Goal: Task Accomplishment & Management: Manage account settings

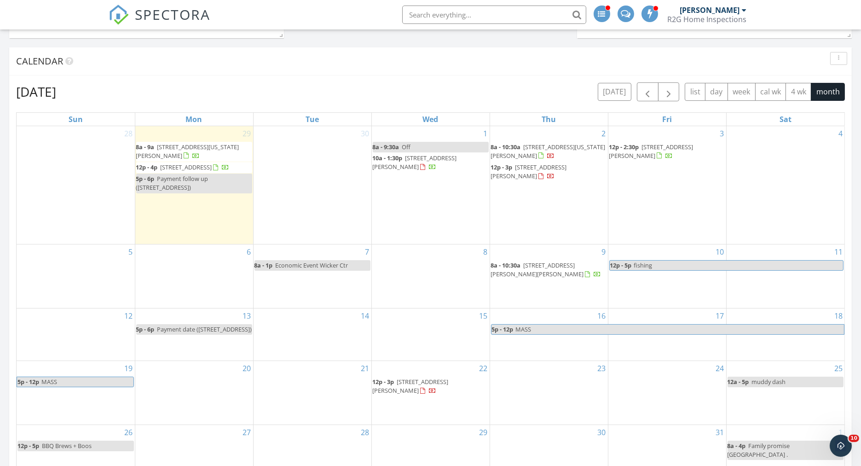
scroll to position [968, 876]
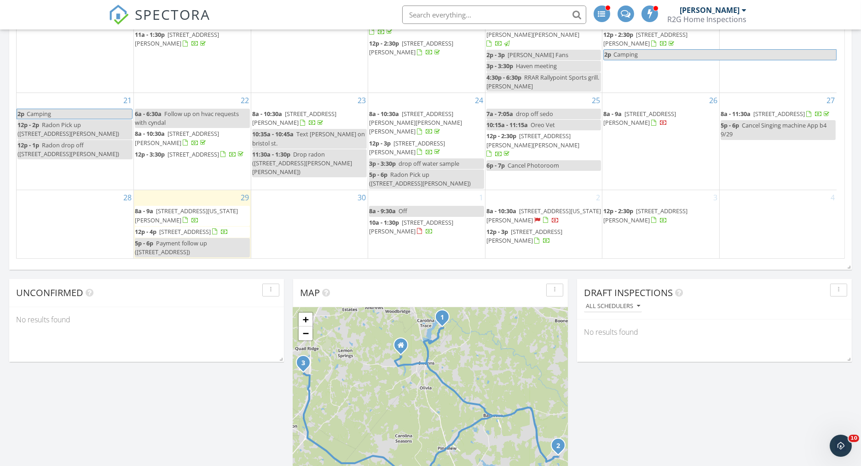
scroll to position [613, 0]
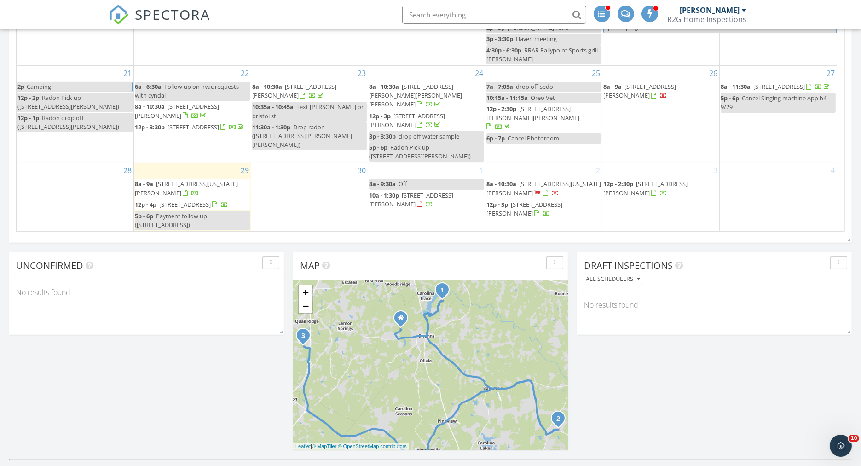
click at [534, 179] on span "[STREET_ADDRESS][US_STATE][PERSON_NAME]" at bounding box center [543, 187] width 115 height 17
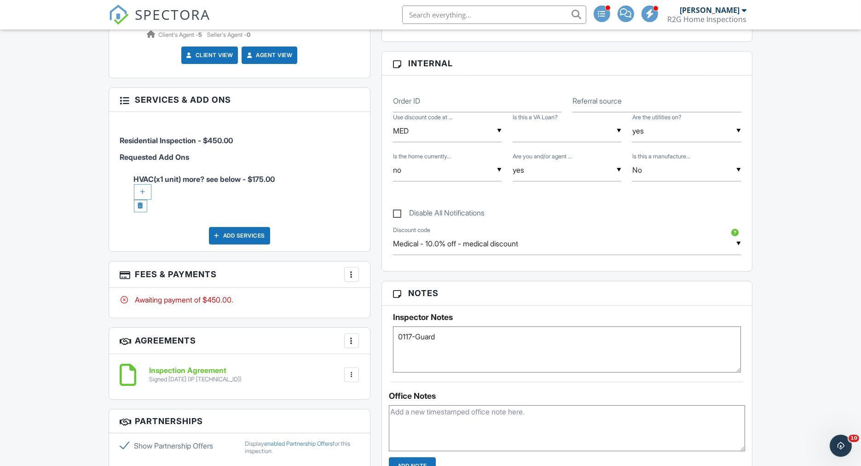
scroll to position [431, 0]
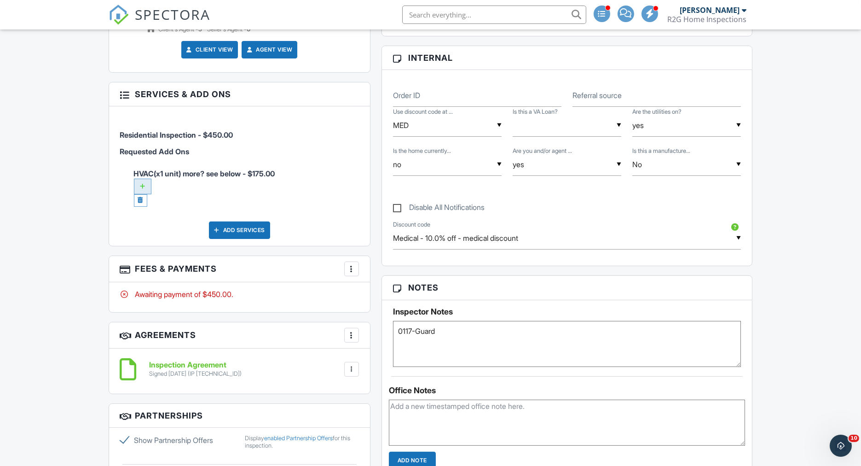
click at [142, 184] on div at bounding box center [142, 187] width 17 height 16
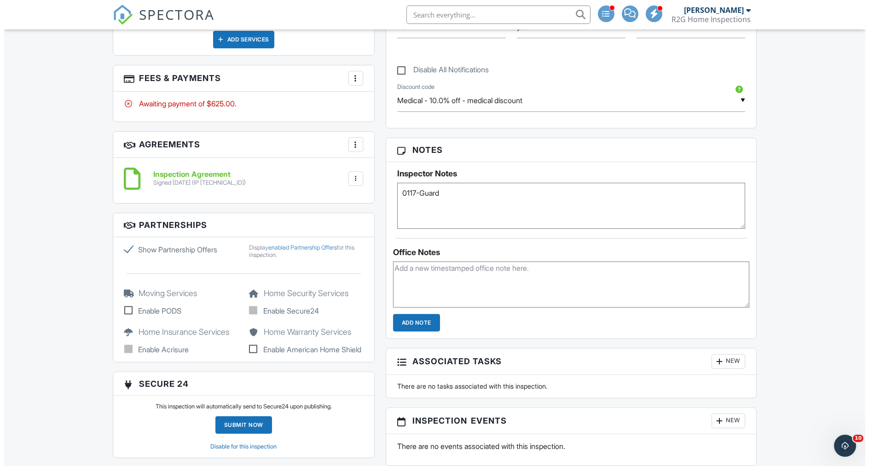
scroll to position [559, 0]
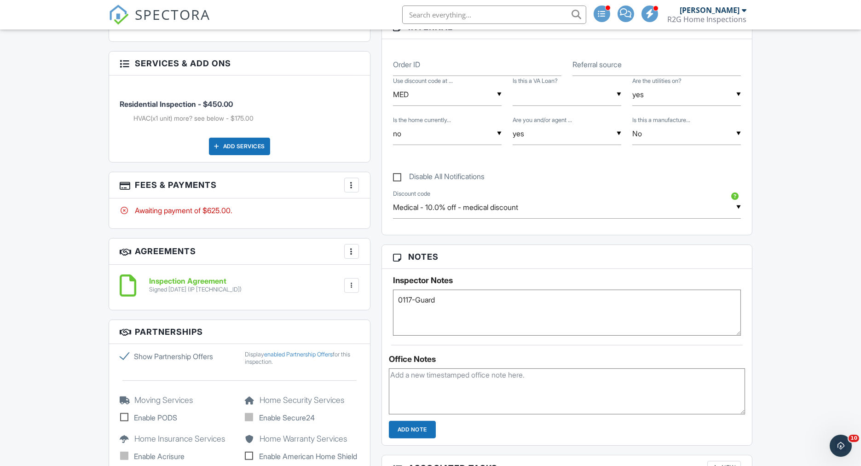
click at [352, 185] on div at bounding box center [351, 184] width 9 height 9
click at [386, 211] on li "Edit Fees & Payments" at bounding box center [398, 213] width 96 height 23
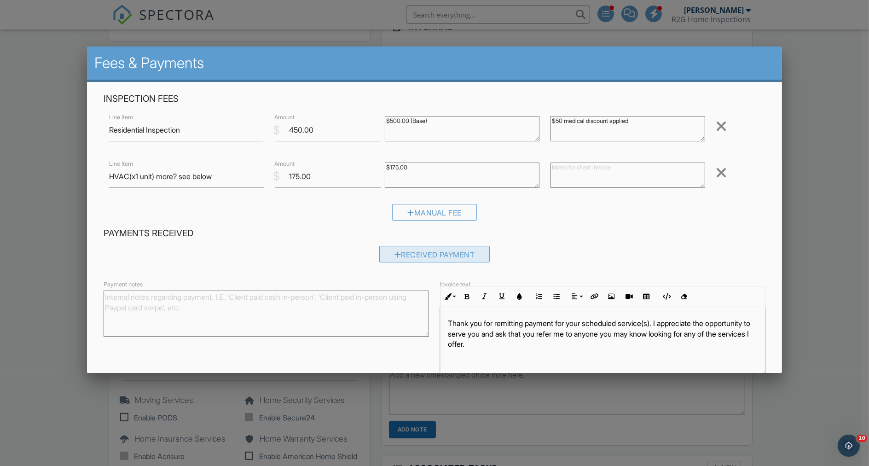
click at [429, 249] on div "Received Payment" at bounding box center [434, 254] width 111 height 17
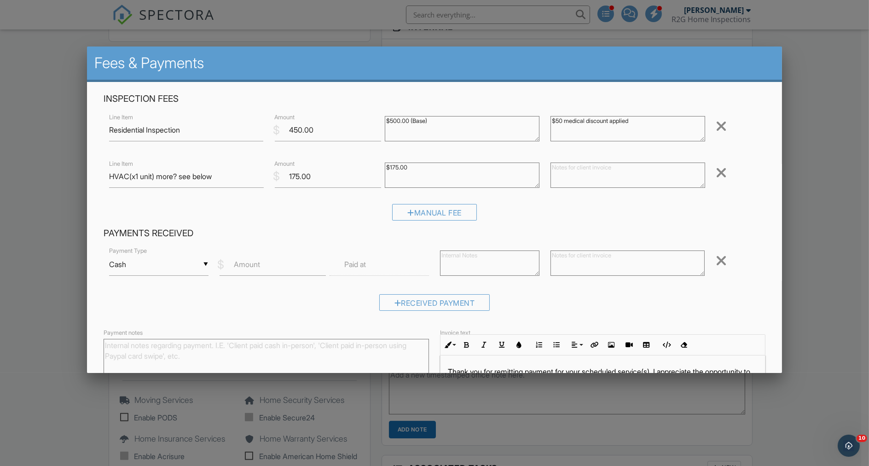
click at [168, 264] on div "▼ Cash Cash Check On-Site Card Other Cash Check On-Site Card Other" at bounding box center [158, 264] width 99 height 23
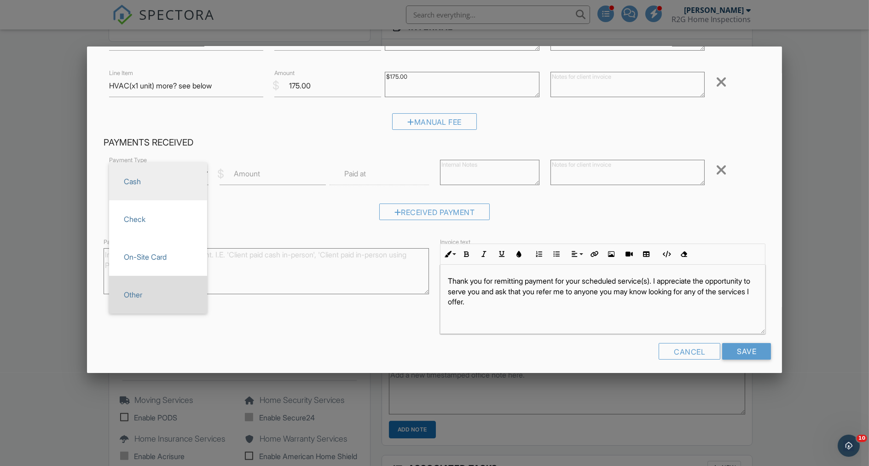
scroll to position [94, 0]
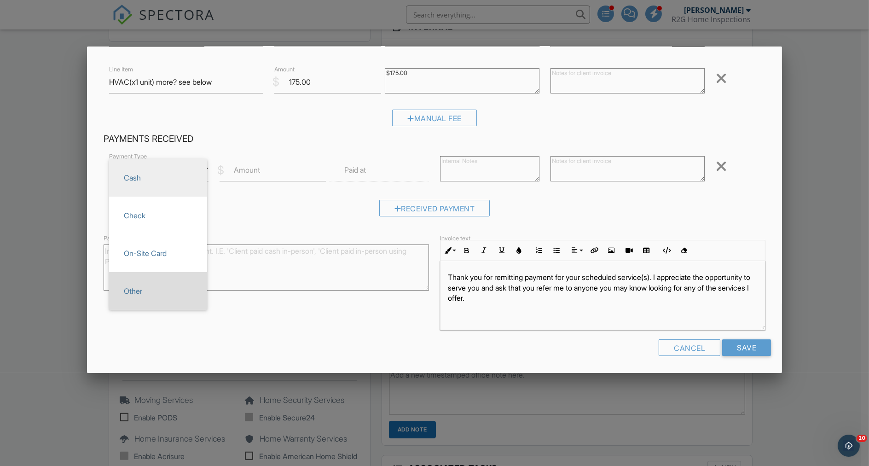
click at [138, 295] on span "Other" at bounding box center [157, 290] width 83 height 23
type input "Other"
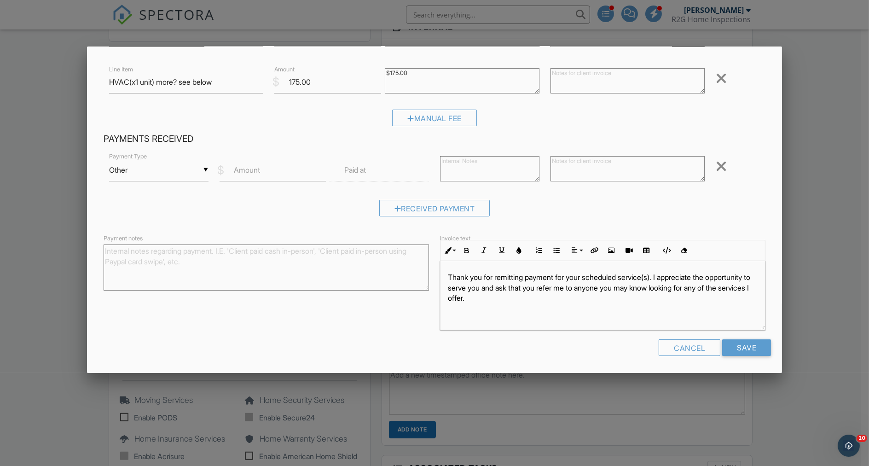
click at [256, 173] on label "Amount" at bounding box center [247, 170] width 26 height 10
click at [256, 173] on input "Amount" at bounding box center [272, 170] width 107 height 23
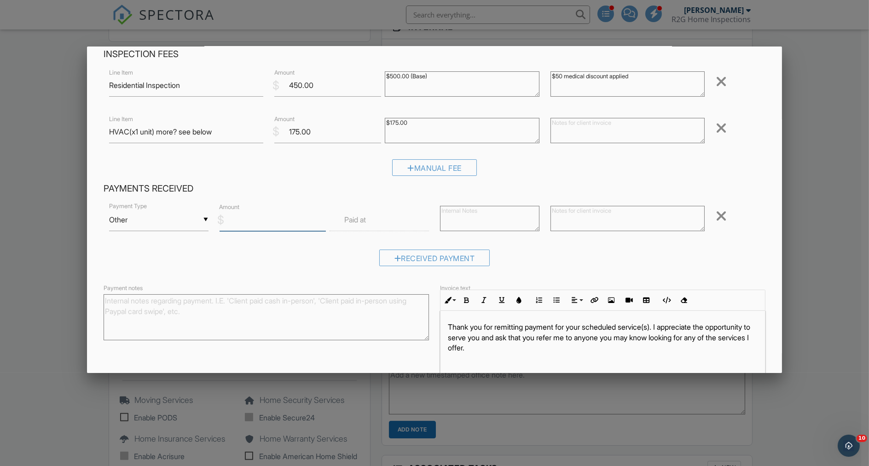
scroll to position [43, 0]
type input "625.00"
click at [350, 222] on input "text" at bounding box center [378, 221] width 99 height 23
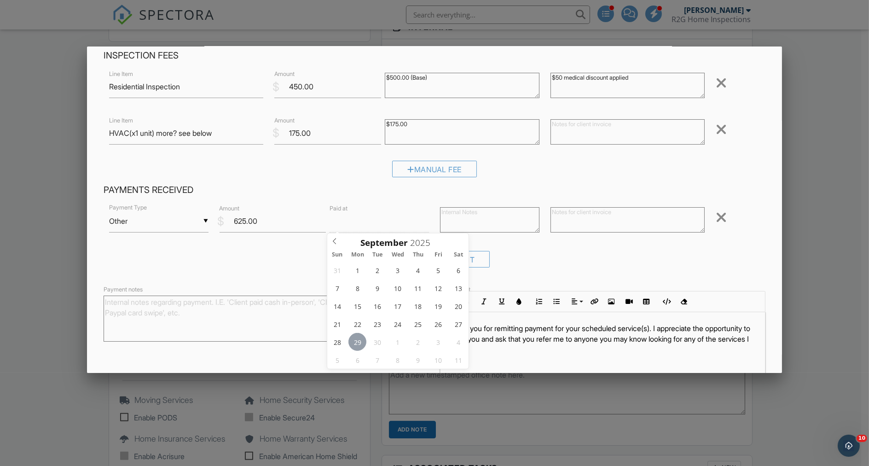
type input "[DATE] 12:00 PM"
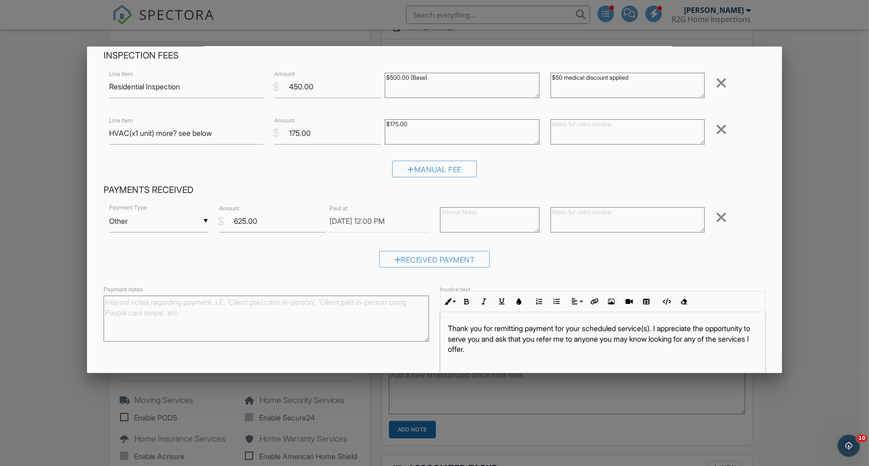
click at [480, 230] on textarea at bounding box center [489, 219] width 99 height 25
click at [564, 216] on textarea at bounding box center [627, 219] width 155 height 25
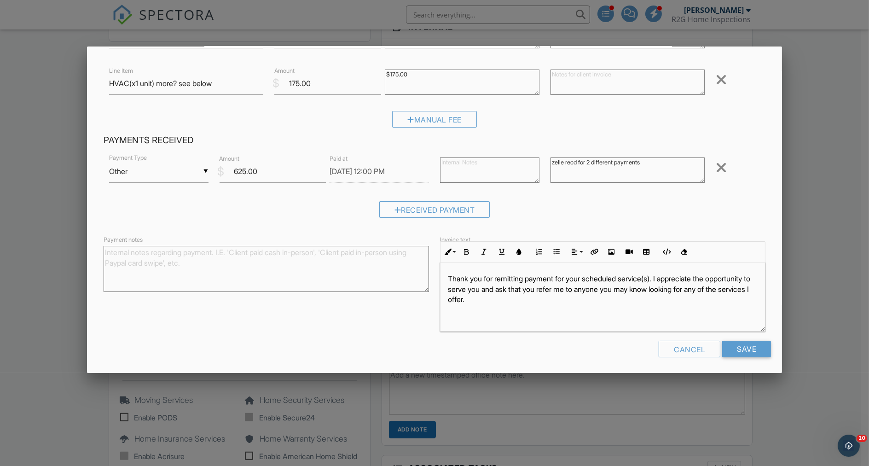
scroll to position [94, 0]
type textarea "zelle recd for 2 different payments"
click at [738, 345] on input "Save" at bounding box center [746, 347] width 49 height 17
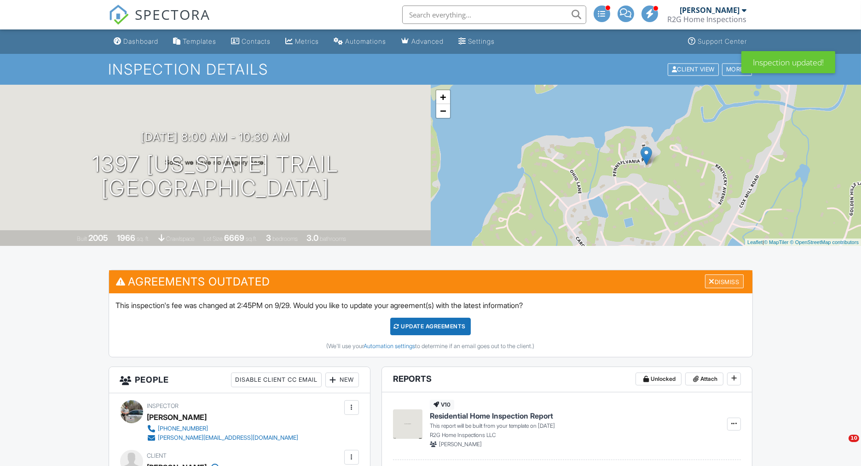
click at [721, 287] on div "Dismiss" at bounding box center [724, 281] width 39 height 14
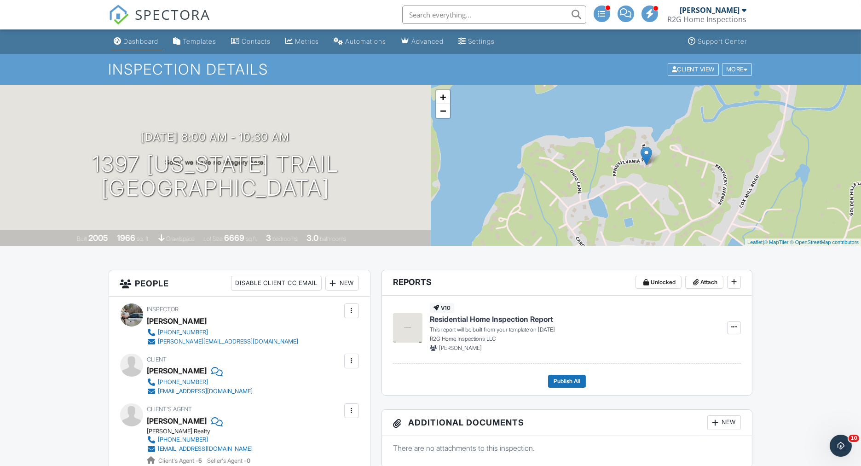
click at [132, 41] on div "Dashboard" at bounding box center [141, 41] width 35 height 8
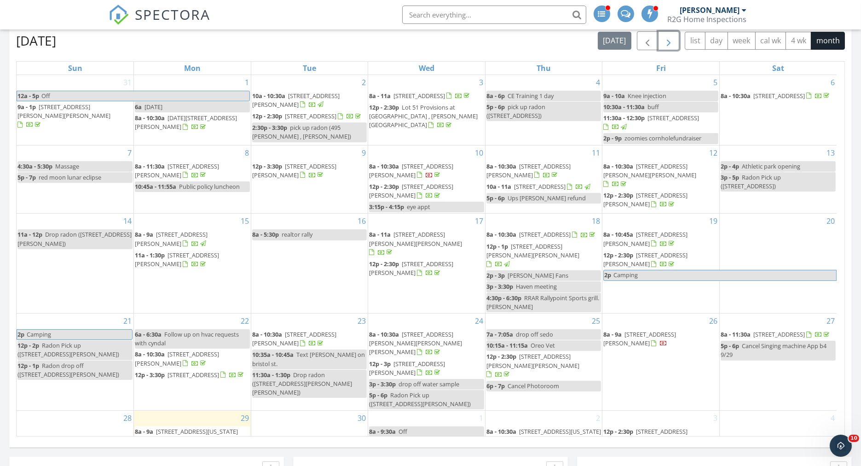
click at [668, 38] on span "button" at bounding box center [668, 40] width 11 height 11
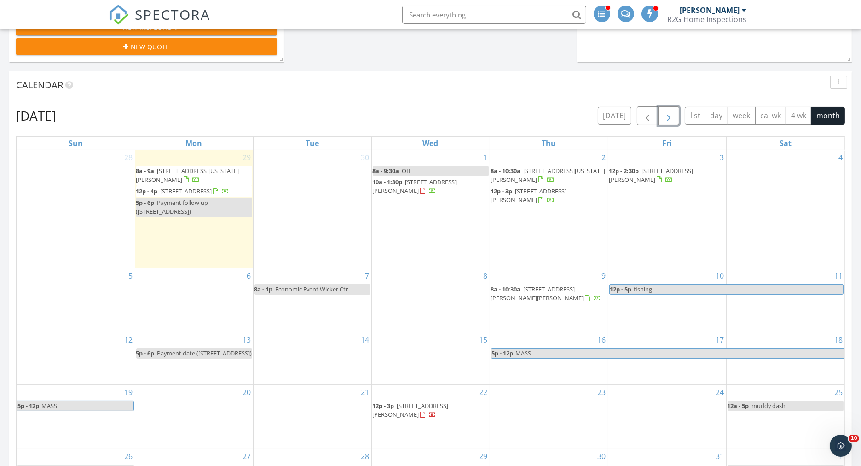
scroll to position [306, 0]
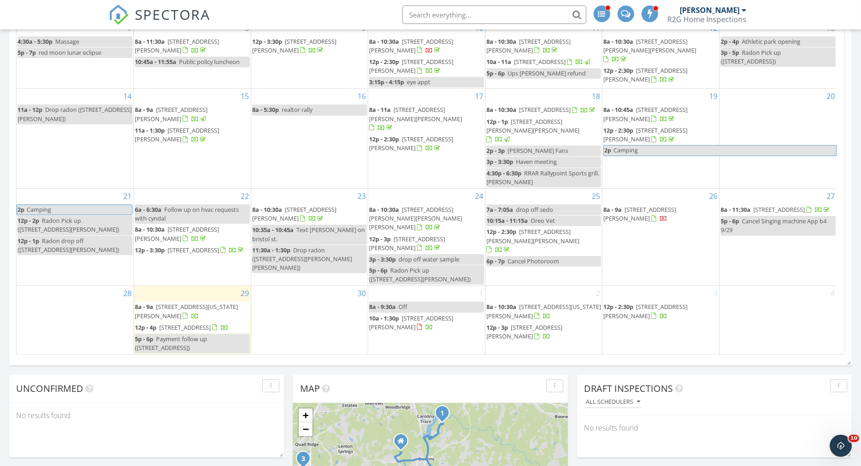
scroll to position [582, 0]
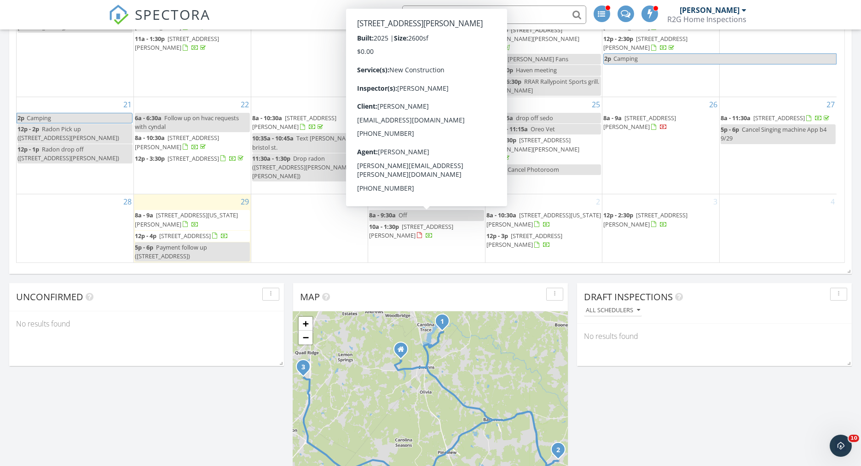
click at [423, 222] on span "[STREET_ADDRESS][PERSON_NAME]" at bounding box center [411, 230] width 84 height 17
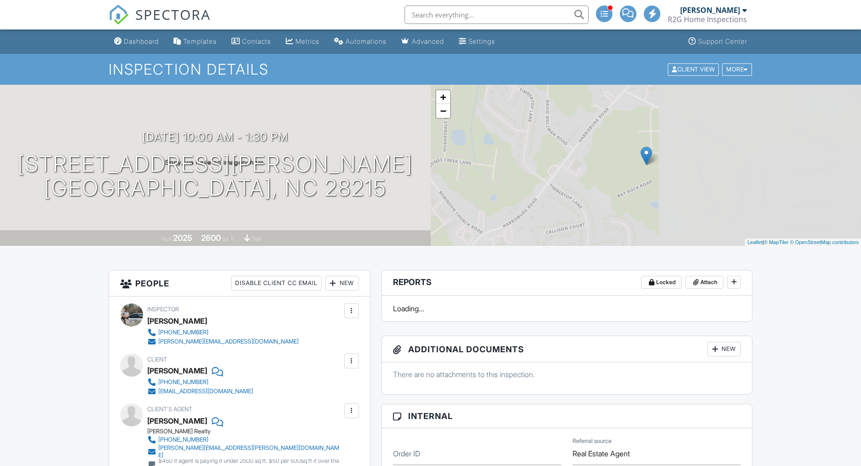
click at [276, 132] on h3 "10/01/2025 10:00 am - 1:30 pm" at bounding box center [215, 137] width 146 height 12
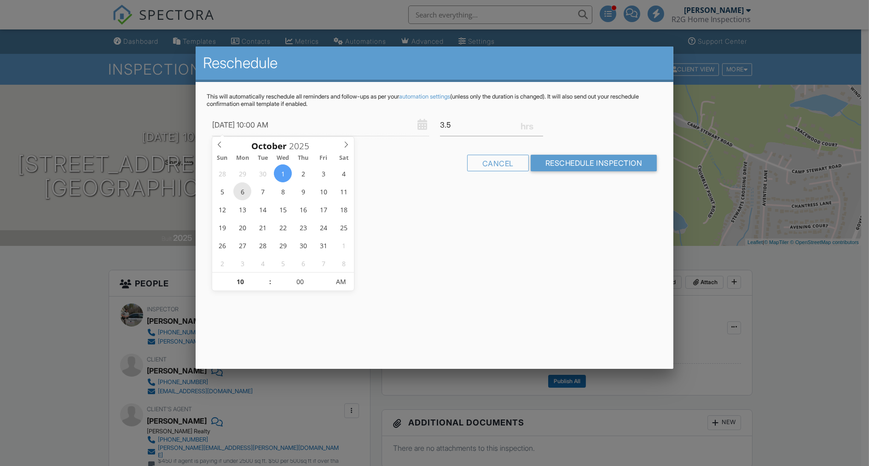
type input "10/06/2025 10:00 AM"
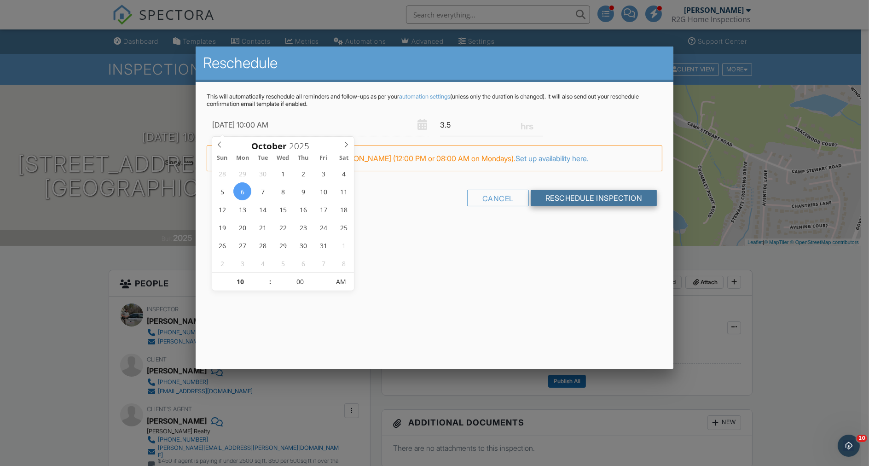
click at [574, 199] on input "Reschedule Inspection" at bounding box center [593, 198] width 127 height 17
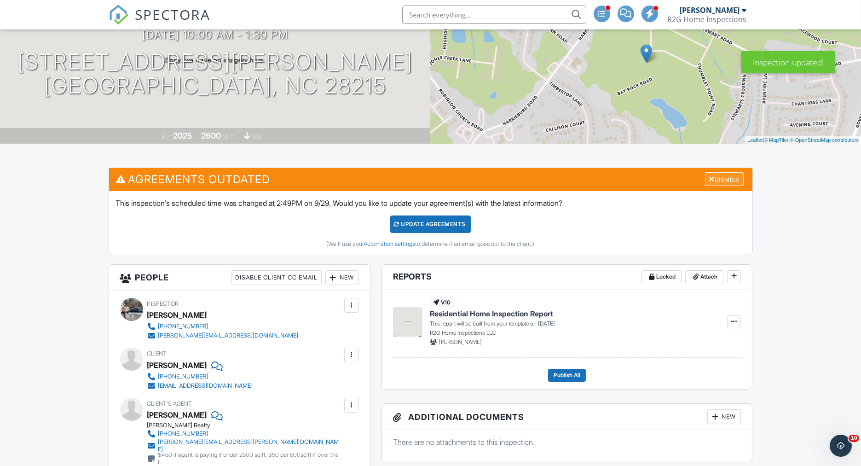
click at [727, 181] on div "Dismiss" at bounding box center [724, 179] width 39 height 14
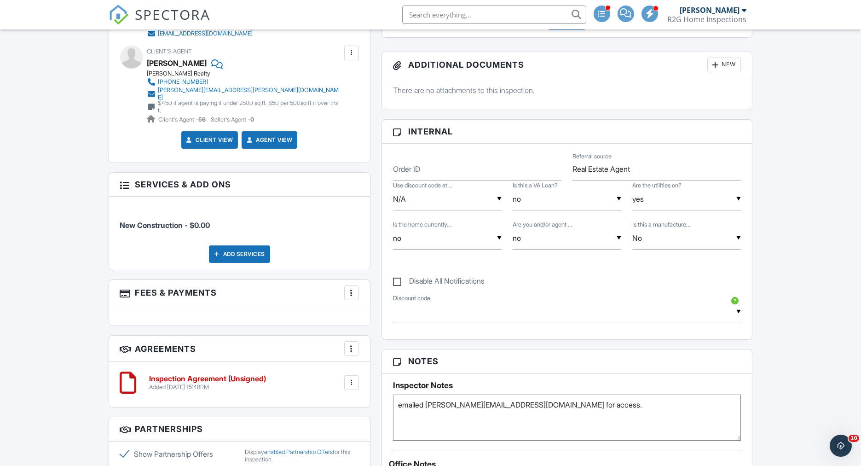
scroll to position [511, 0]
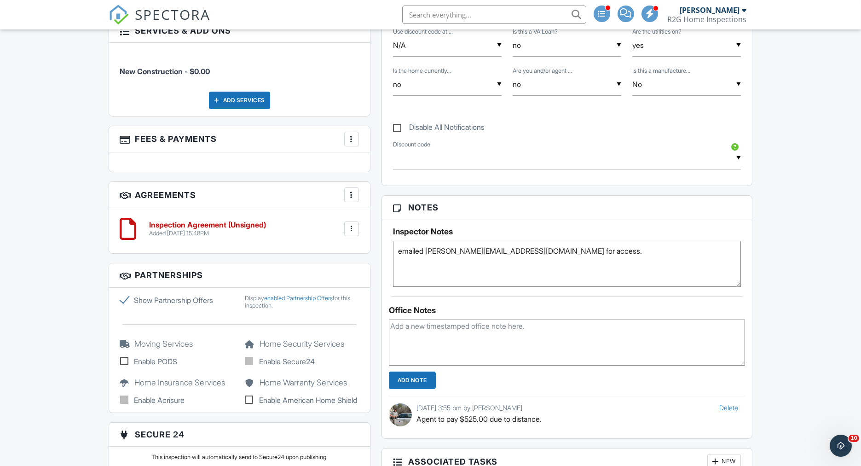
drag, startPoint x: 548, startPoint y: 250, endPoint x: 393, endPoint y: 249, distance: 155.5
click at [393, 249] on textarea "emailed leslie.fury@gmail.com for access." at bounding box center [567, 264] width 348 height 46
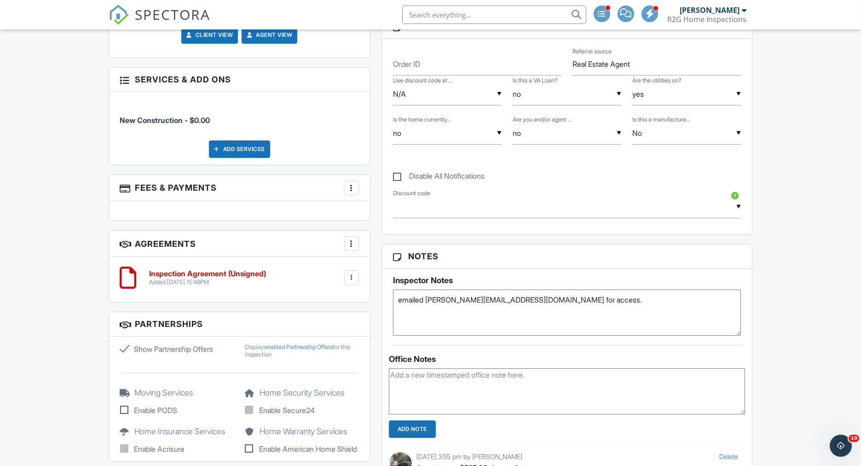
scroll to position [460, 0]
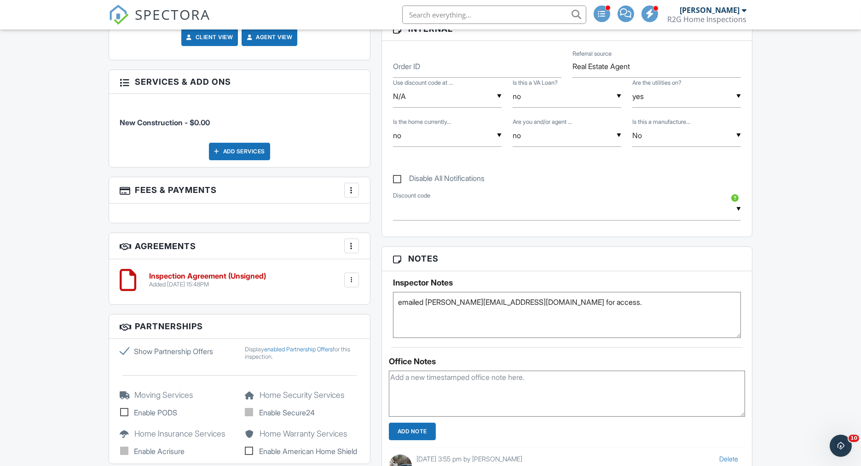
click at [548, 299] on textarea "emailed leslie.fury@gmail.com for access." at bounding box center [567, 315] width 348 height 46
click at [538, 297] on textarea "emailed leslie.fury@gmail.com for access." at bounding box center [567, 315] width 348 height 46
click at [552, 297] on textarea "emailed leslie.fury@gmail.com for access." at bounding box center [567, 315] width 348 height 46
type textarea "emailed leslie.fury@gmail.com for access. tt Leslie, setting up for monday 6th.…"
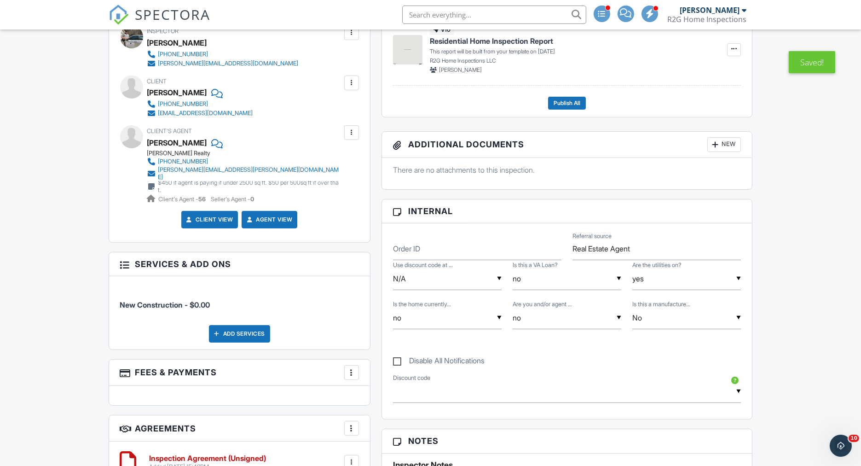
scroll to position [0, 0]
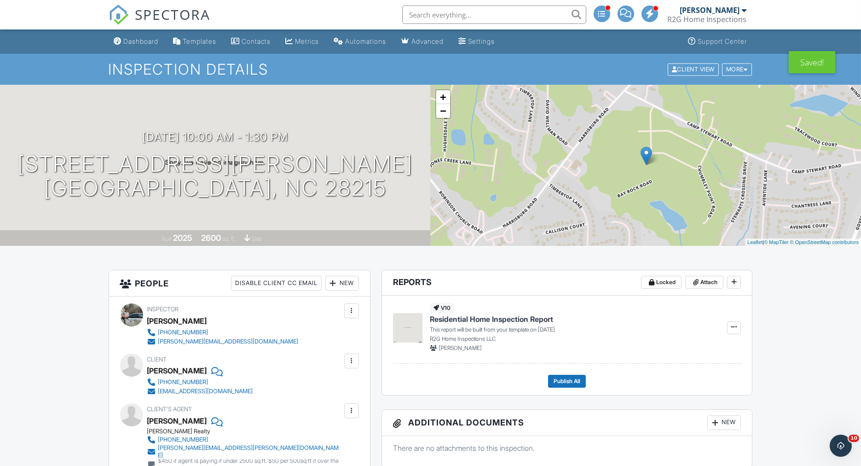
click at [136, 40] on div "Dashboard" at bounding box center [141, 41] width 35 height 8
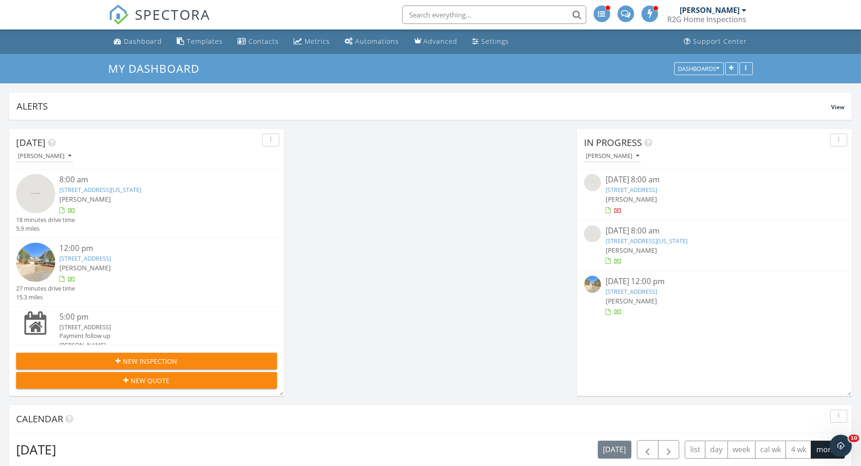
click at [654, 292] on link "[STREET_ADDRESS]" at bounding box center [631, 291] width 52 height 8
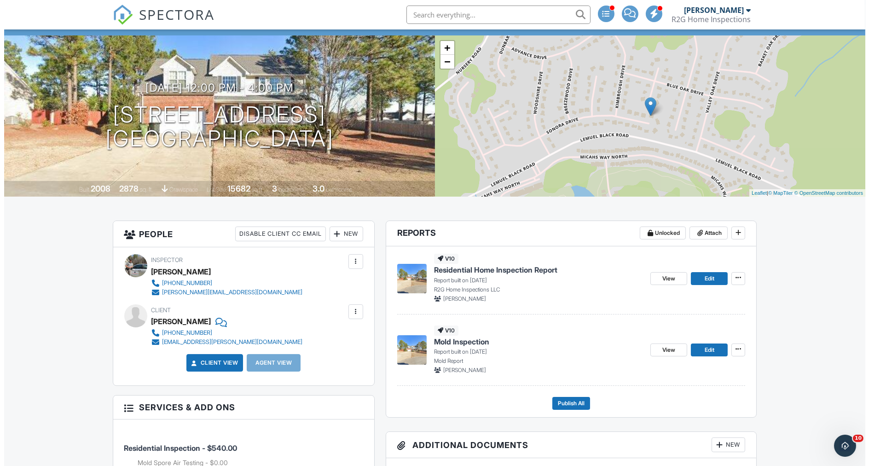
scroll to position [51, 0]
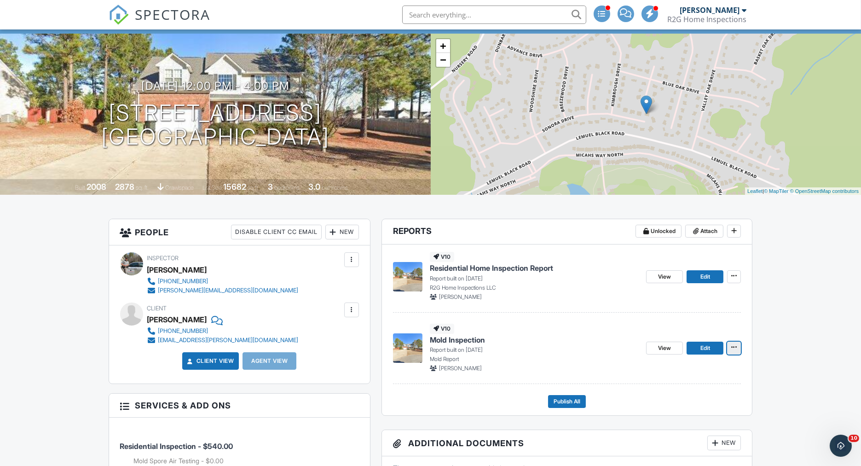
click at [736, 351] on button at bounding box center [734, 347] width 14 height 13
click at [671, 414] on input "Delete Report" at bounding box center [688, 415] width 94 height 21
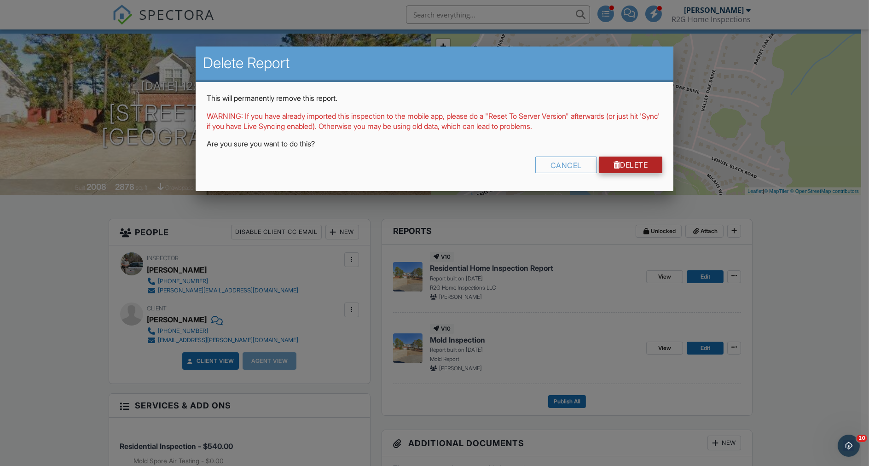
click at [622, 161] on link "Delete" at bounding box center [631, 164] width 64 height 17
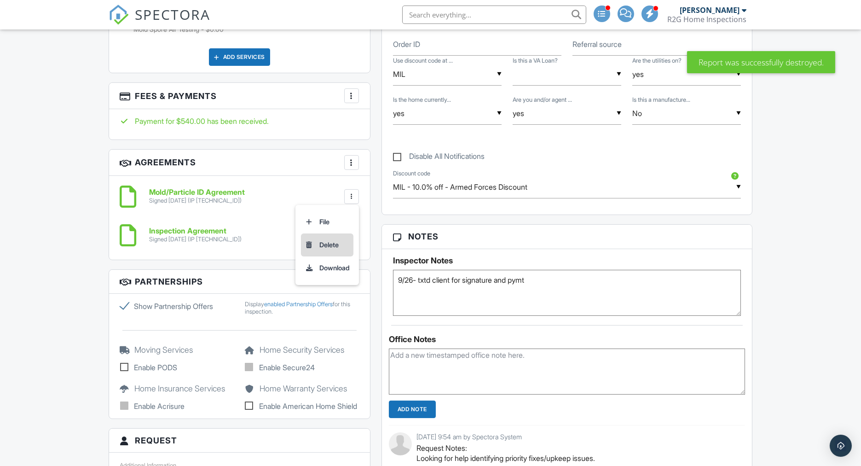
click at [334, 239] on li "Delete" at bounding box center [327, 244] width 52 height 23
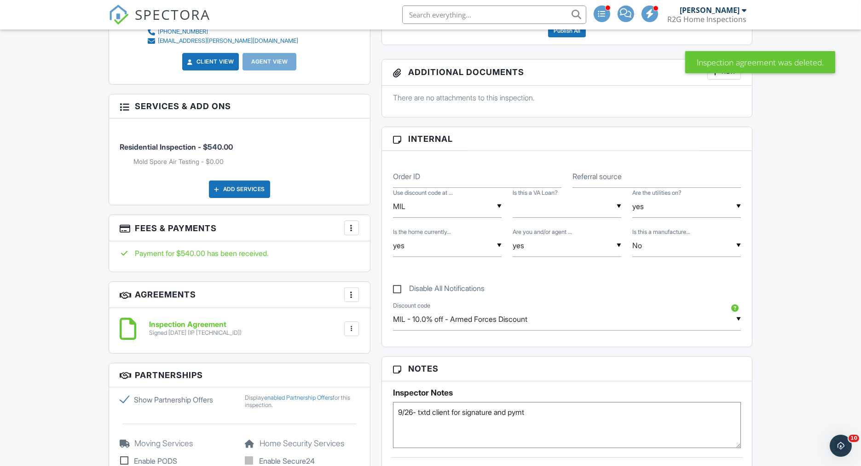
click at [352, 225] on div at bounding box center [351, 227] width 9 height 9
click at [378, 255] on li "Edit Fees & Payments" at bounding box center [398, 255] width 96 height 23
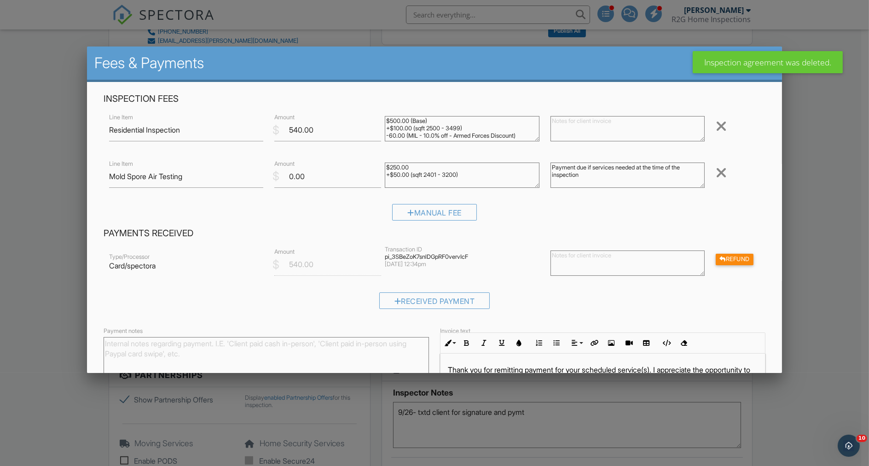
click at [715, 173] on div at bounding box center [720, 172] width 11 height 15
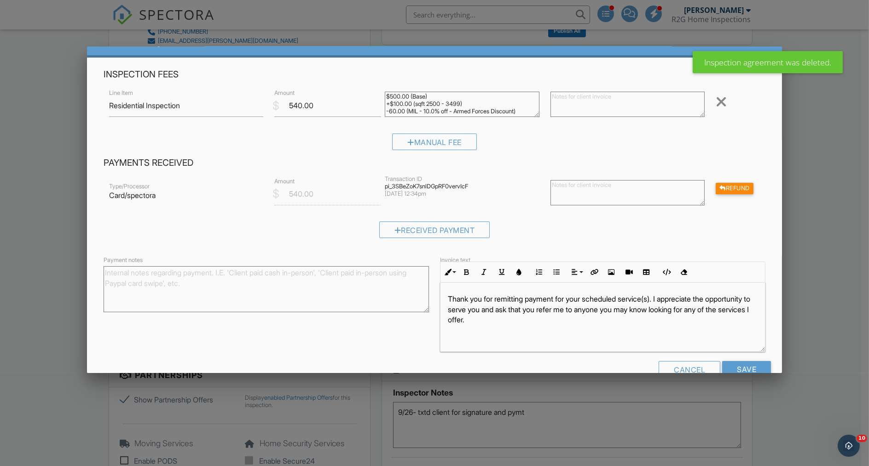
scroll to position [46, 0]
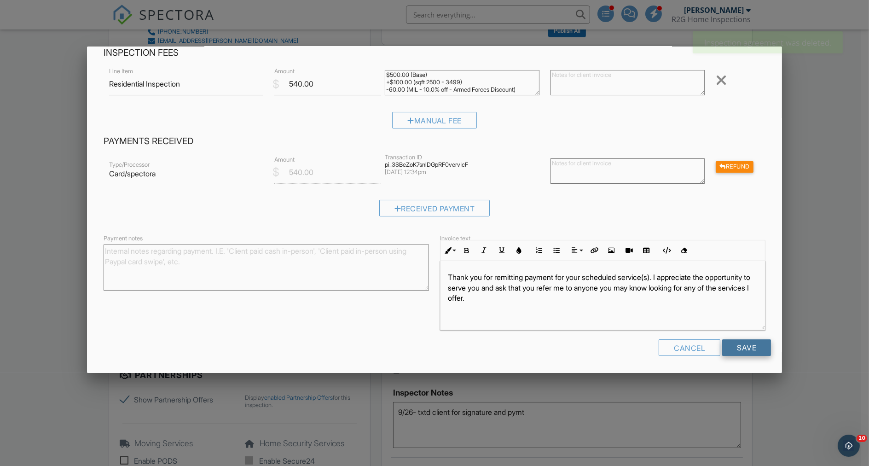
click at [732, 346] on input "Save" at bounding box center [746, 347] width 49 height 17
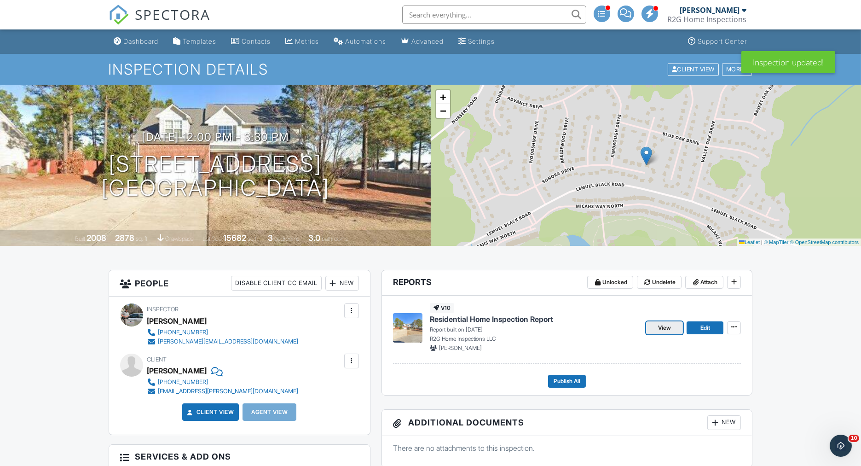
click at [664, 328] on span "View" at bounding box center [664, 327] width 13 height 9
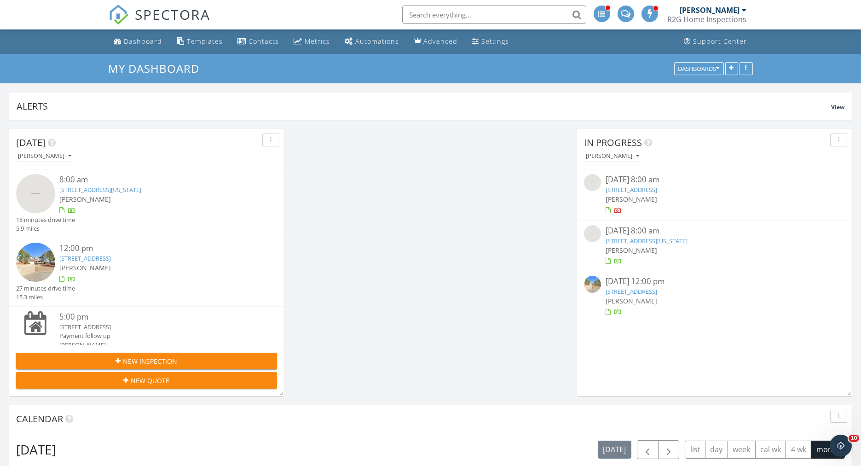
click at [641, 185] on link "[STREET_ADDRESS]" at bounding box center [631, 189] width 52 height 8
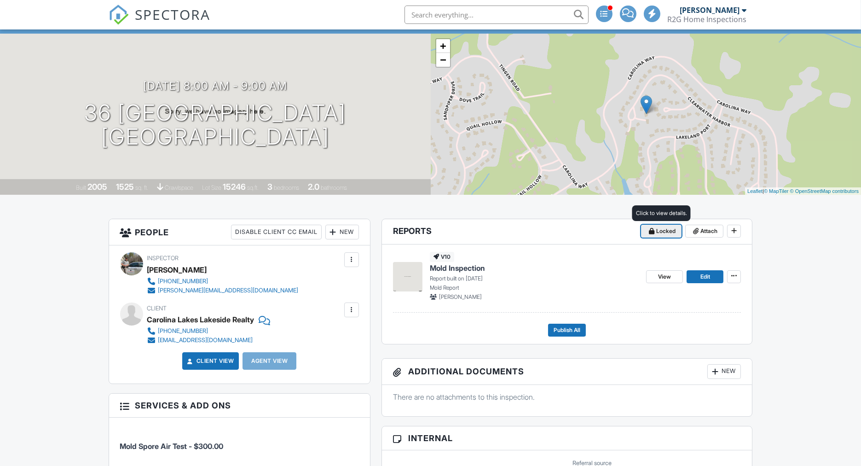
scroll to position [51, 0]
click at [660, 231] on span "Locked" at bounding box center [665, 230] width 19 height 9
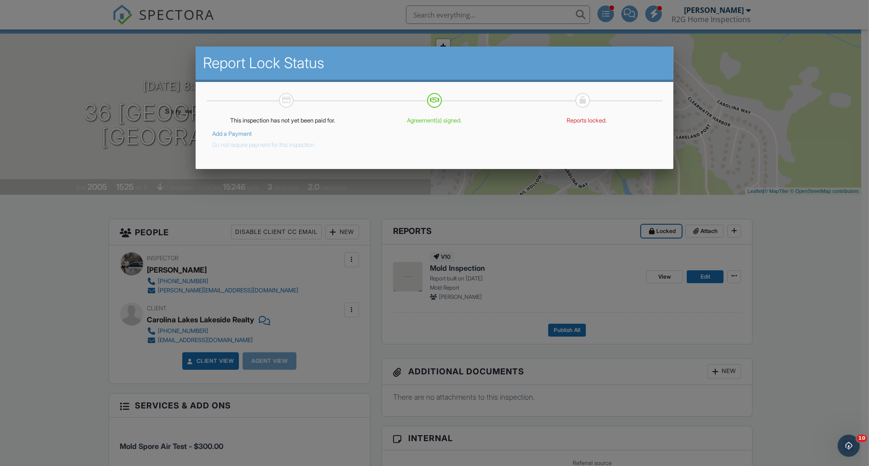
scroll to position [0, 0]
click at [220, 146] on button "Do not require payment for this inspection." at bounding box center [263, 143] width 103 height 11
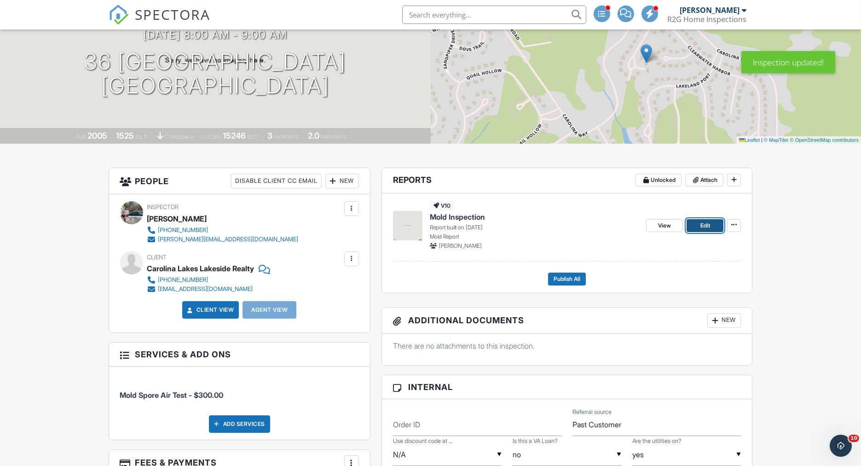
click at [708, 226] on span "Edit" at bounding box center [705, 225] width 10 height 9
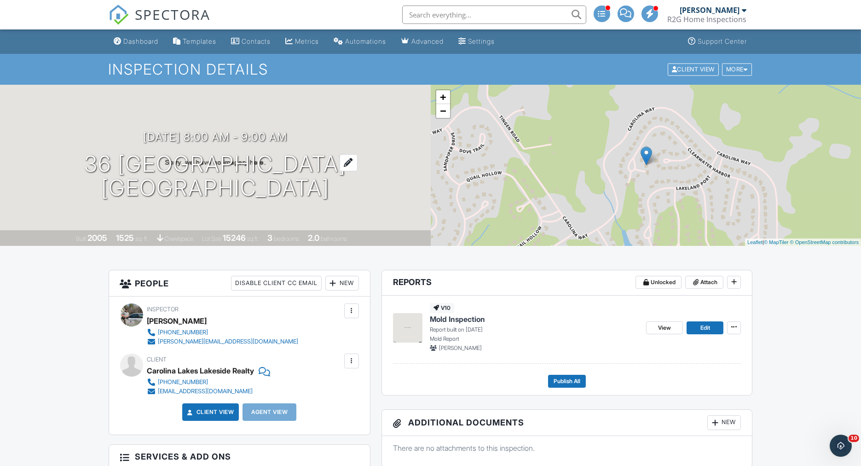
click at [169, 168] on h1 "36 [GEOGRAPHIC_DATA] [GEOGRAPHIC_DATA]" at bounding box center [215, 176] width 262 height 49
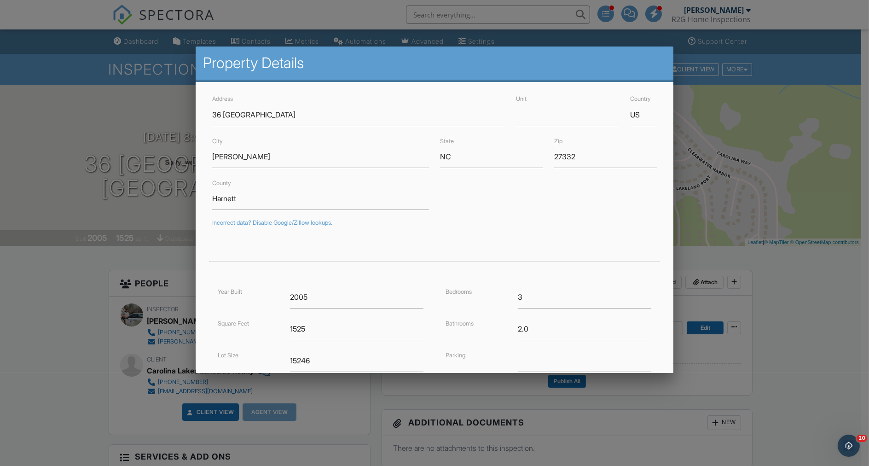
drag, startPoint x: 728, startPoint y: 167, endPoint x: 638, endPoint y: 158, distance: 90.2
click at [728, 167] on div at bounding box center [434, 245] width 869 height 582
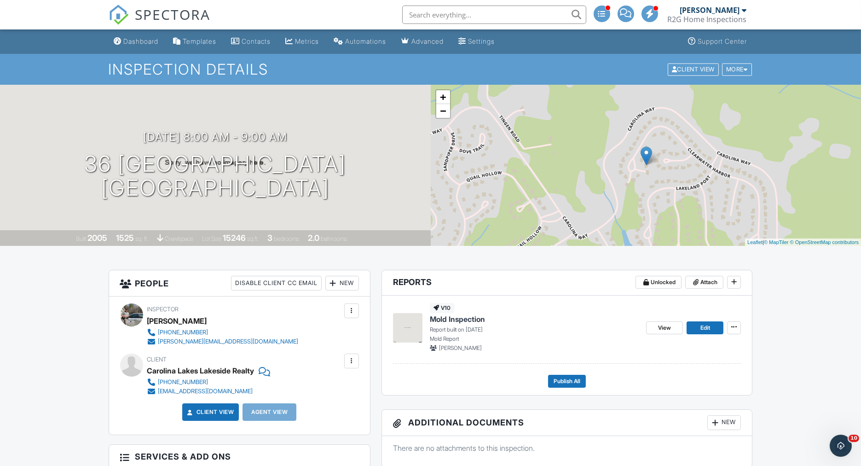
click at [313, 97] on div "[DATE] 8:00 am - 9:00 am [STREET_ADDRESS] [GEOGRAPHIC_DATA] Built 2005 1525 sq.…" at bounding box center [215, 165] width 431 height 161
click at [386, 172] on div "[DATE] 8:00 am - 9:00 am [STREET_ADDRESS] [GEOGRAPHIC_DATA]" at bounding box center [215, 165] width 431 height 69
click at [739, 70] on div "More" at bounding box center [737, 69] width 30 height 12
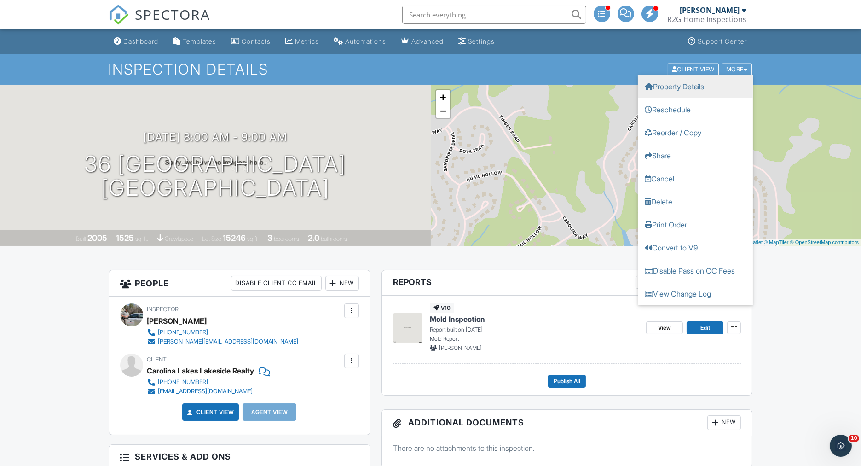
click at [696, 82] on link "Property Details" at bounding box center [695, 86] width 115 height 23
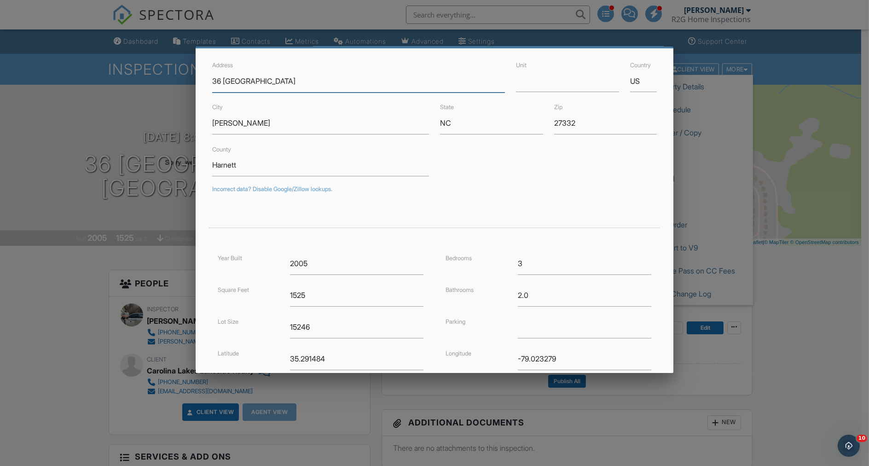
scroll to position [132, 0]
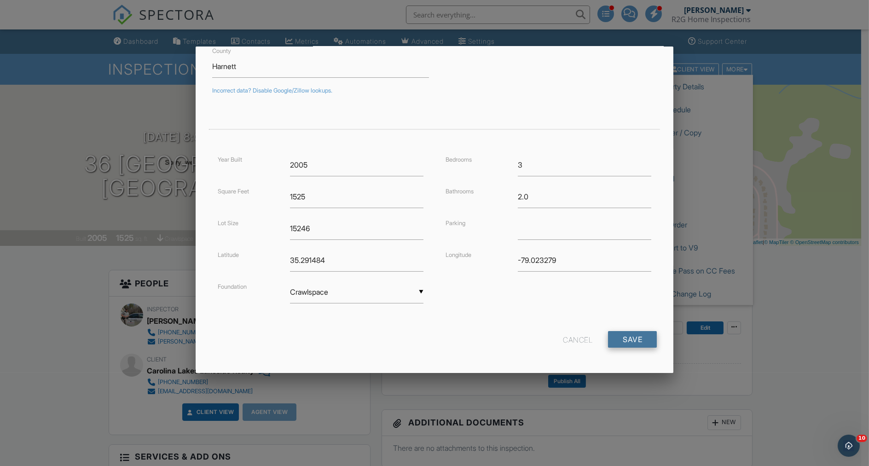
click at [622, 333] on input "Save" at bounding box center [632, 339] width 49 height 17
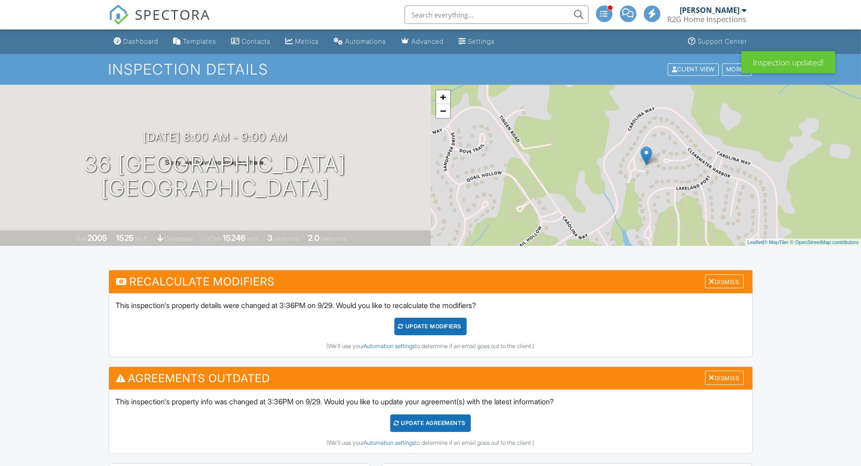
click at [727, 281] on div "Dismiss" at bounding box center [724, 281] width 39 height 14
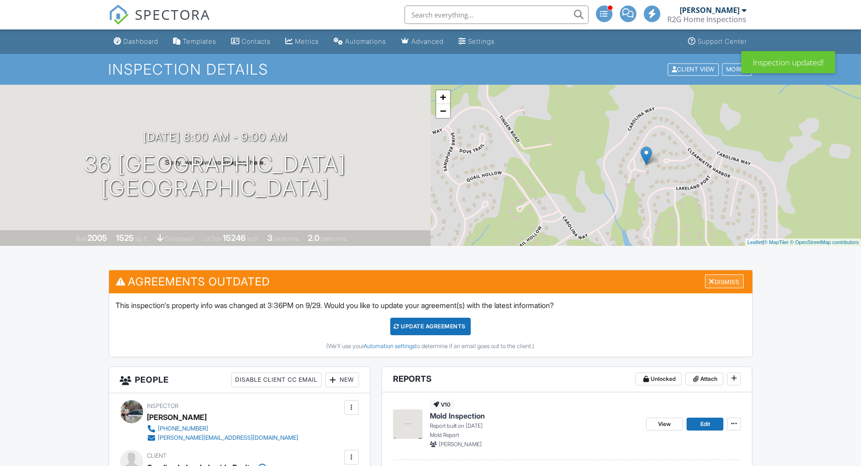
click at [717, 284] on div "Dismiss" at bounding box center [724, 281] width 39 height 14
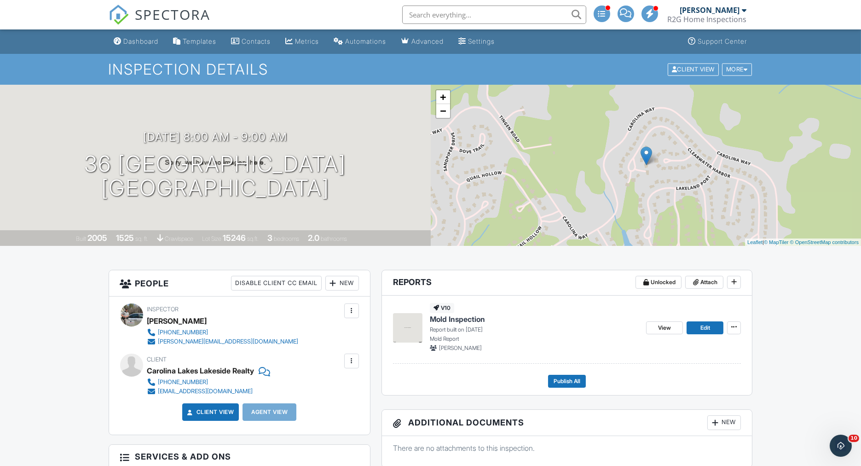
click at [299, 123] on div "[DATE] 8:00 am - 9:00 am [STREET_ADDRESS] [GEOGRAPHIC_DATA] Built 2005 1525 sq.…" at bounding box center [215, 165] width 431 height 161
click at [704, 326] on span "Edit" at bounding box center [705, 327] width 10 height 9
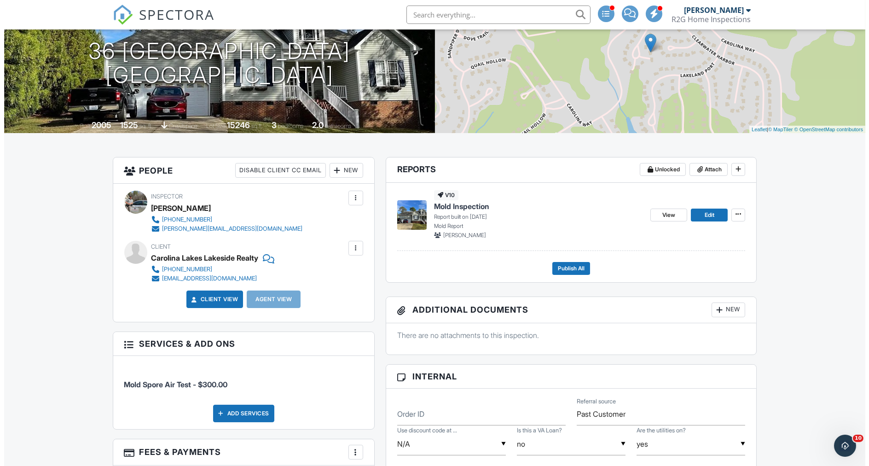
scroll to position [102, 0]
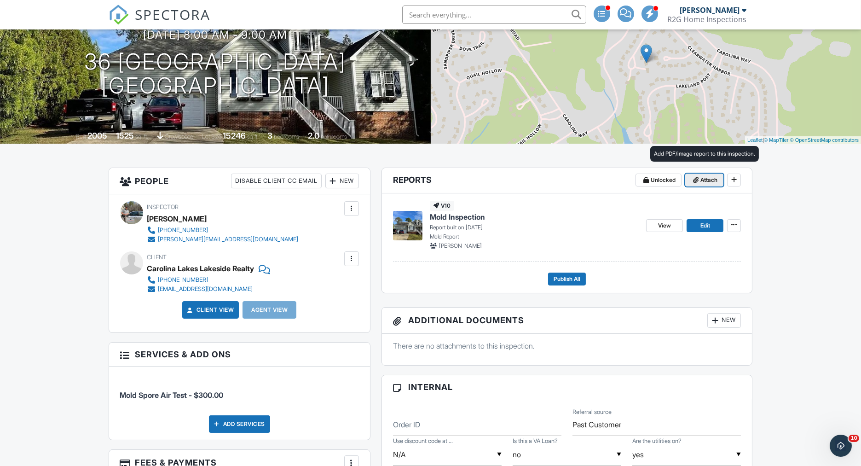
click at [708, 183] on span "Attach" at bounding box center [708, 179] width 17 height 9
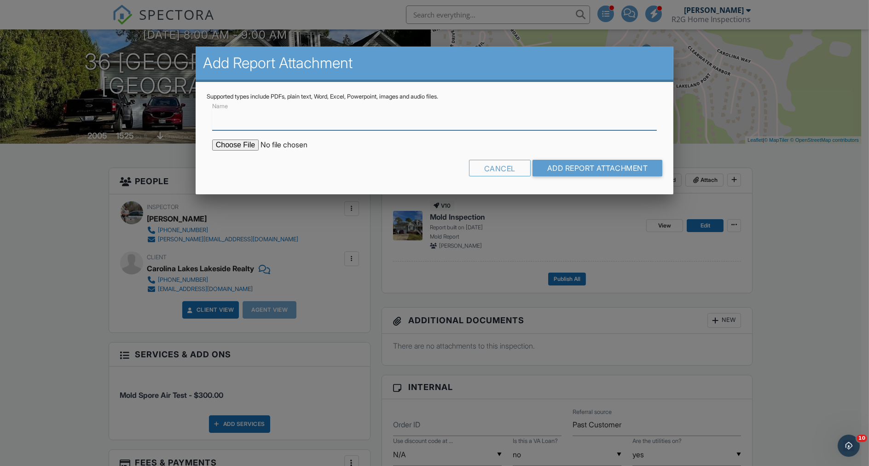
click at [224, 124] on input "Name" at bounding box center [434, 119] width 444 height 23
type input "Mold Spore Report"
click at [239, 148] on input "file" at bounding box center [290, 144] width 156 height 11
type input "C:\fakepath\36 Clearwater harbor Sanford-Mold Spore Report.pdf"
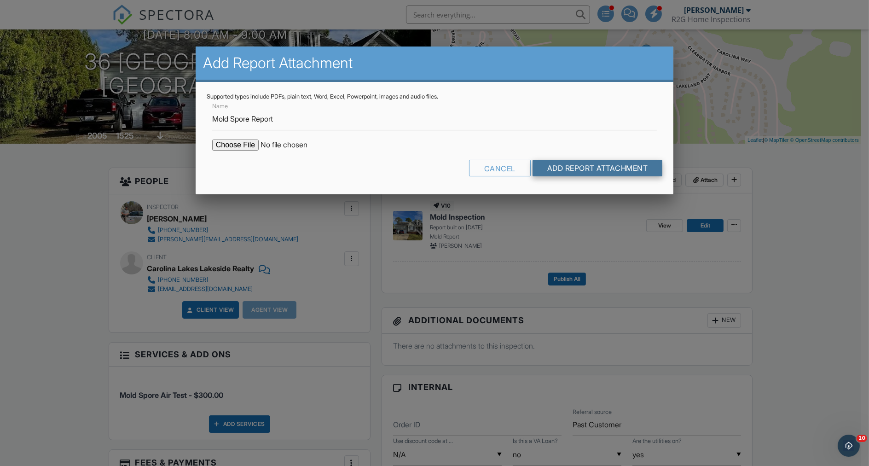
click at [599, 163] on input "Add Report Attachment" at bounding box center [597, 168] width 130 height 17
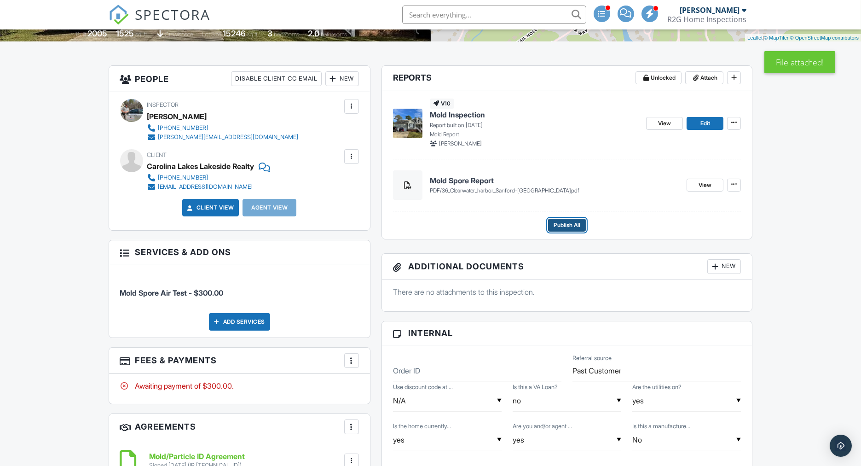
click at [570, 223] on span "Publish All" at bounding box center [566, 224] width 27 height 9
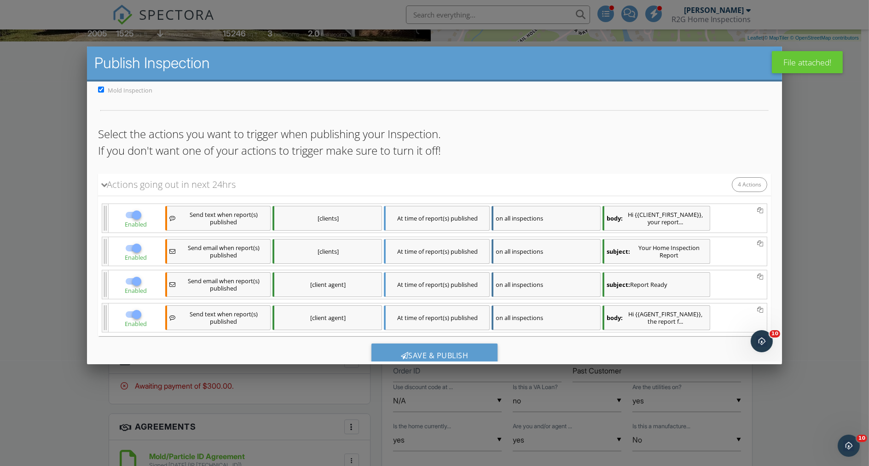
scroll to position [57, 0]
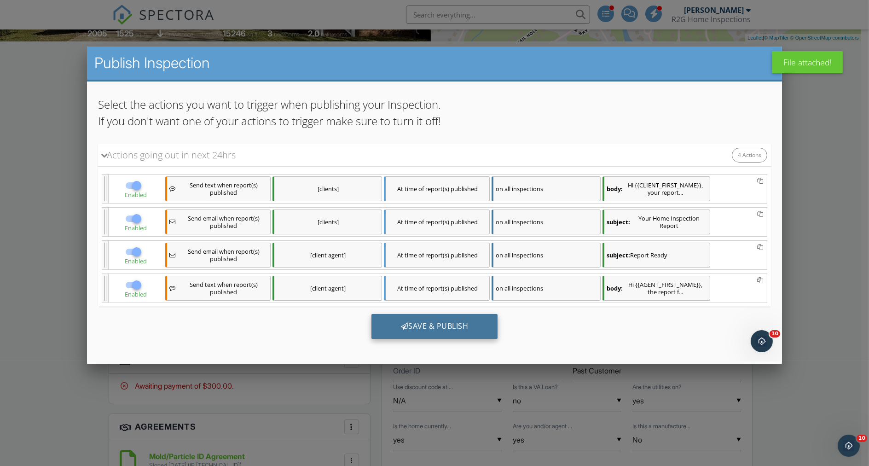
click at [431, 317] on div "Save & Publish" at bounding box center [434, 326] width 127 height 25
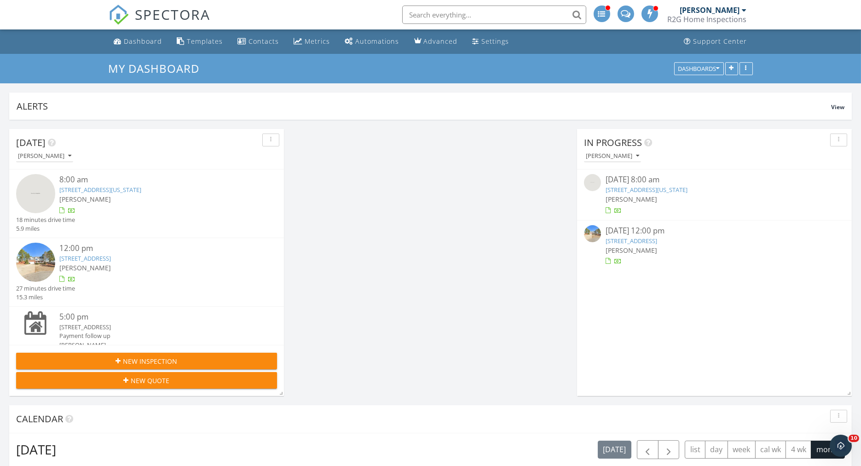
click at [631, 238] on link "[STREET_ADDRESS]" at bounding box center [631, 240] width 52 height 8
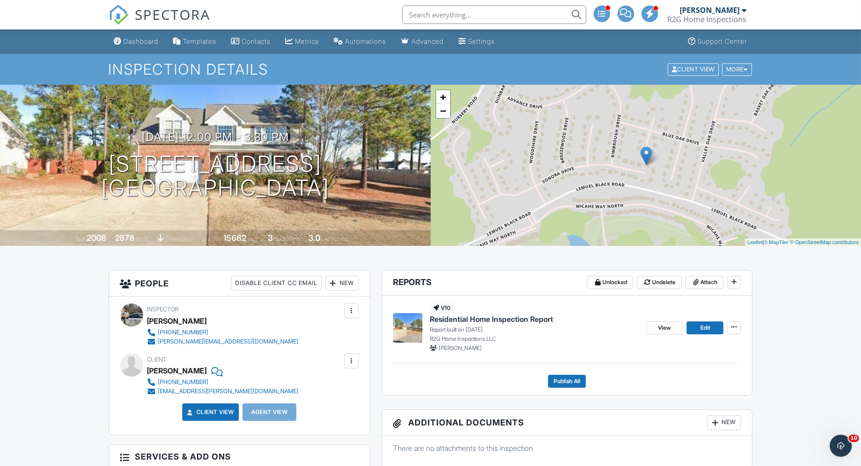
click at [194, 40] on div "Templates" at bounding box center [200, 41] width 34 height 8
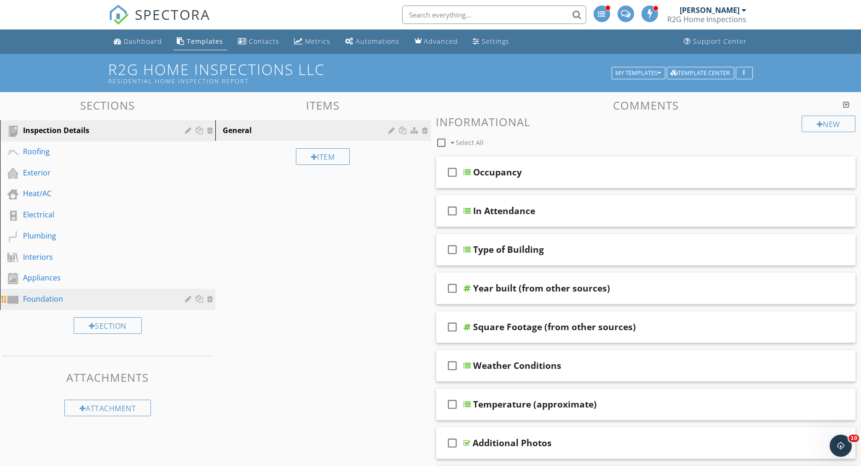
click at [38, 297] on div "Foundation" at bounding box center [97, 298] width 149 height 11
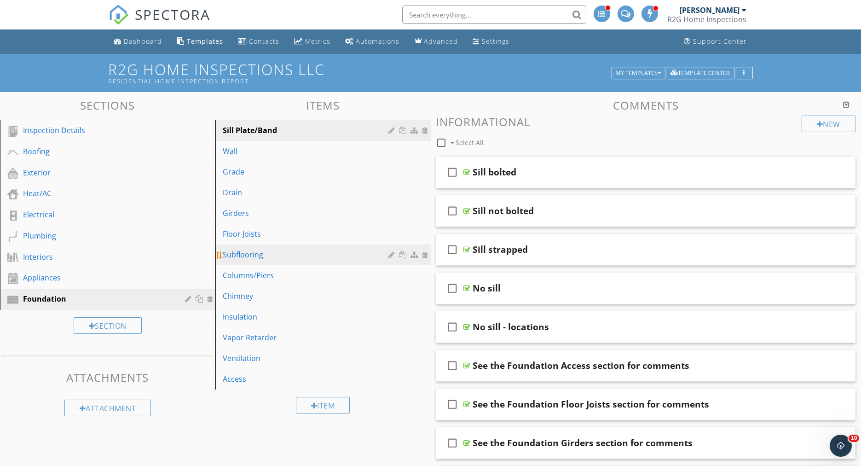
click at [245, 255] on div "Subflooring" at bounding box center [307, 254] width 169 height 11
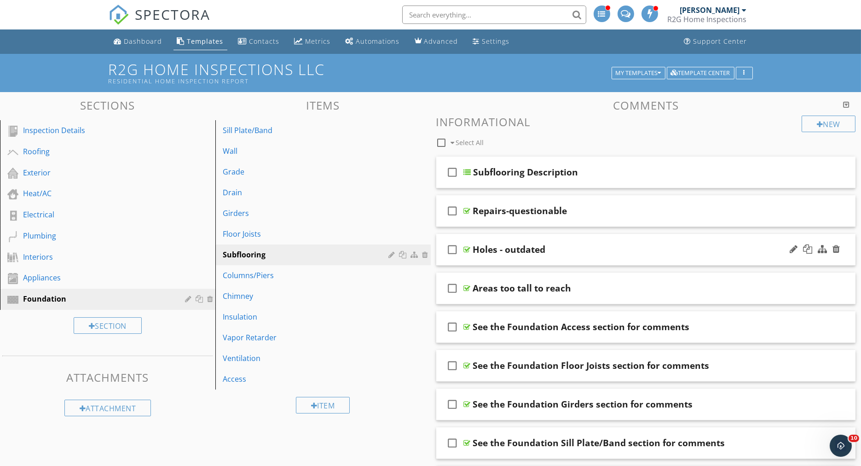
click at [468, 238] on div "check_box_outline_blank Holes - outdated" at bounding box center [646, 250] width 420 height 32
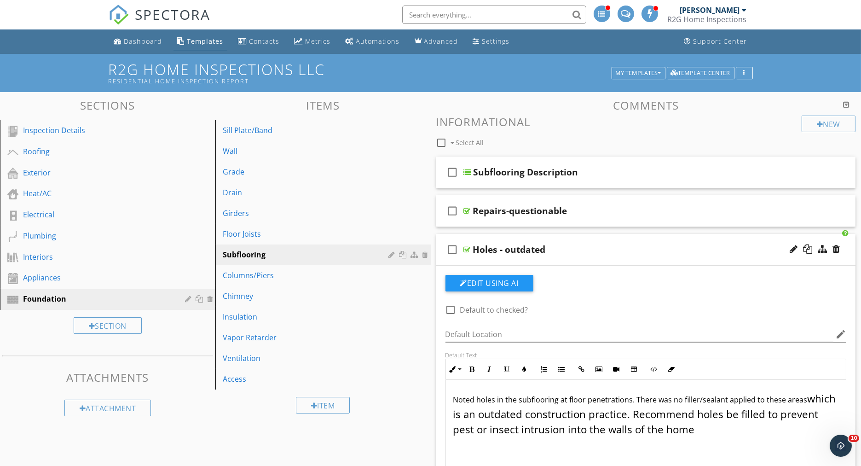
drag, startPoint x: 737, startPoint y: 426, endPoint x: 447, endPoint y: 397, distance: 290.7
click at [447, 397] on div "Noted holes in the subflooring at floor penetrations. There was no filler/seala…" at bounding box center [646, 426] width 400 height 92
click at [837, 248] on div at bounding box center [835, 248] width 7 height 9
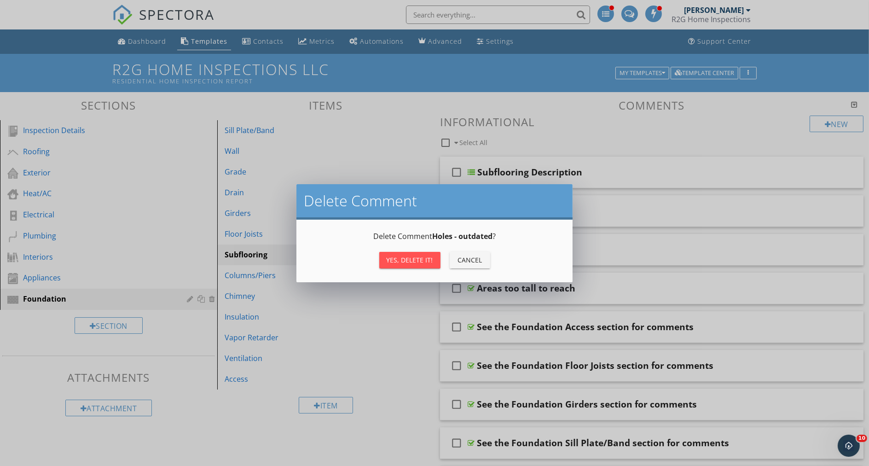
click at [423, 256] on div "Yes, Delete it!" at bounding box center [409, 260] width 46 height 10
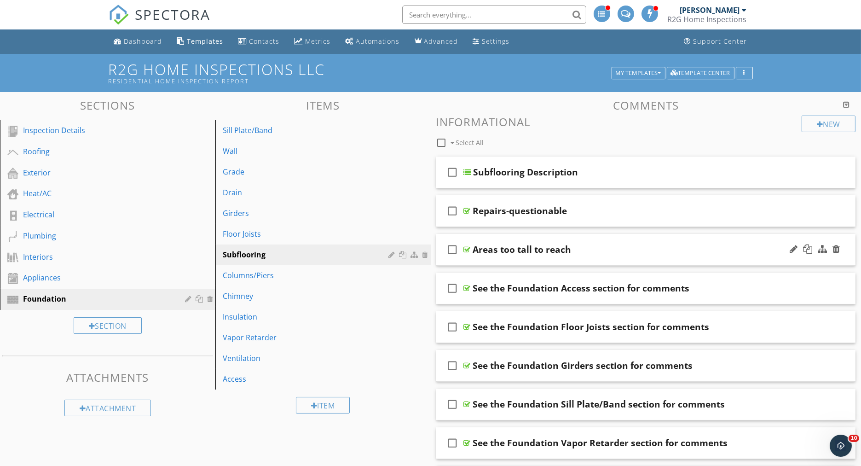
click at [841, 252] on div at bounding box center [815, 249] width 54 height 22
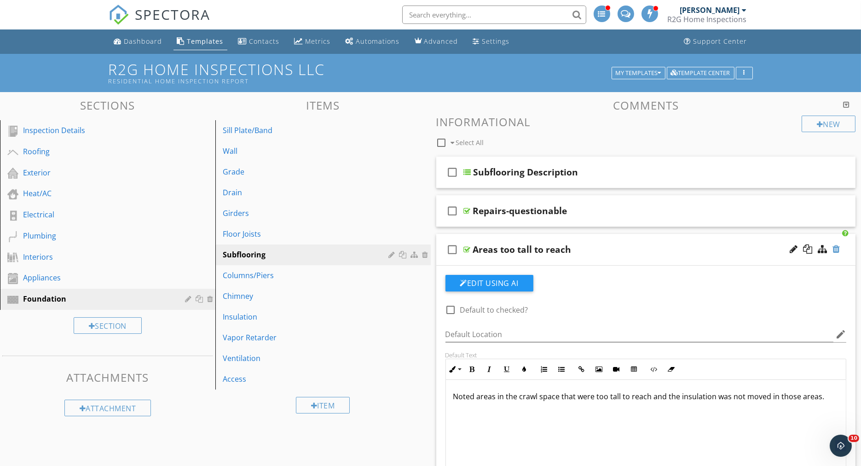
click at [836, 248] on div at bounding box center [835, 248] width 7 height 9
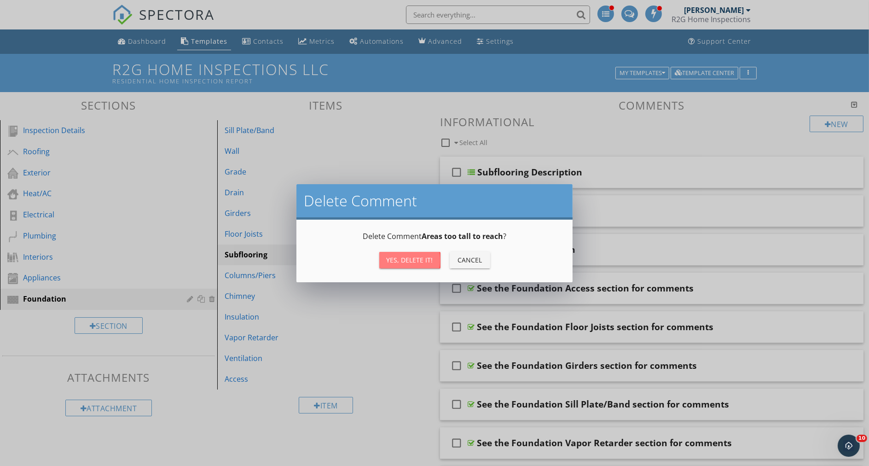
click at [402, 258] on div "Yes, Delete it!" at bounding box center [409, 260] width 46 height 10
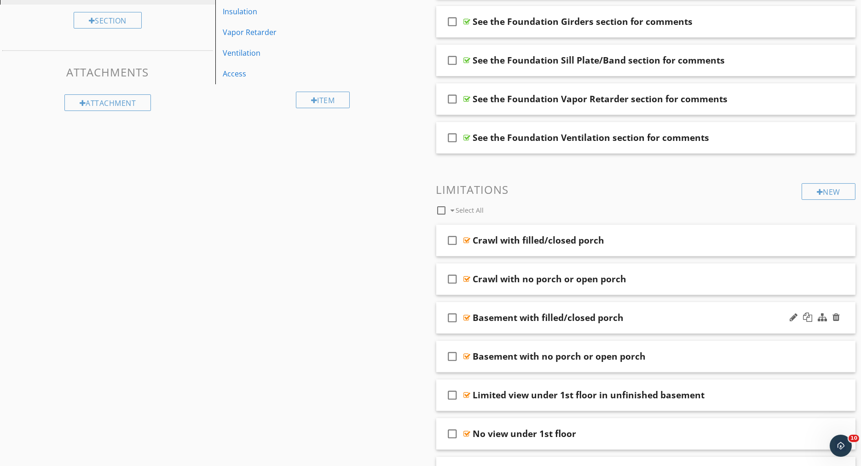
scroll to position [306, 0]
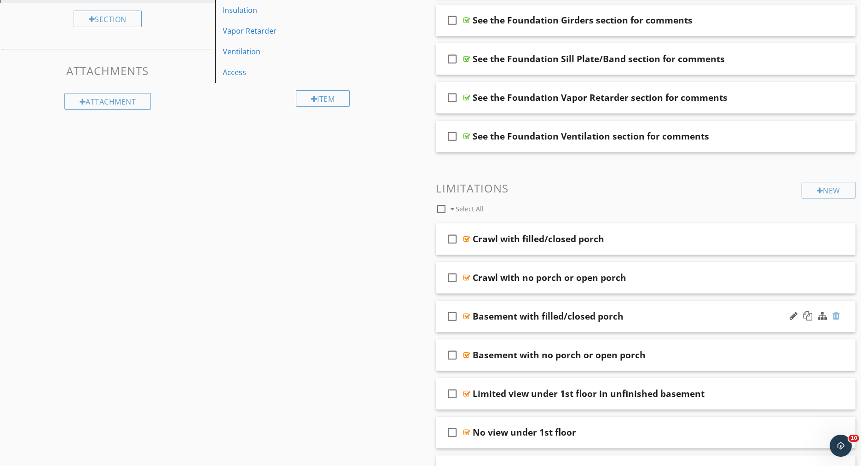
click at [837, 315] on div at bounding box center [835, 315] width 7 height 9
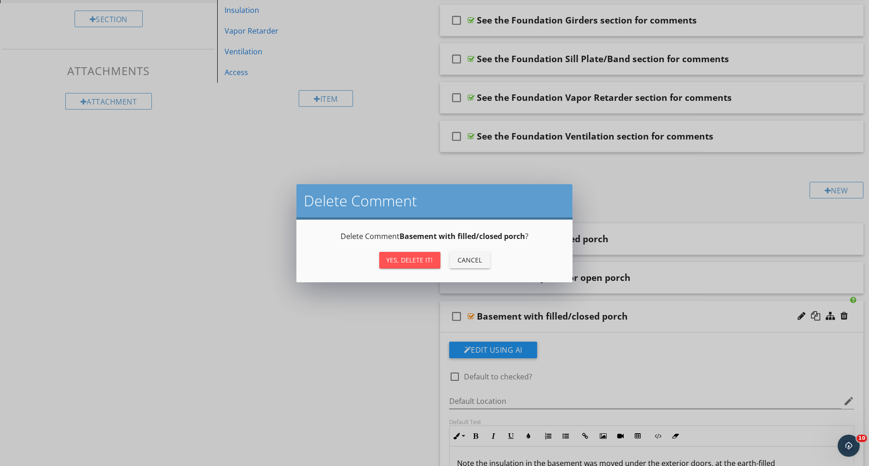
drag, startPoint x: 410, startPoint y: 258, endPoint x: 436, endPoint y: 260, distance: 26.3
click at [411, 258] on div "Yes, Delete it!" at bounding box center [409, 260] width 46 height 10
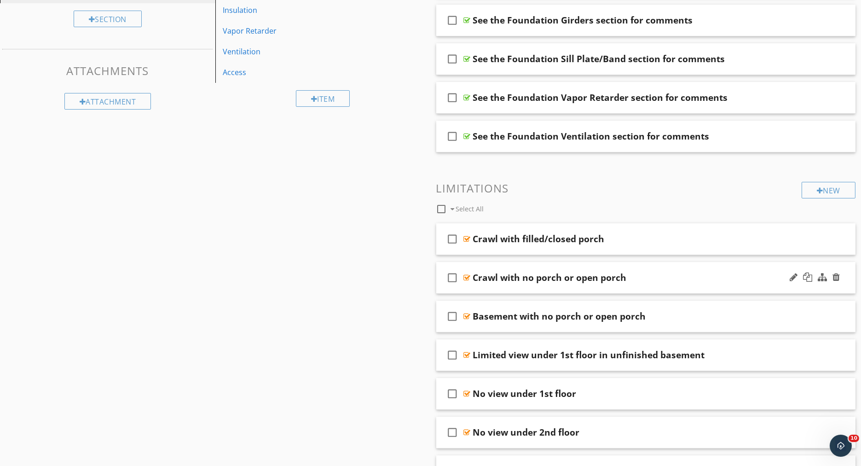
click at [830, 276] on div at bounding box center [815, 277] width 54 height 22
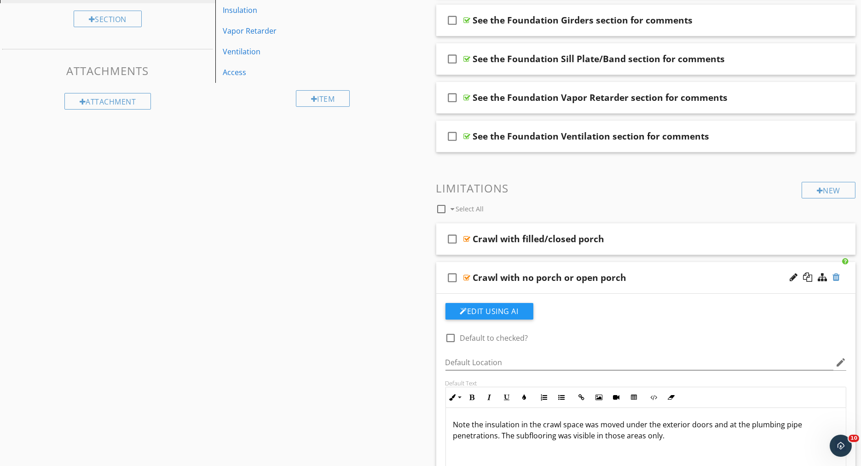
click at [833, 274] on div at bounding box center [835, 276] width 7 height 9
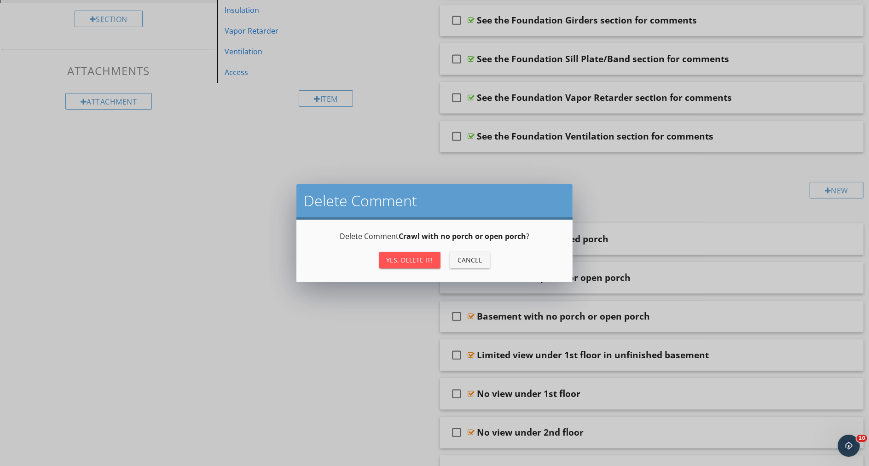
click at [401, 259] on div "Yes, Delete it!" at bounding box center [409, 260] width 46 height 10
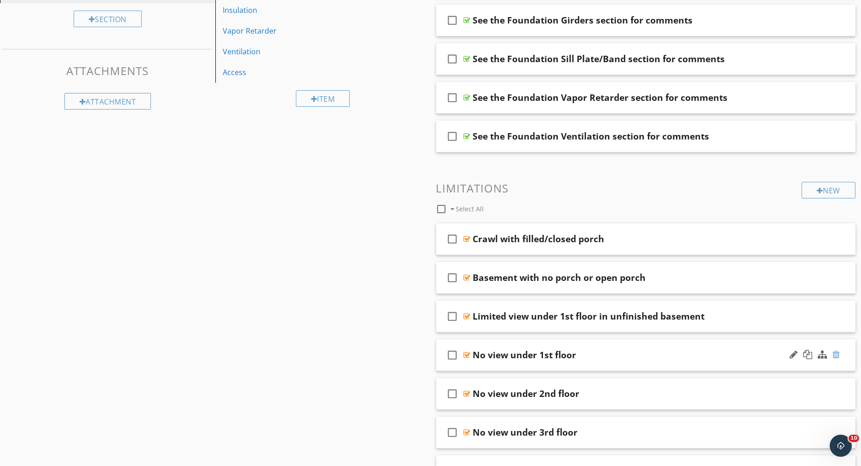
click at [838, 354] on div at bounding box center [835, 354] width 7 height 9
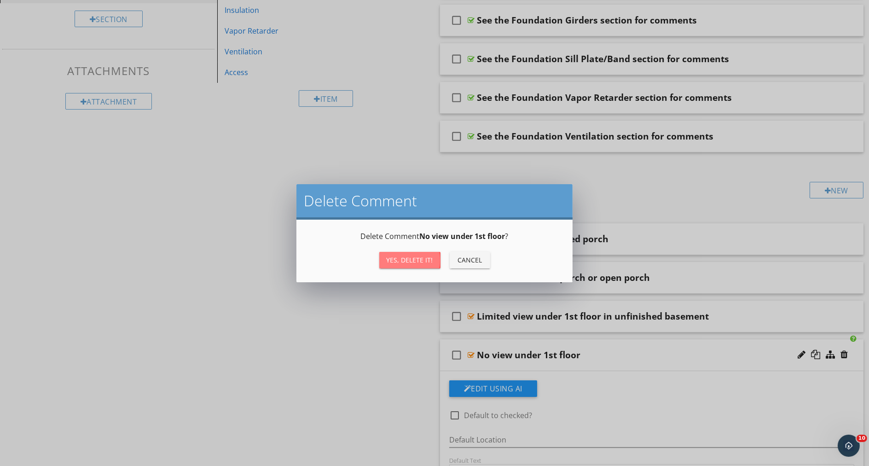
click at [419, 266] on button "Yes, Delete it!" at bounding box center [409, 260] width 61 height 17
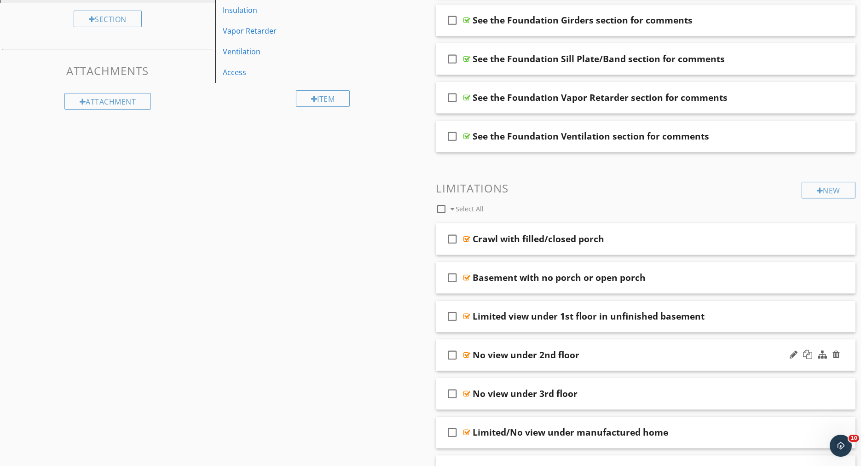
click at [831, 350] on div at bounding box center [815, 355] width 54 height 22
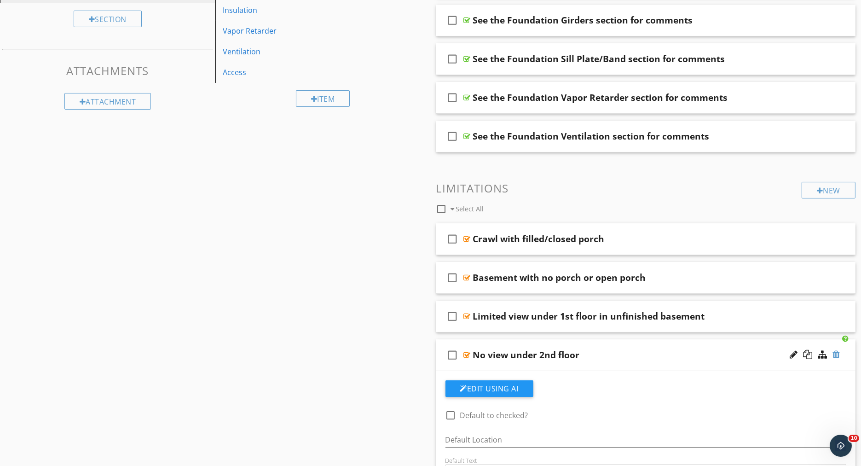
click at [835, 352] on div at bounding box center [835, 354] width 7 height 9
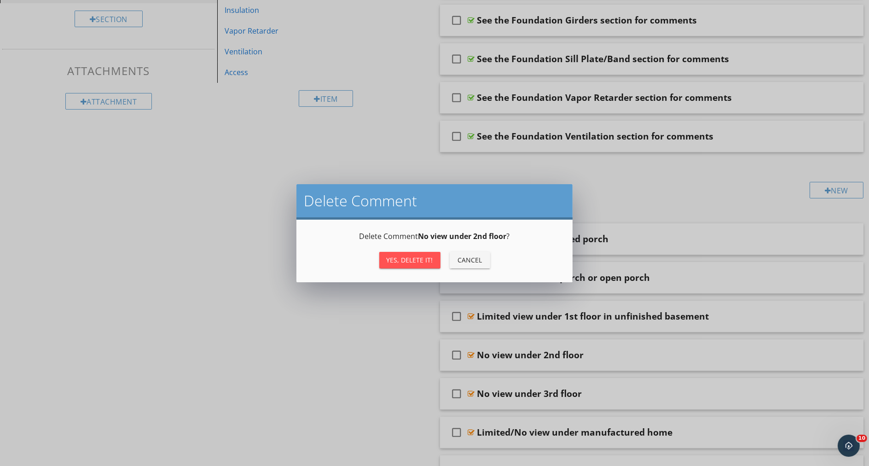
click at [419, 260] on div "Yes, Delete it!" at bounding box center [409, 260] width 46 height 10
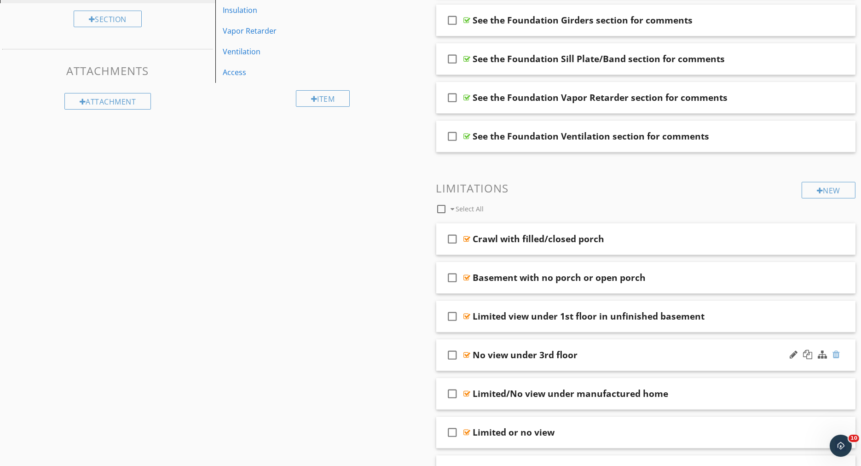
click at [838, 352] on div at bounding box center [835, 354] width 7 height 9
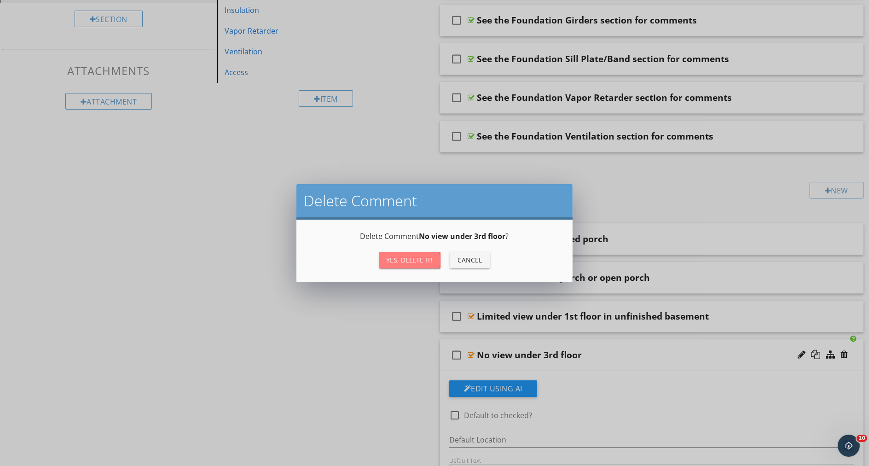
click at [414, 265] on button "Yes, Delete it!" at bounding box center [409, 260] width 61 height 17
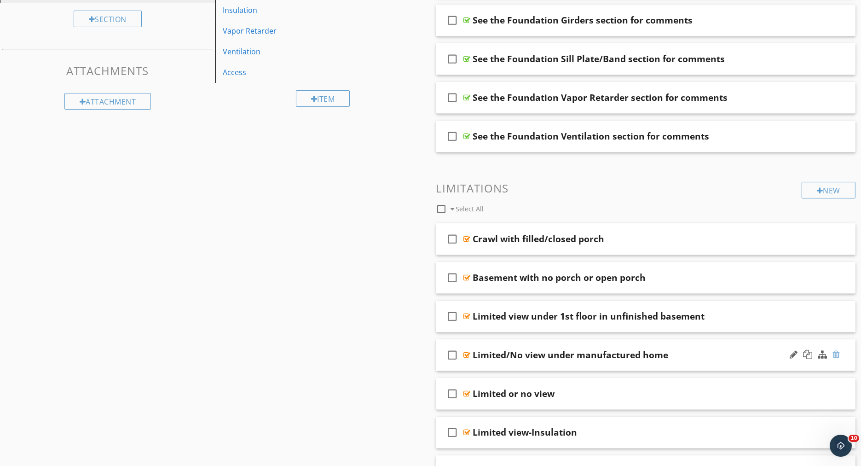
click at [836, 352] on div at bounding box center [835, 354] width 7 height 9
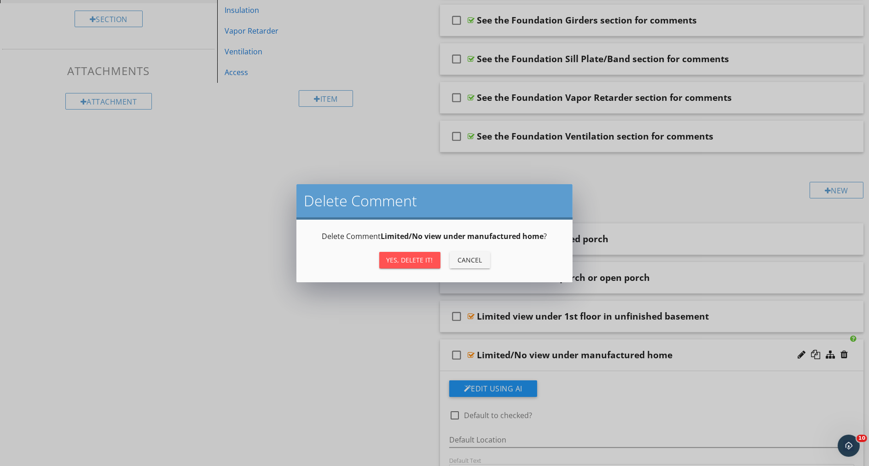
click at [419, 259] on div "Yes, Delete it!" at bounding box center [409, 260] width 46 height 10
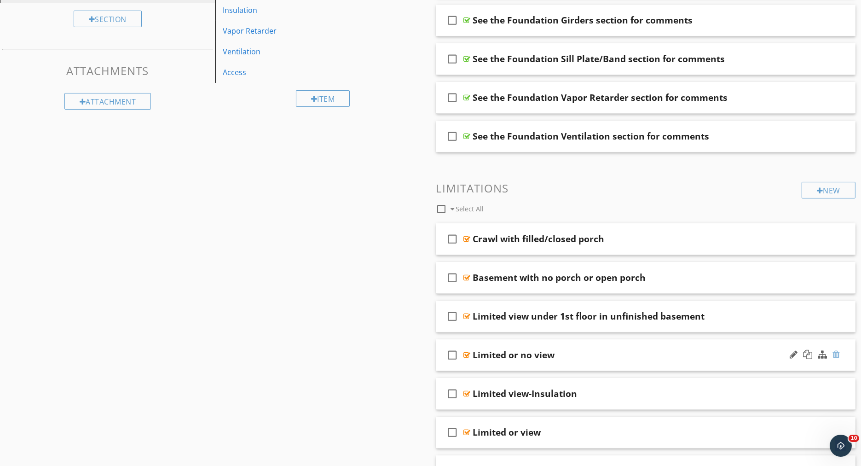
click at [836, 351] on div at bounding box center [835, 354] width 7 height 9
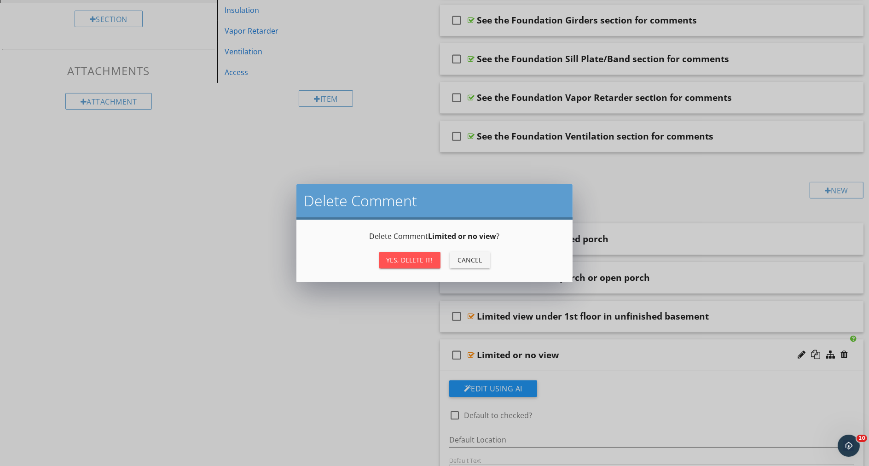
drag, startPoint x: 422, startPoint y: 255, endPoint x: 436, endPoint y: 261, distance: 15.5
click at [422, 256] on div "Yes, Delete it!" at bounding box center [409, 260] width 46 height 10
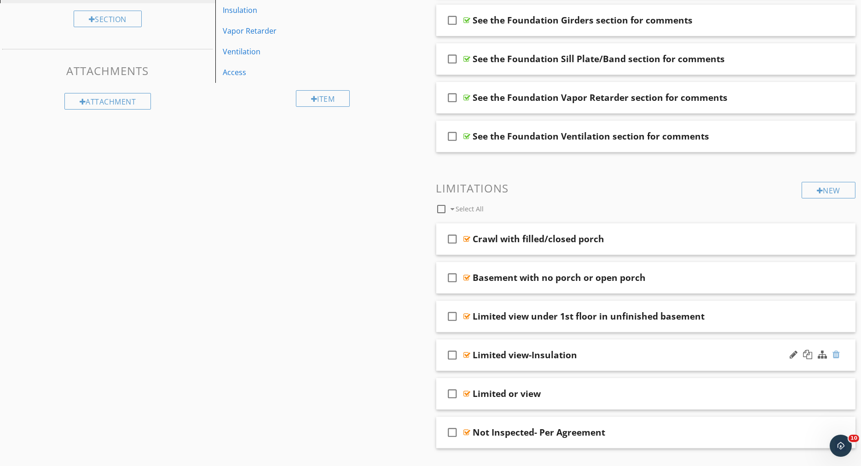
click at [835, 350] on div at bounding box center [835, 354] width 7 height 9
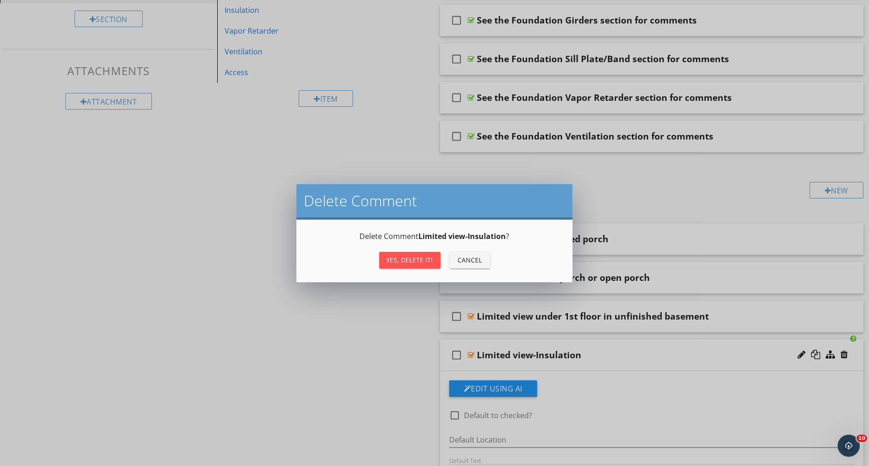
click at [468, 265] on button "Cancel" at bounding box center [469, 260] width 40 height 17
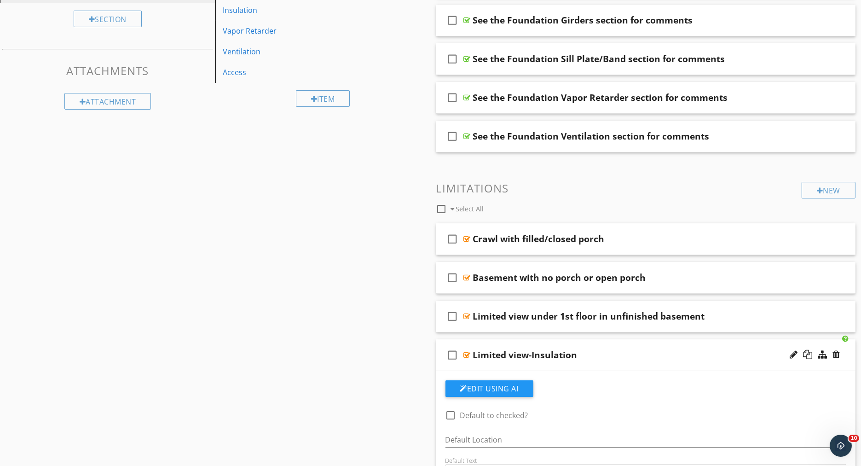
click at [659, 343] on div "check_box_outline_blank Limited view-Insulation" at bounding box center [646, 355] width 420 height 32
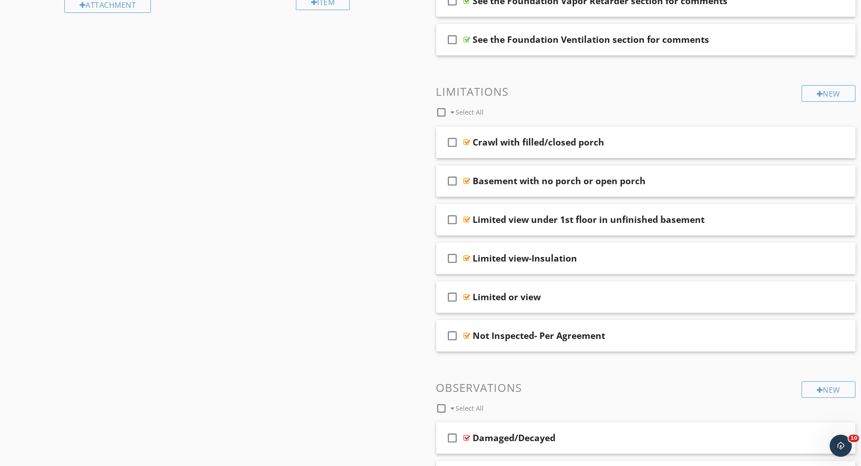
scroll to position [409, 0]
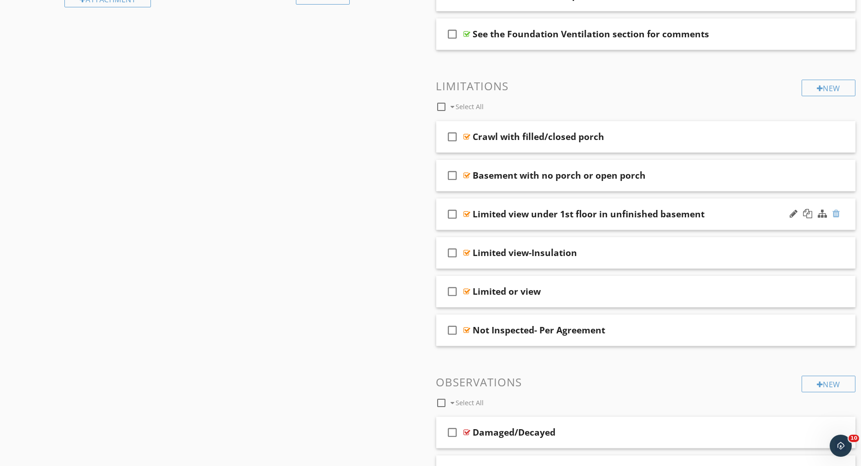
click at [835, 212] on div at bounding box center [835, 213] width 7 height 9
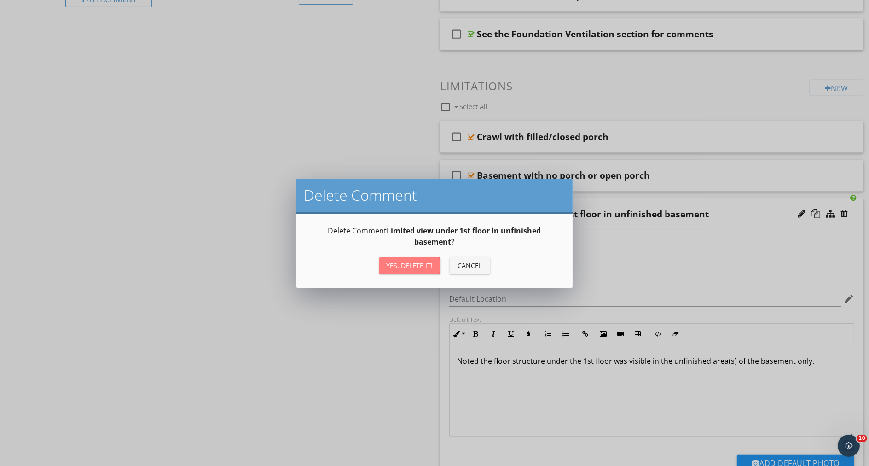
click at [428, 261] on div "Yes, Delete it!" at bounding box center [409, 265] width 46 height 10
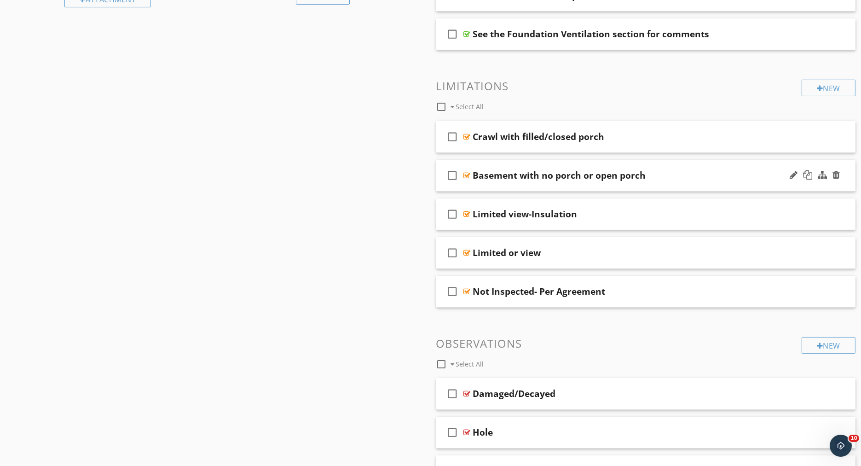
click at [840, 172] on div at bounding box center [815, 175] width 54 height 22
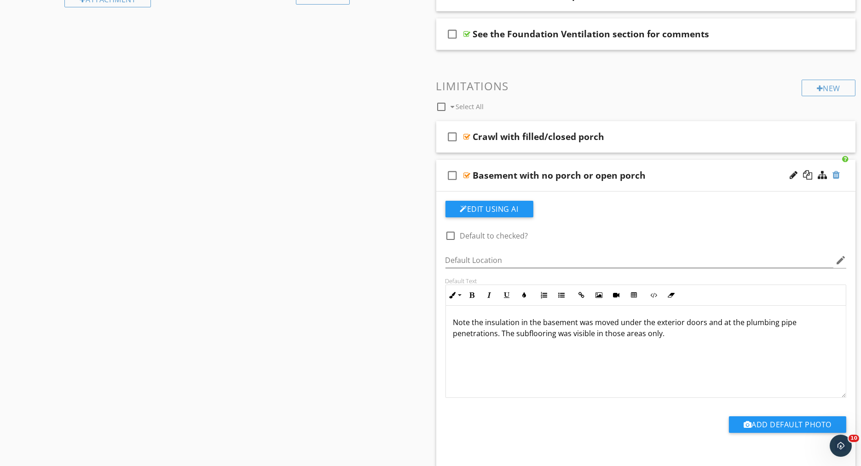
click at [839, 173] on div at bounding box center [835, 174] width 7 height 9
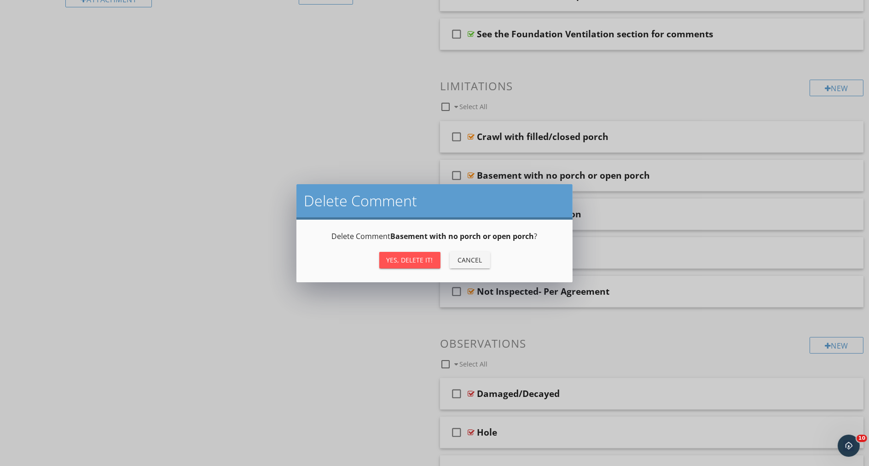
click at [431, 260] on div "Yes, Delete it!" at bounding box center [409, 260] width 46 height 10
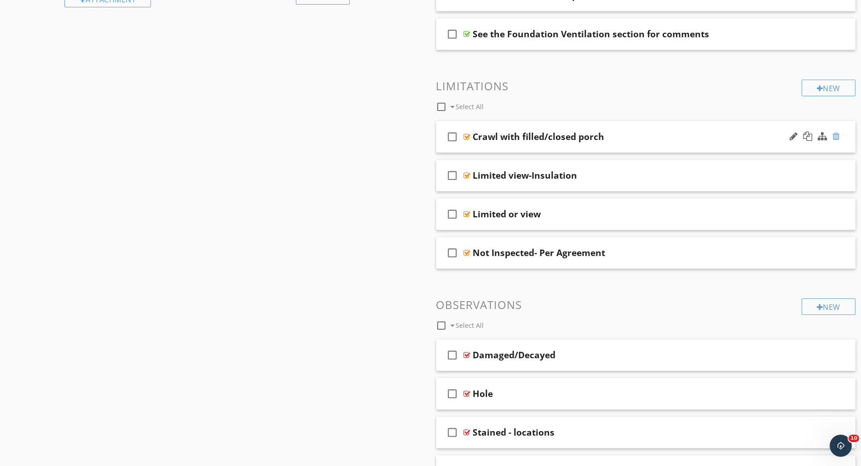
click at [834, 132] on div at bounding box center [835, 136] width 7 height 9
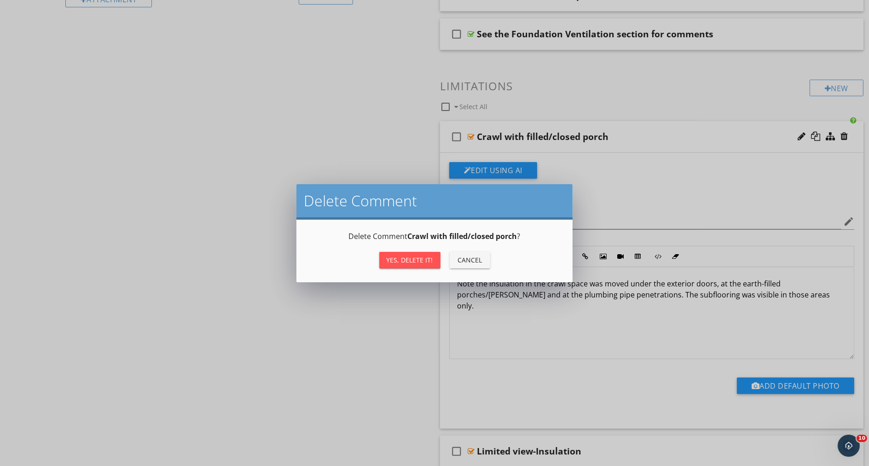
click at [416, 261] on div "Yes, Delete it!" at bounding box center [409, 260] width 46 height 10
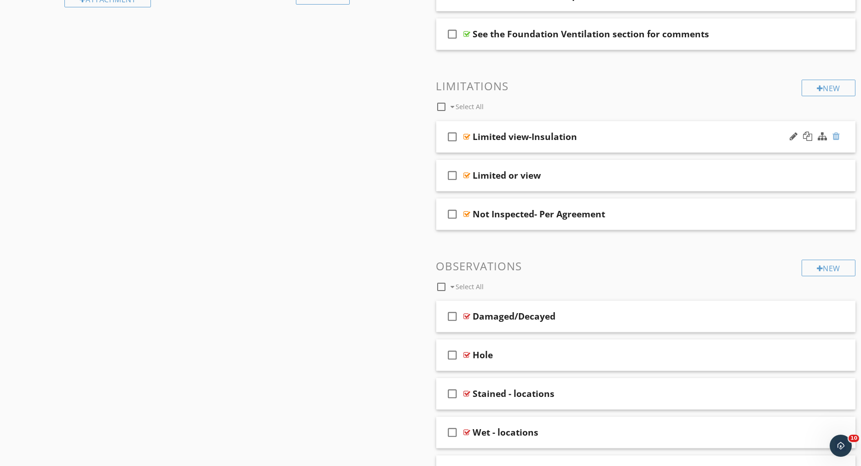
click at [835, 136] on div at bounding box center [835, 136] width 7 height 9
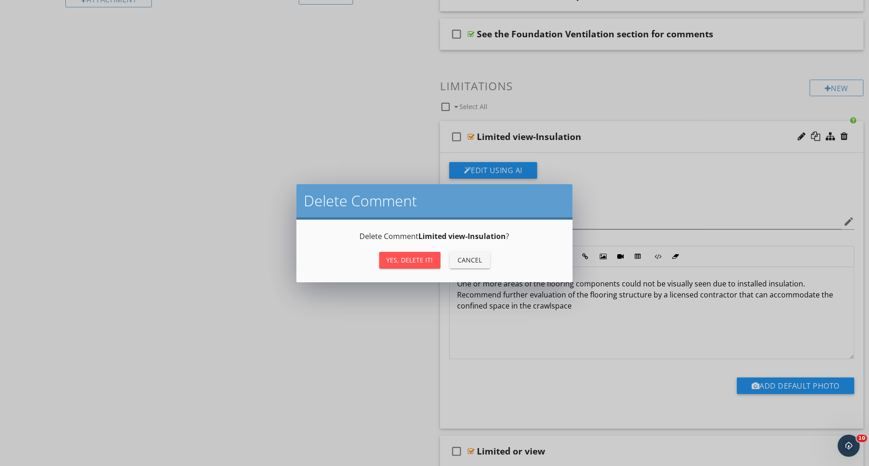
click at [416, 264] on button "Yes, Delete it!" at bounding box center [409, 260] width 61 height 17
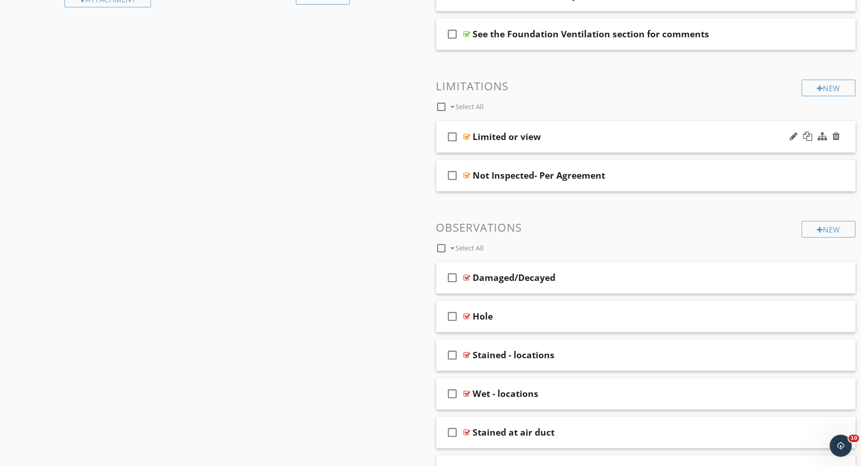
click at [553, 126] on div "check_box_outline_blank Limited or view" at bounding box center [646, 137] width 420 height 32
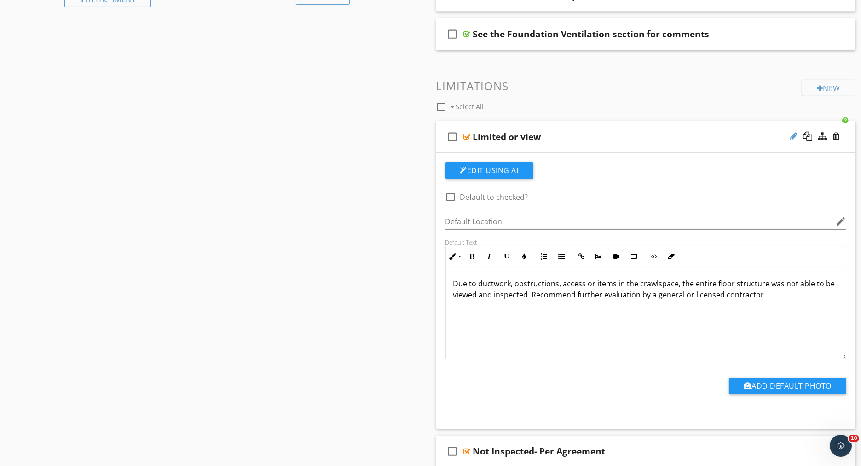
click at [791, 132] on div at bounding box center [793, 136] width 8 height 9
click at [549, 131] on input "Limited or view" at bounding box center [623, 137] width 301 height 15
type input "Limited or No View-See reason or image(s) below"
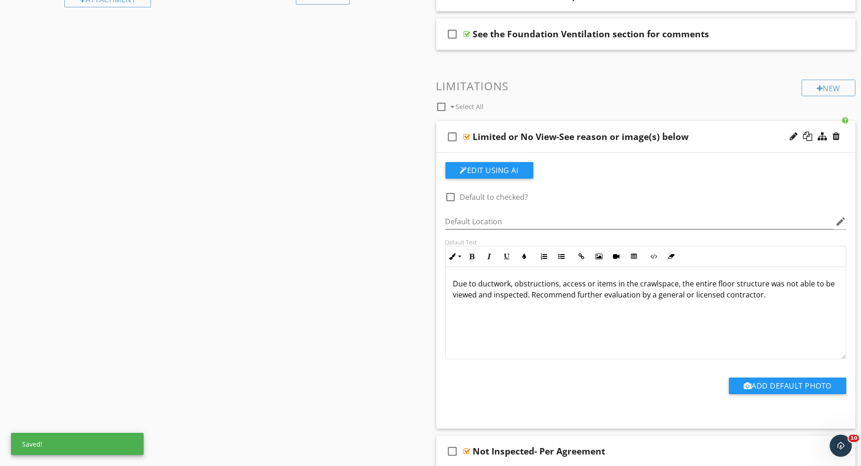
click at [769, 294] on p "Due to ductwork, obstructions, access or items in the crawlspace, the entire fl…" at bounding box center [646, 289] width 386 height 22
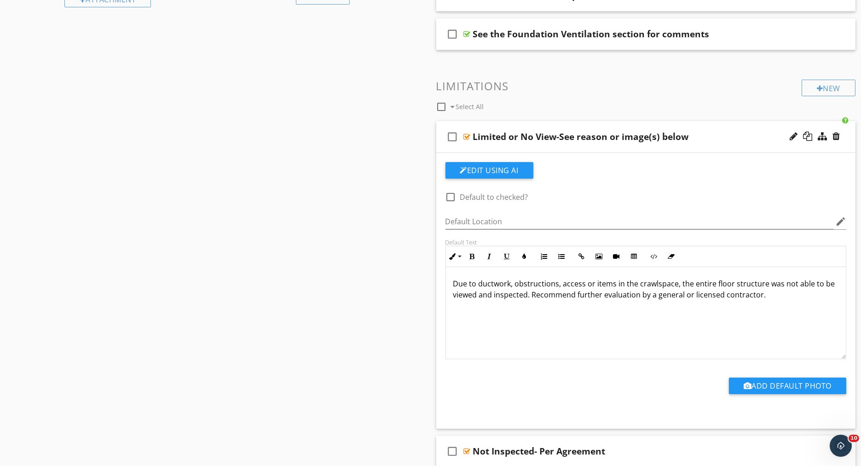
click at [516, 123] on div "check_box_outline_blank Limited or No View-See reason or image(s) below" at bounding box center [646, 137] width 420 height 32
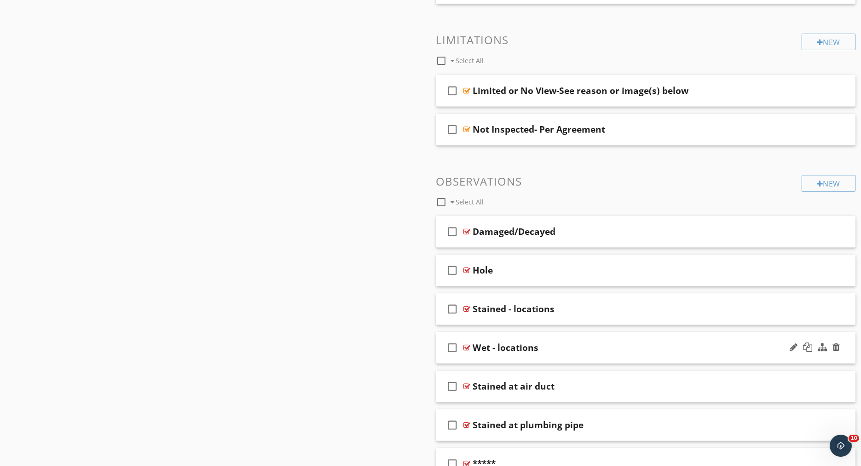
scroll to position [613, 0]
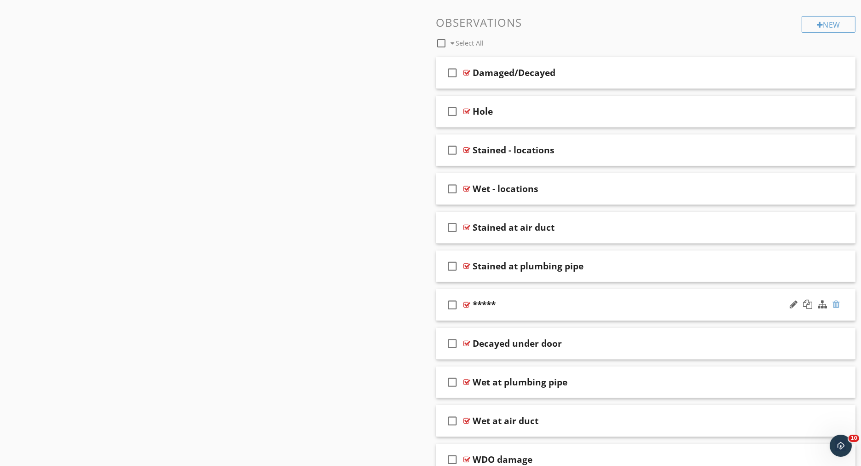
click at [837, 299] on div at bounding box center [835, 303] width 7 height 9
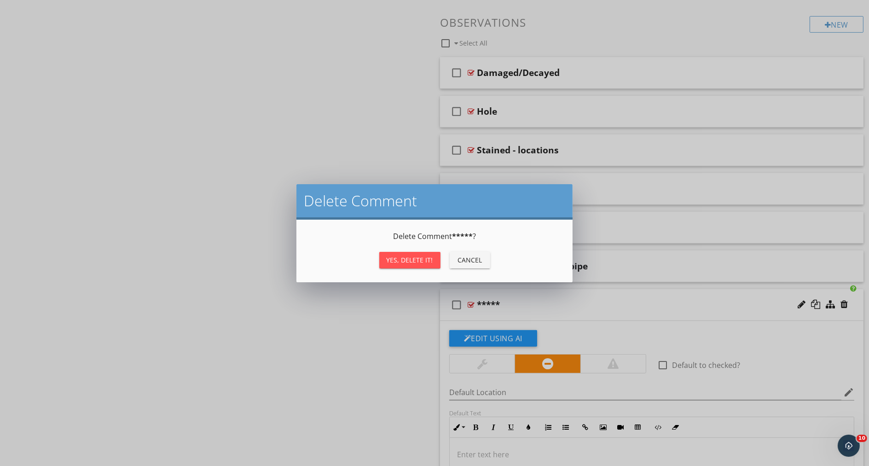
click at [408, 269] on div "Yes, Delete it! Cancel" at bounding box center [434, 260] width 254 height 22
click at [410, 265] on button "Yes, Delete it!" at bounding box center [409, 260] width 61 height 17
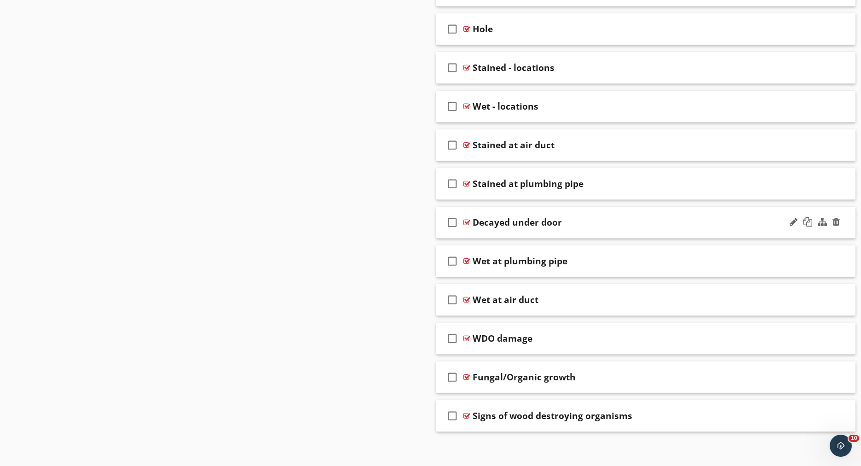
scroll to position [697, 0]
click at [488, 322] on div "check_box_outline_blank WDO damage" at bounding box center [646, 338] width 420 height 32
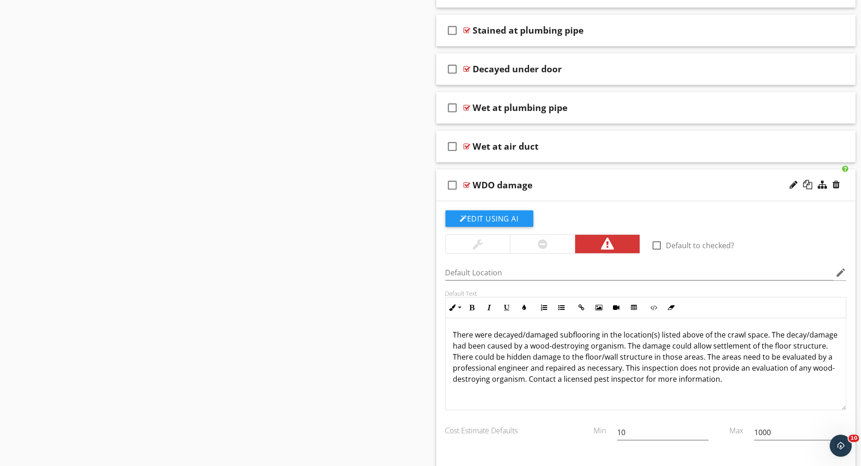
scroll to position [850, 0]
click at [506, 171] on div "check_box_outline_blank WDO damage" at bounding box center [646, 184] width 420 height 32
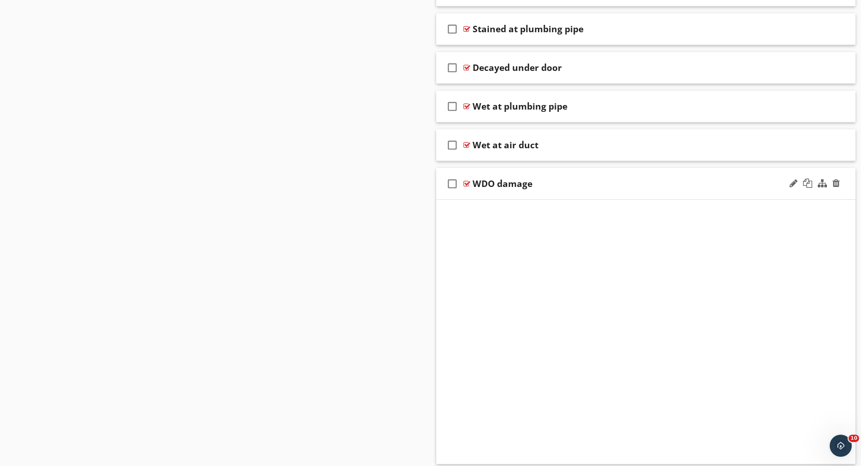
scroll to position [697, 0]
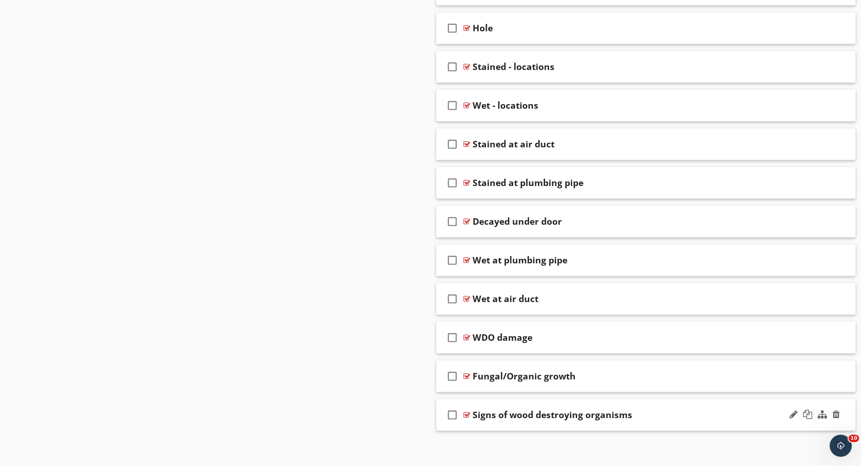
click at [506, 401] on div "check_box_outline_blank Signs of wood destroying organisms" at bounding box center [646, 415] width 420 height 32
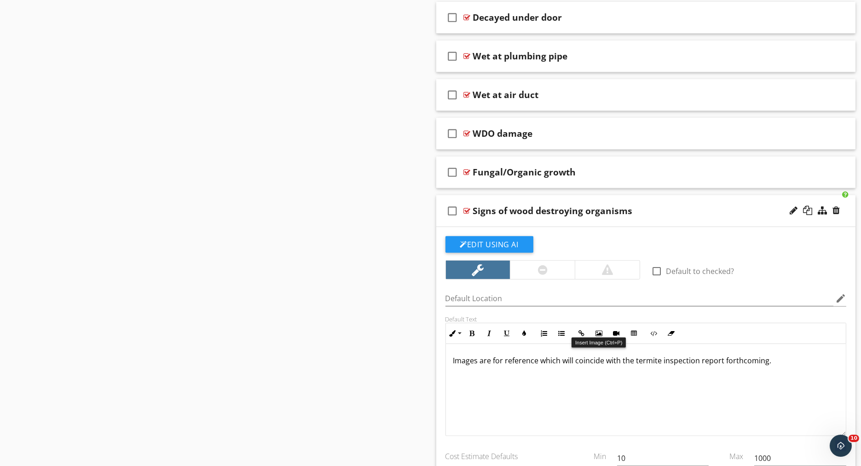
scroll to position [901, 0]
click at [775, 354] on p "Images are for reference which will coincide with the termite inspection report…" at bounding box center [646, 359] width 386 height 11
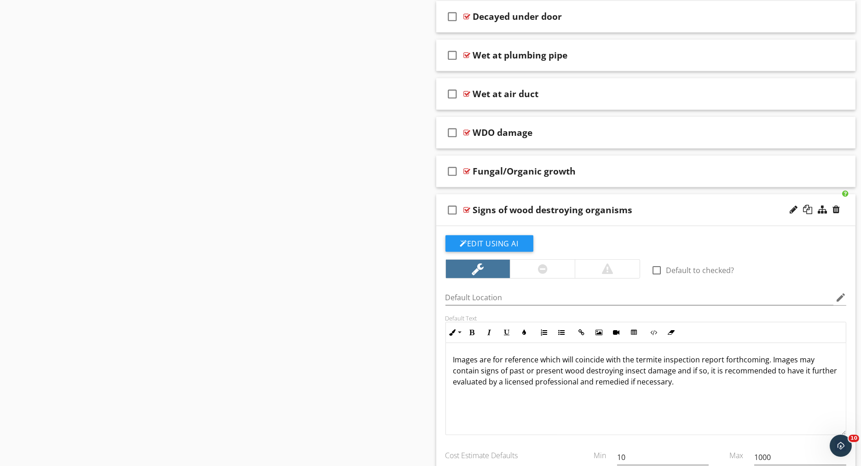
click at [709, 370] on p "Images are for reference which will coincide with the termite inspection report…" at bounding box center [646, 370] width 386 height 33
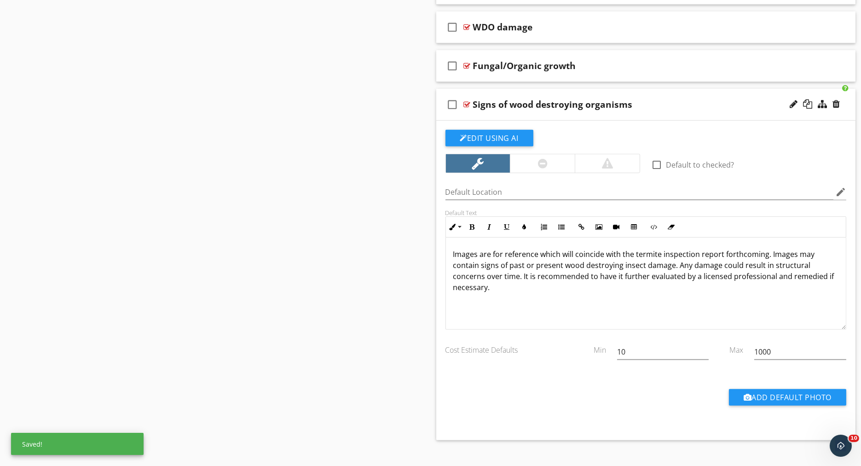
scroll to position [1015, 0]
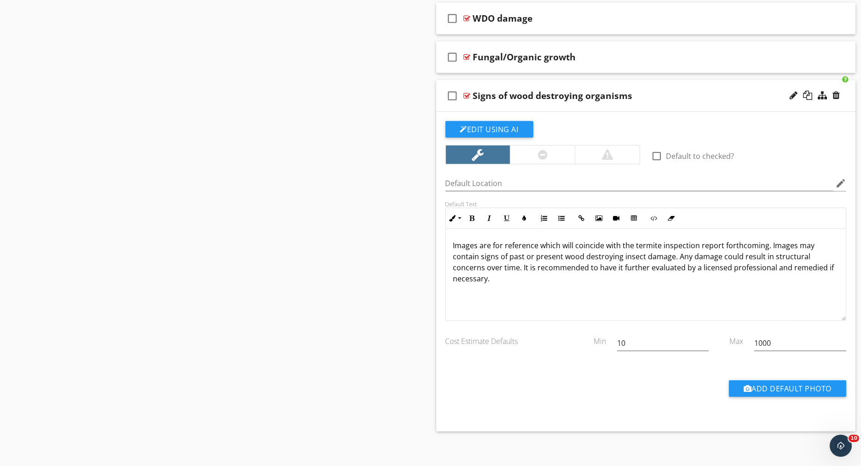
click at [646, 83] on div "check_box_outline_blank Signs of wood destroying organisms" at bounding box center [646, 96] width 420 height 32
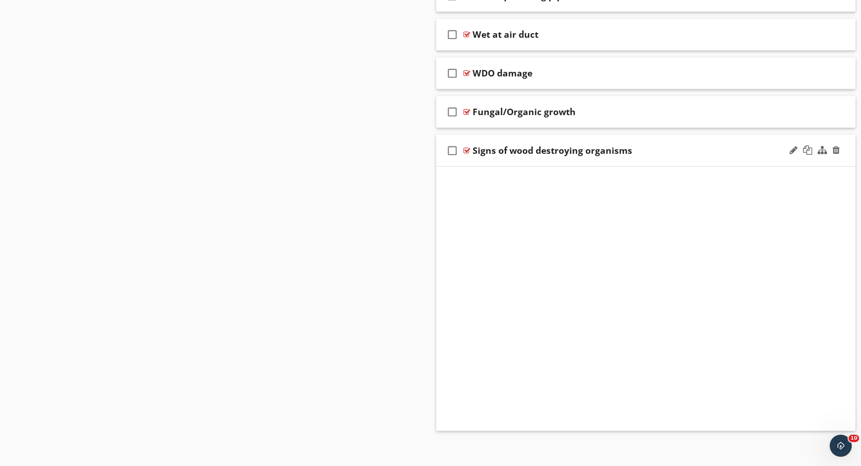
scroll to position [697, 0]
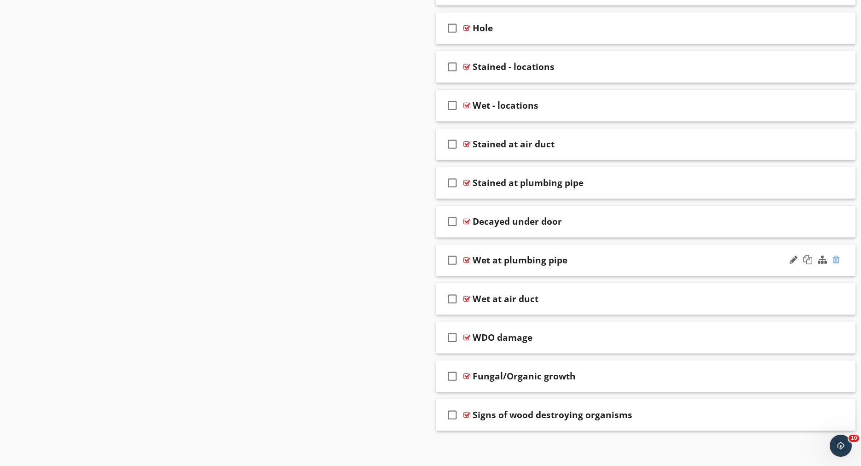
click at [837, 256] on div at bounding box center [835, 259] width 7 height 9
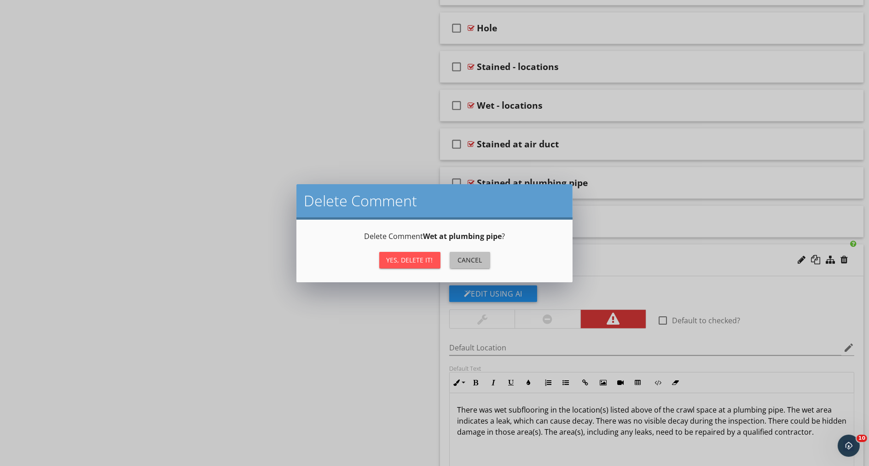
click at [469, 257] on div "Cancel" at bounding box center [470, 260] width 26 height 10
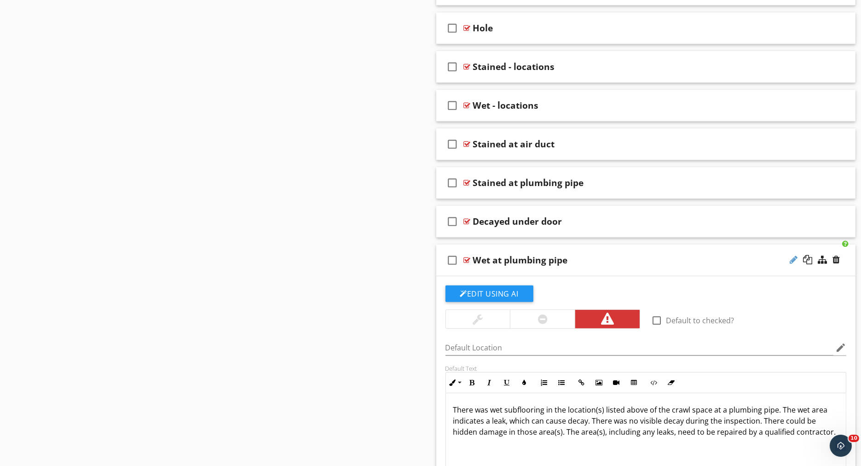
click at [790, 255] on div at bounding box center [793, 259] width 8 height 9
click at [545, 253] on input "Wet at plumbing pipe" at bounding box center [623, 260] width 301 height 15
click at [560, 257] on input "Wet at plumbing pipe" at bounding box center [623, 260] width 301 height 15
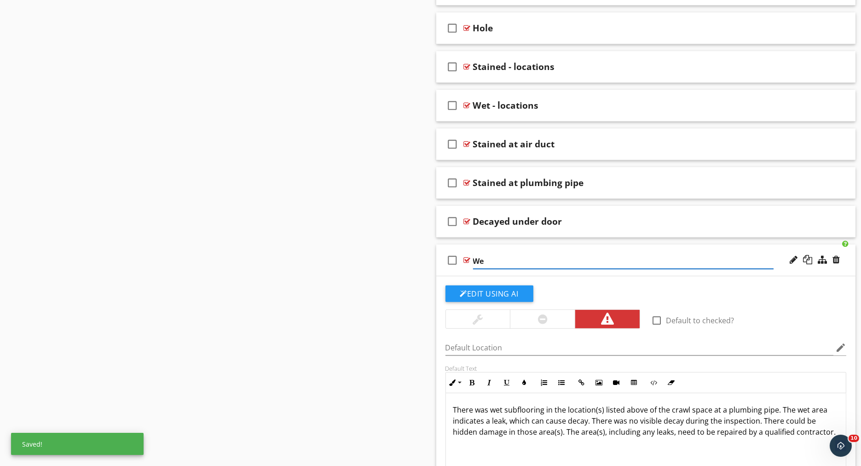
type input "W"
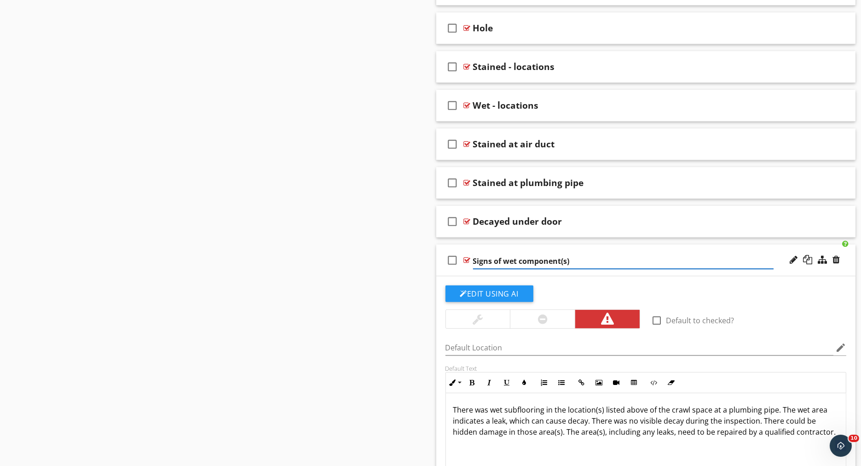
click at [574, 258] on input "Signs of wet component(s)" at bounding box center [623, 260] width 301 height 15
type input "Signs of wet component(s)-refer to images"
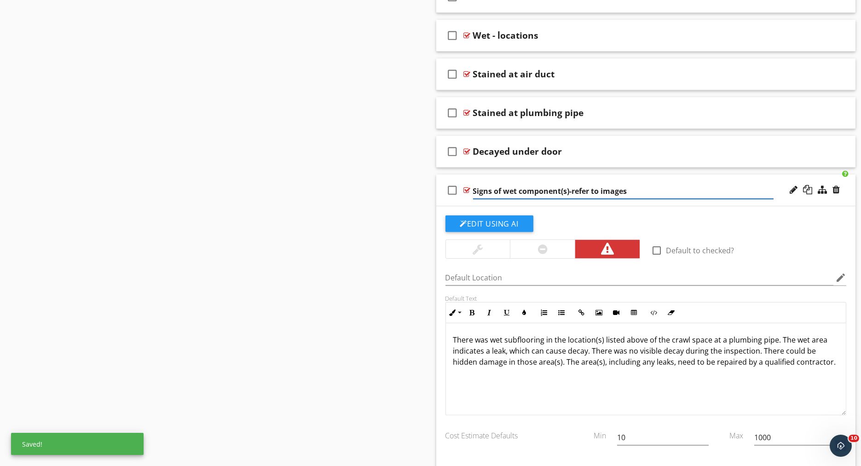
scroll to position [799, 0]
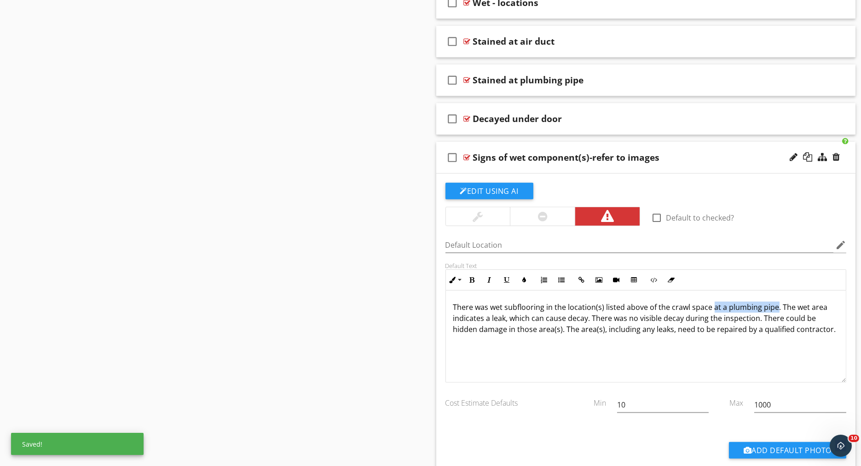
drag, startPoint x: 774, startPoint y: 303, endPoint x: 711, endPoint y: 305, distance: 63.1
click at [711, 305] on p "There was wet subflooring in the location(s) listed above of the crawl space at…" at bounding box center [646, 317] width 386 height 33
click at [490, 301] on p "There was wet subflooring in the location(s) listed above of the crawl space. T…" at bounding box center [646, 317] width 386 height 33
drag, startPoint x: 592, startPoint y: 304, endPoint x: 553, endPoint y: 307, distance: 39.2
click at [553, 307] on p "There were one or more wet subflooring in the location(s) listed above of the c…" at bounding box center [646, 317] width 386 height 33
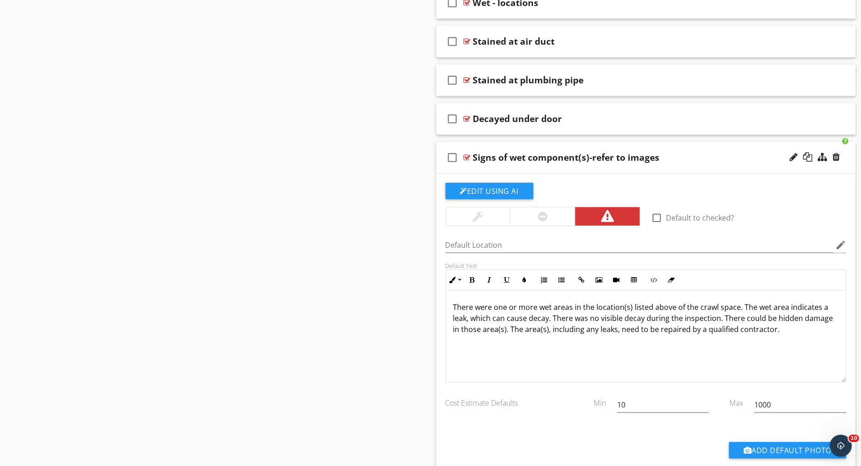
click at [753, 305] on p "There were one or more wet areas in the location(s) listed above of the crawl s…" at bounding box center [646, 317] width 386 height 33
click at [501, 318] on p "There were one or more wet areas in the location(s) listed above of the crawl s…" at bounding box center [646, 317] width 386 height 33
click at [610, 320] on p "There were one or more wet areas in the location(s) listed above of the crawl s…" at bounding box center [646, 323] width 386 height 44
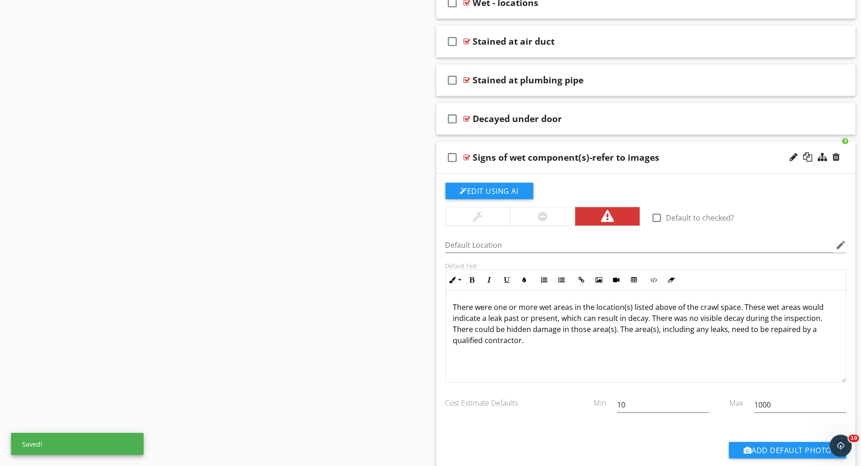
scroll to position [0, 0]
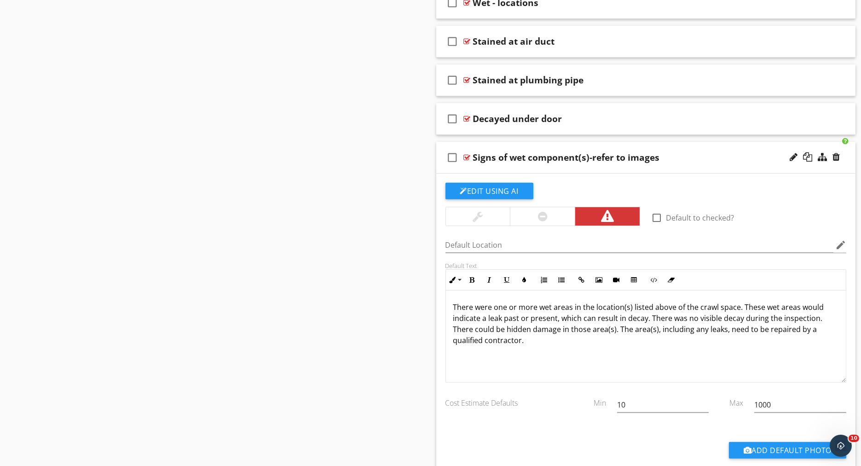
click at [472, 327] on p "There were one or more wet areas in the location(s) listed above of the crawl s…" at bounding box center [646, 323] width 386 height 44
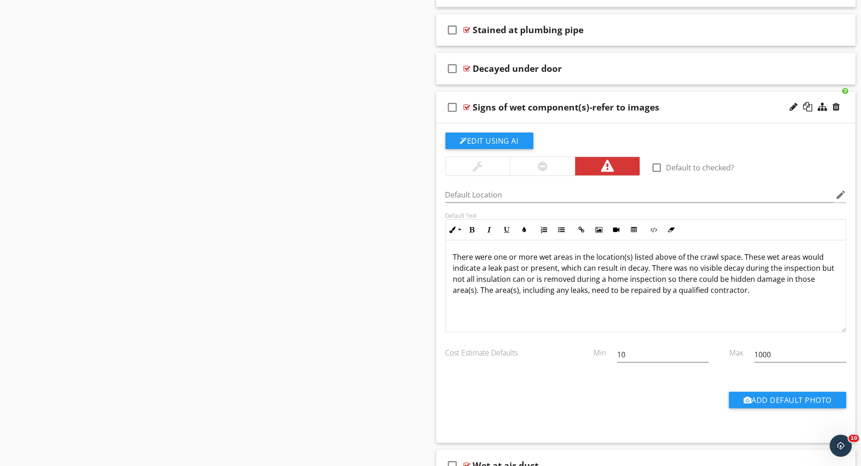
scroll to position [850, 0]
click at [629, 285] on p "There were one or more wet areas in the location(s) listed above of the crawl s…" at bounding box center [646, 272] width 386 height 44
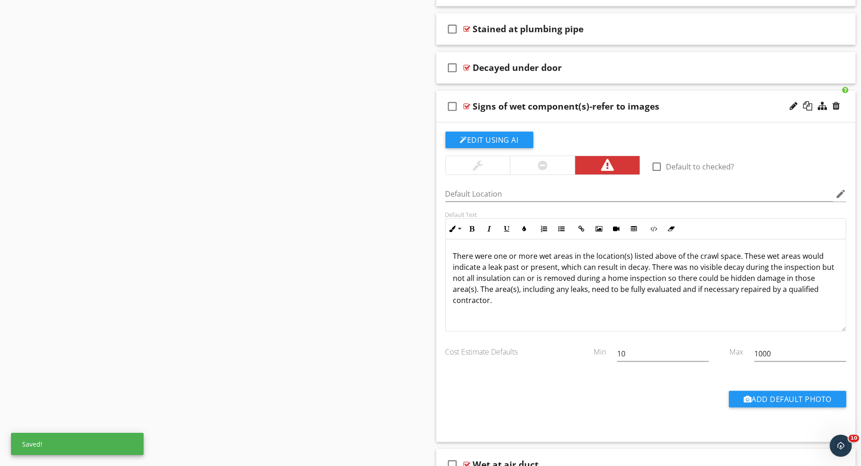
click at [532, 91] on div "check_box_outline_blank Signs of wet component(s)-refer to images" at bounding box center [646, 107] width 420 height 32
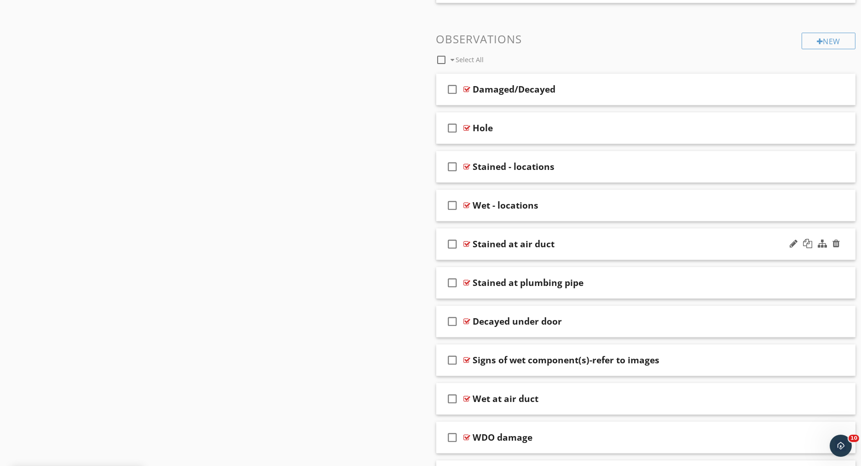
scroll to position [594, 0]
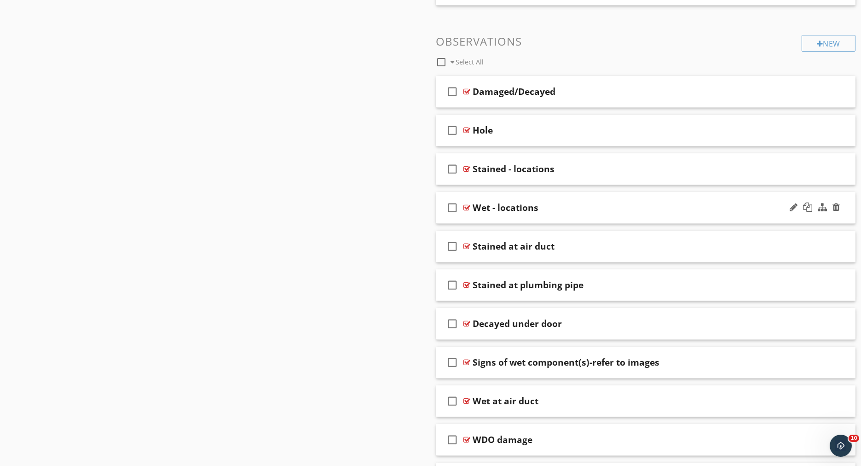
click at [840, 206] on div at bounding box center [815, 207] width 54 height 22
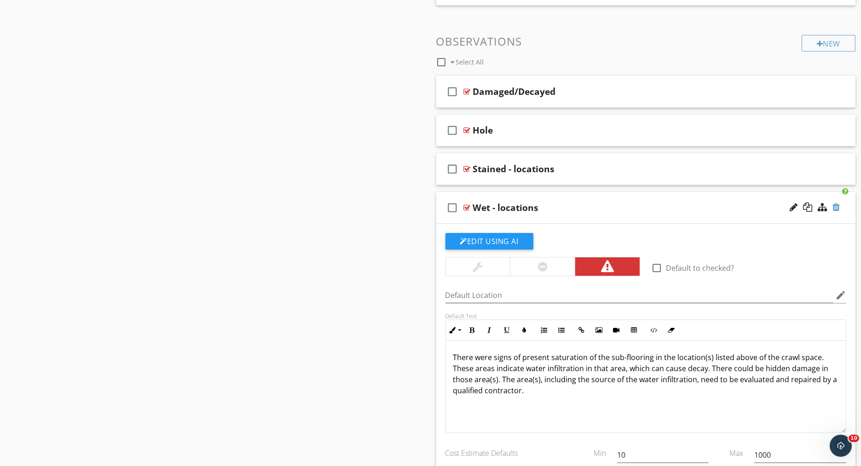
click at [836, 205] on div at bounding box center [835, 206] width 7 height 9
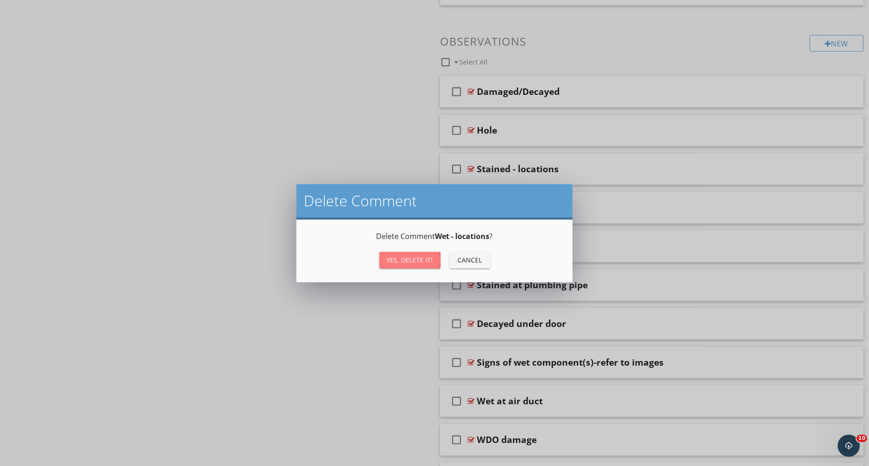
click at [415, 259] on div "Yes, Delete it!" at bounding box center [409, 260] width 46 height 10
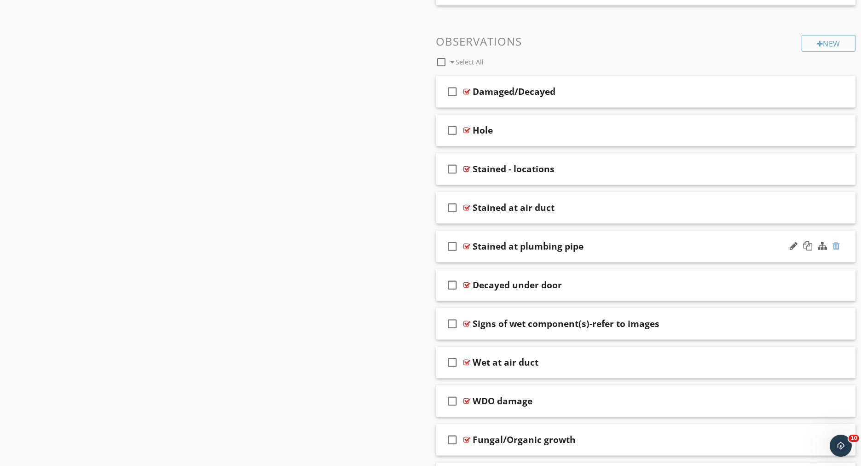
click at [836, 244] on div at bounding box center [835, 245] width 7 height 9
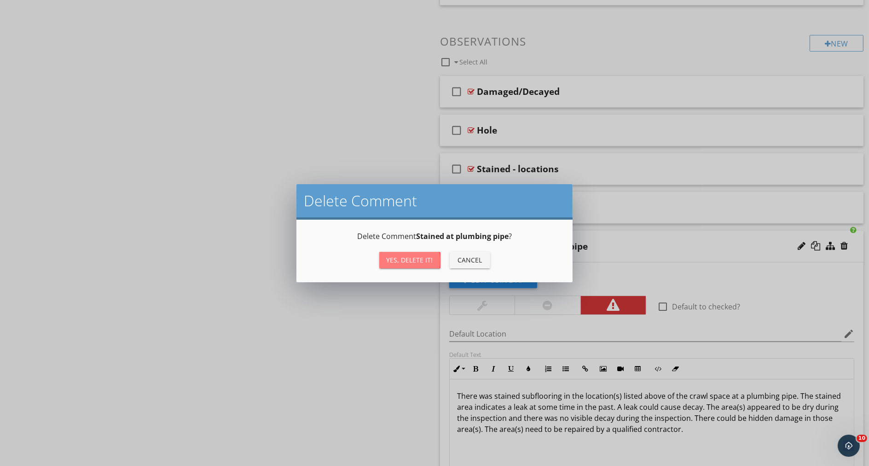
click at [426, 261] on div "Yes, Delete it!" at bounding box center [409, 260] width 46 height 10
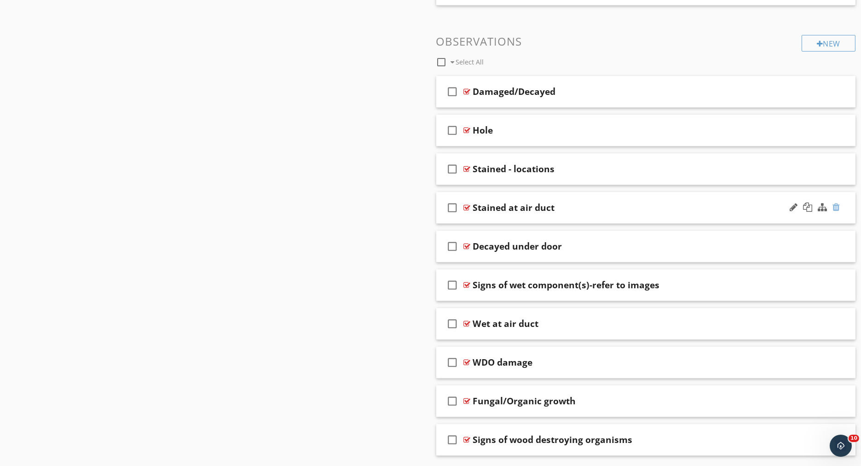
click at [838, 204] on div at bounding box center [835, 206] width 7 height 9
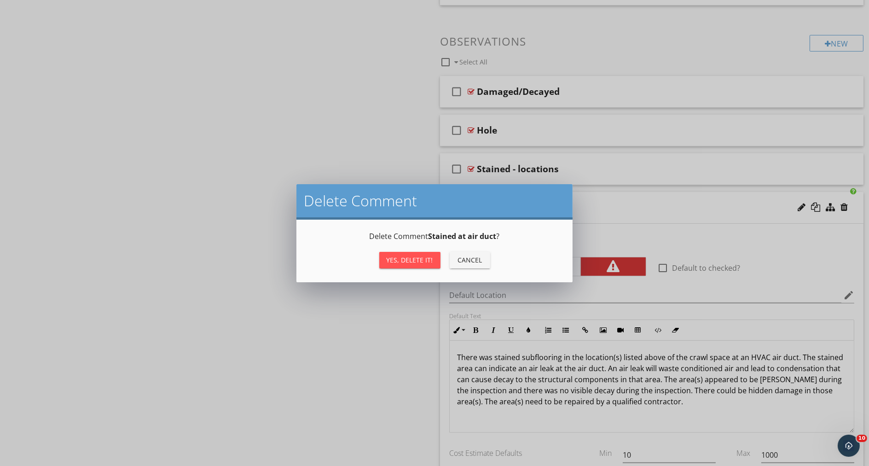
click at [402, 266] on button "Yes, Delete it!" at bounding box center [409, 260] width 61 height 17
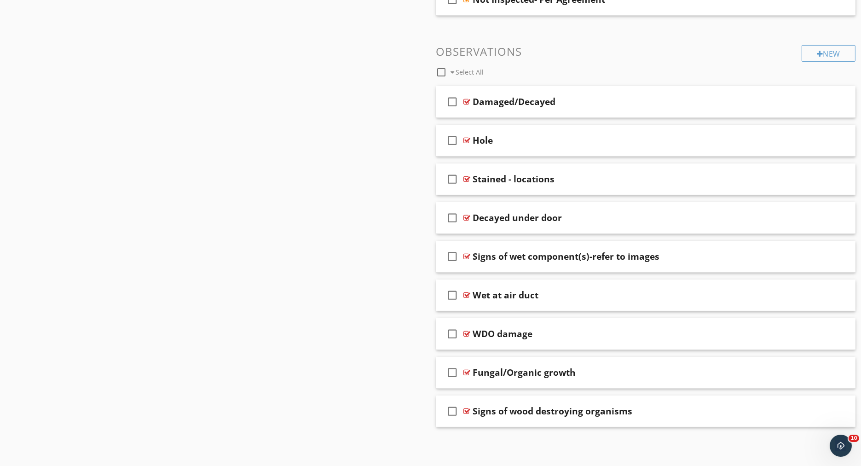
scroll to position [581, 0]
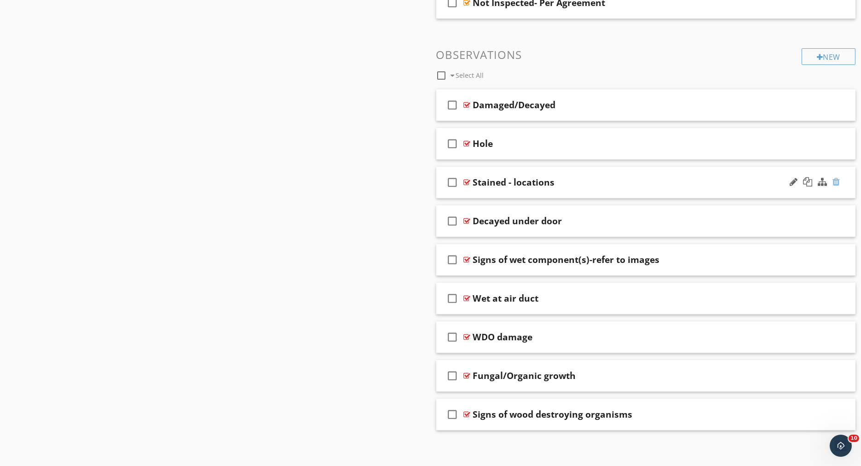
click at [836, 179] on div at bounding box center [835, 181] width 7 height 9
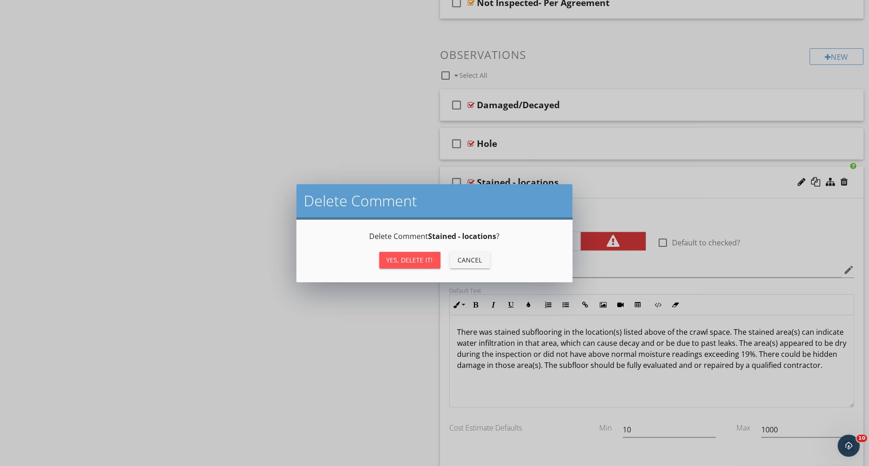
click at [409, 265] on button "Yes, Delete it!" at bounding box center [409, 260] width 61 height 17
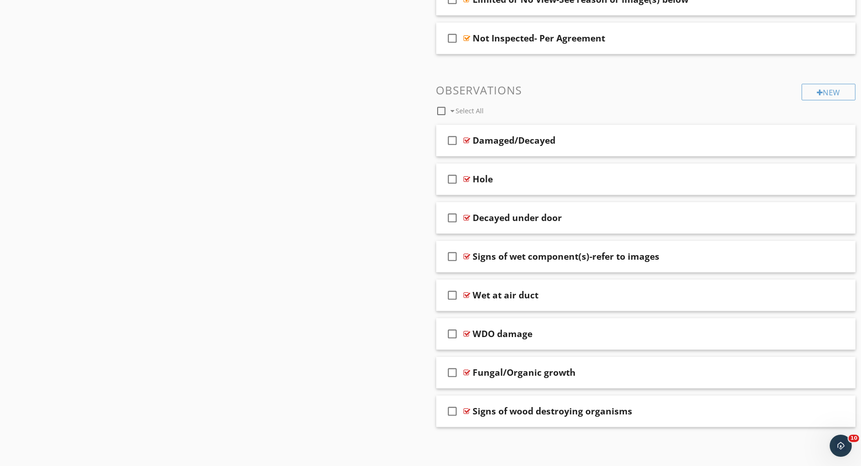
scroll to position [543, 0]
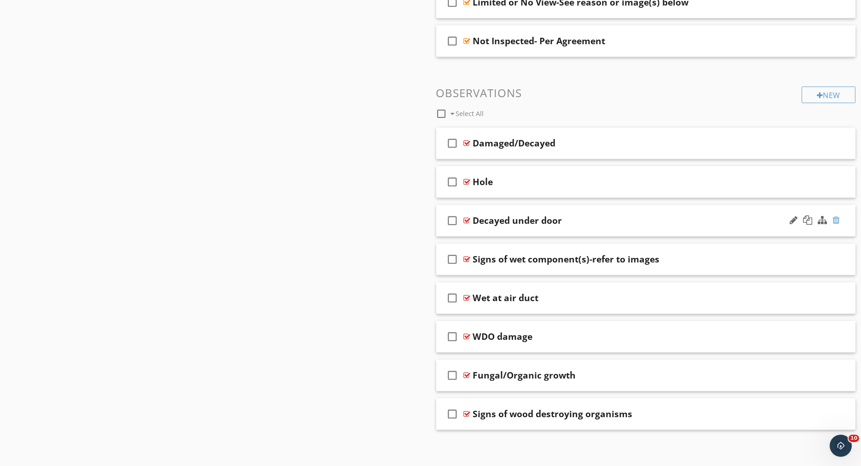
click at [836, 217] on div at bounding box center [835, 219] width 7 height 9
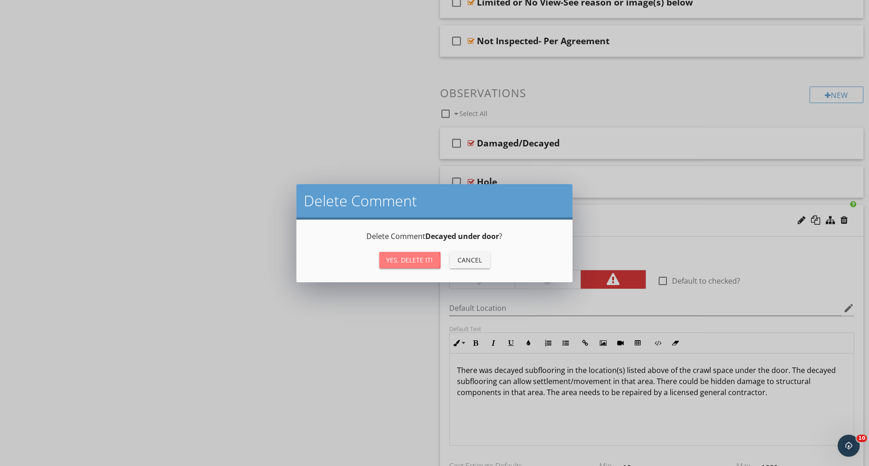
click at [405, 258] on div "Yes, Delete it!" at bounding box center [409, 260] width 46 height 10
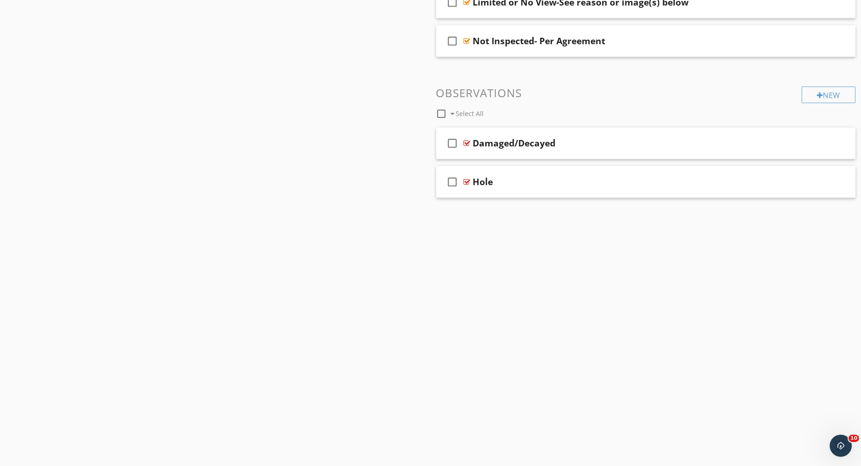
scroll to position [504, 0]
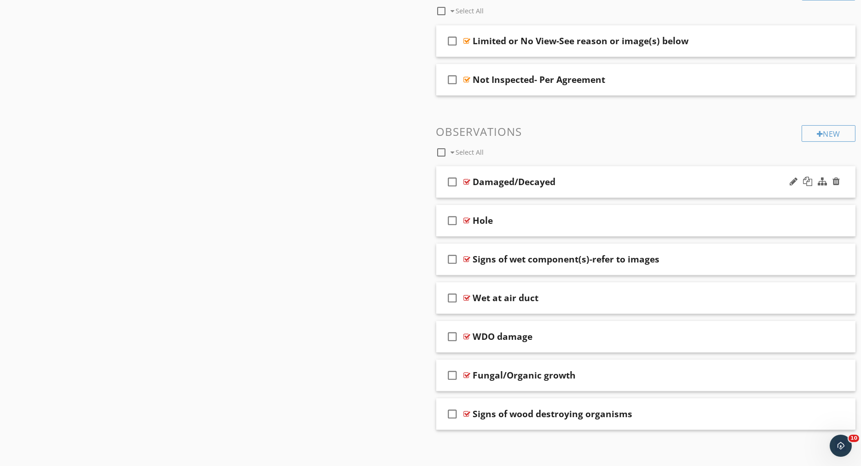
click at [508, 169] on div "check_box_outline_blank Damaged/Decayed" at bounding box center [646, 182] width 420 height 32
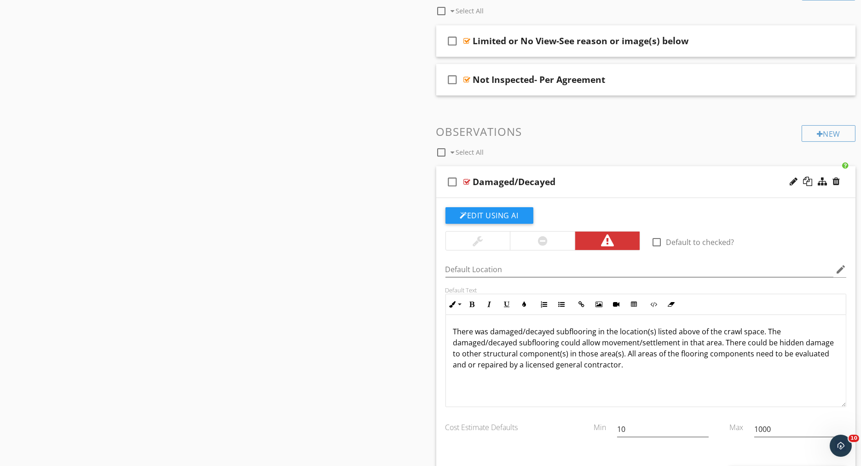
scroll to position [543, 0]
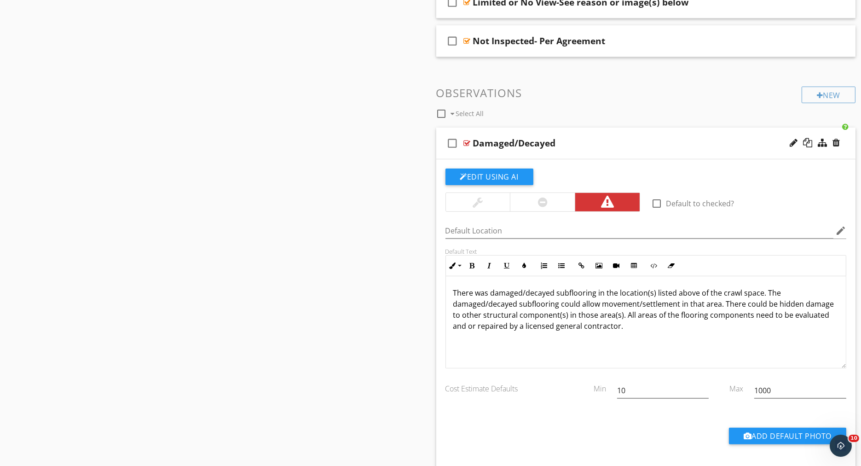
click at [489, 292] on p "There was damaged/decayed subflooring in the location(s) listed above of the cr…" at bounding box center [646, 309] width 386 height 44
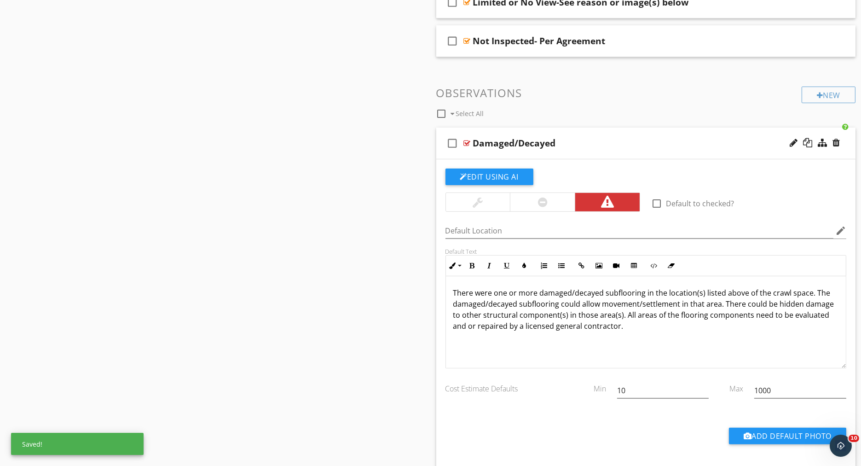
click at [603, 293] on p "There were one or more damaged/decayed subflooring in the location(s) listed ab…" at bounding box center [646, 309] width 386 height 44
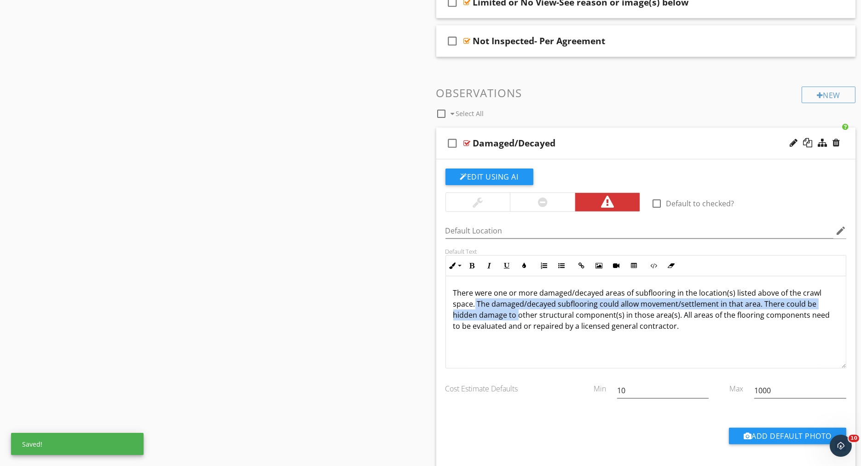
drag, startPoint x: 474, startPoint y: 304, endPoint x: 519, endPoint y: 311, distance: 45.2
click at [516, 311] on p "There were one or more damaged/decayed areas of subflooring in the location(s) …" at bounding box center [646, 309] width 386 height 44
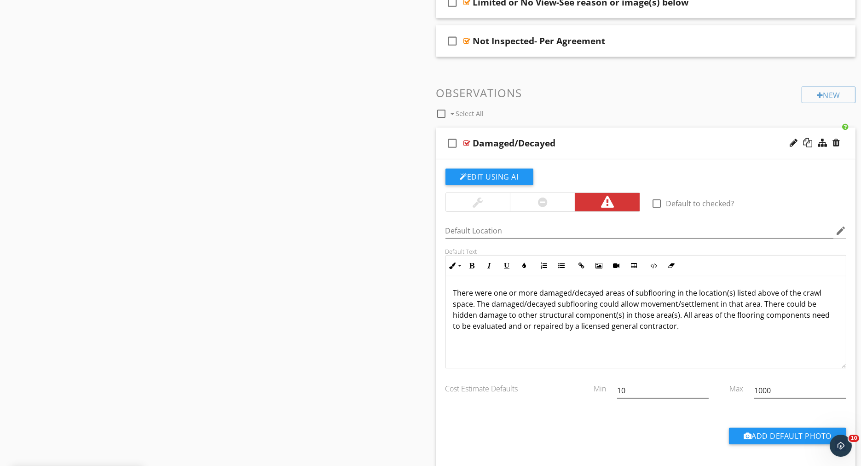
click at [576, 309] on p "There were one or more damaged/decayed areas of subflooring in the location(s) …" at bounding box center [646, 309] width 386 height 44
drag, startPoint x: 596, startPoint y: 304, endPoint x: 494, endPoint y: 298, distance: 102.3
click at [494, 298] on p "There were one or more damaged/decayed areas of subflooring in the location(s) …" at bounding box center [646, 309] width 386 height 44
click at [568, 134] on div "check_box_outline_blank Damaged/Decayed" at bounding box center [646, 143] width 420 height 32
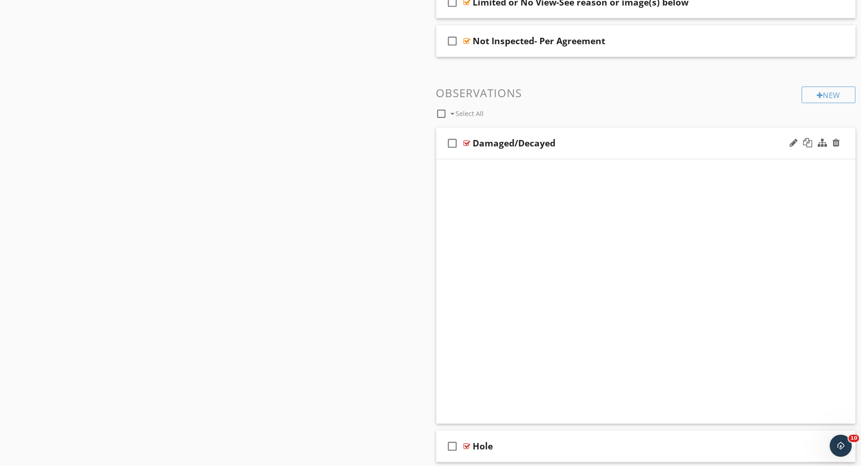
scroll to position [504, 0]
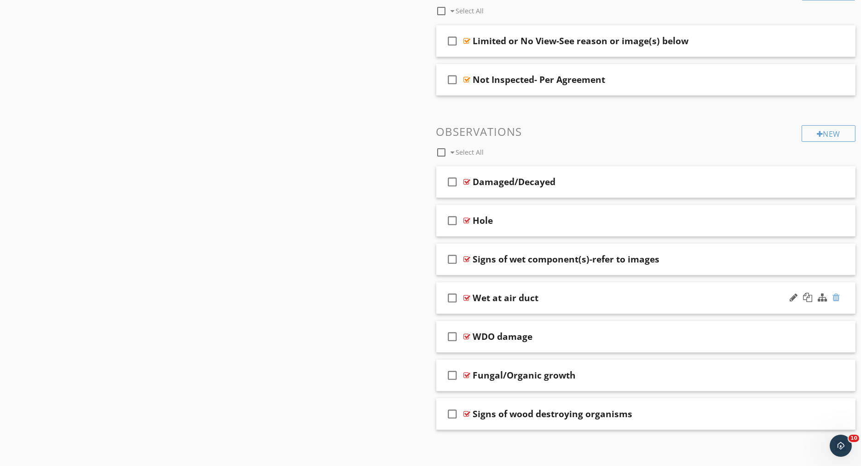
click at [835, 296] on div at bounding box center [835, 297] width 7 height 9
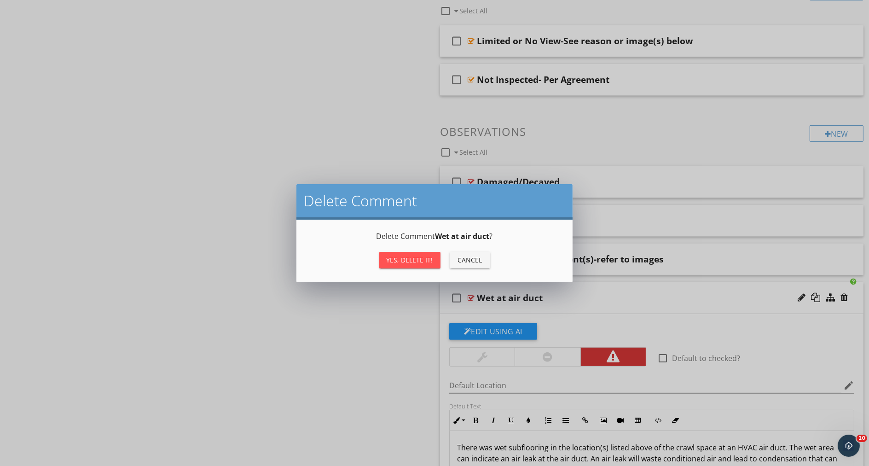
click at [409, 259] on div "Yes, Delete it!" at bounding box center [409, 260] width 46 height 10
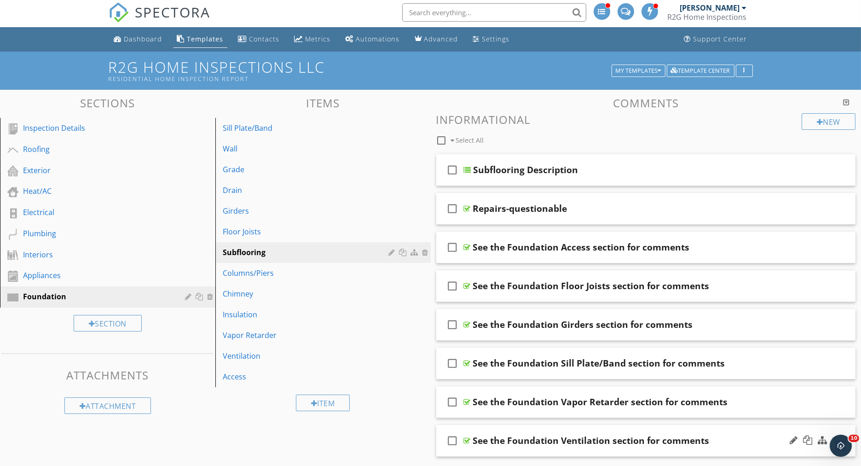
scroll to position [0, 0]
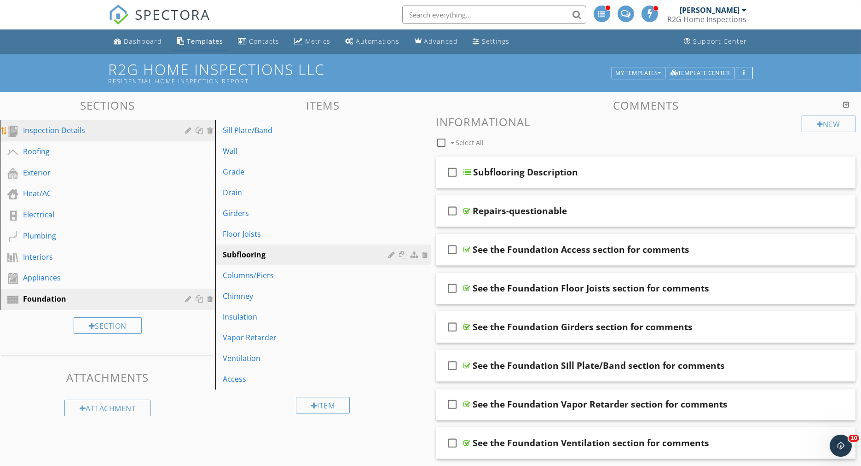
click at [22, 130] on link "Inspection Details" at bounding box center [109, 130] width 213 height 21
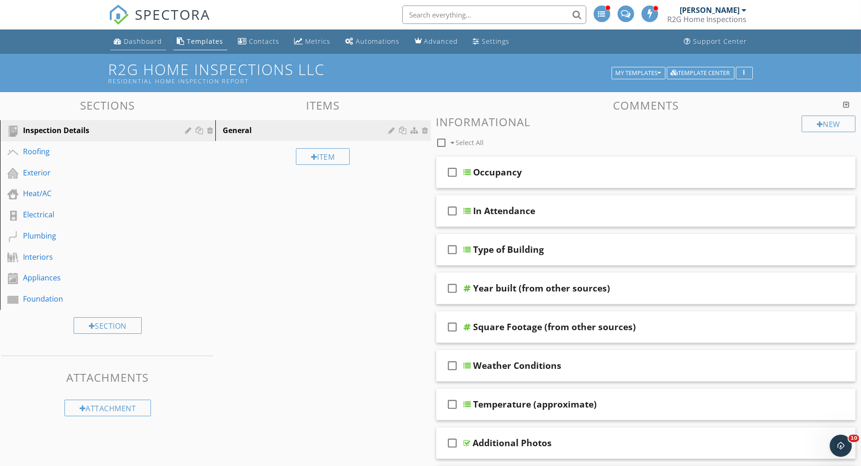
click at [134, 43] on div "Dashboard" at bounding box center [143, 41] width 38 height 9
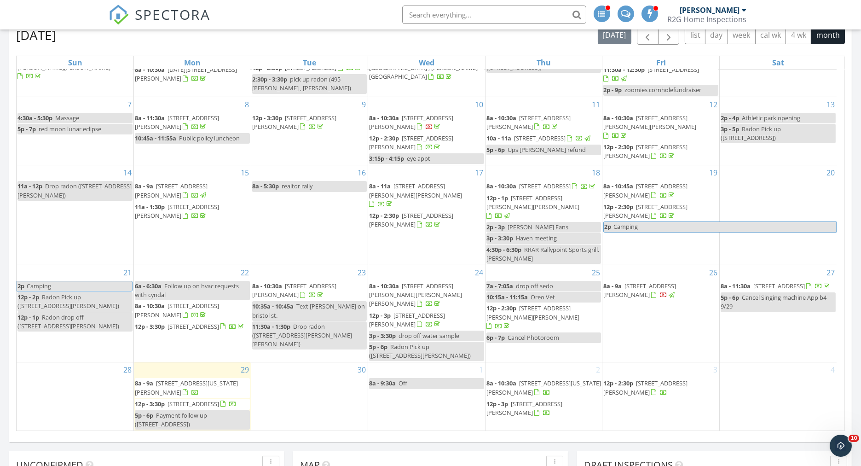
scroll to position [511, 0]
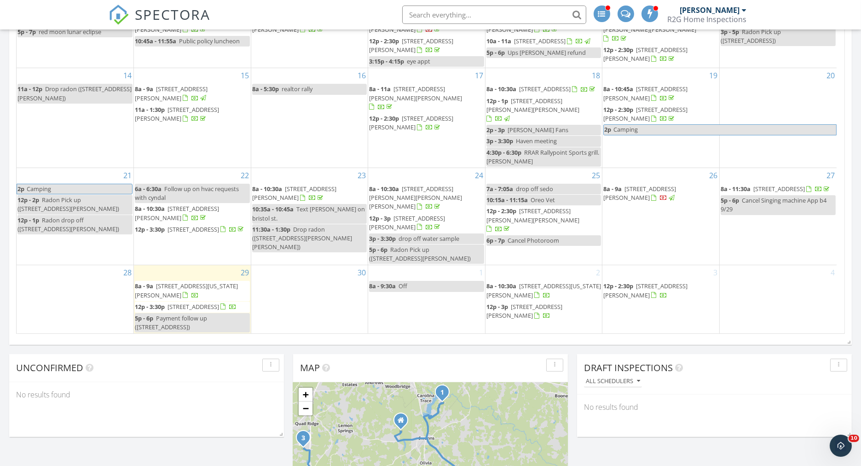
click at [403, 282] on span "Off" at bounding box center [402, 286] width 9 height 8
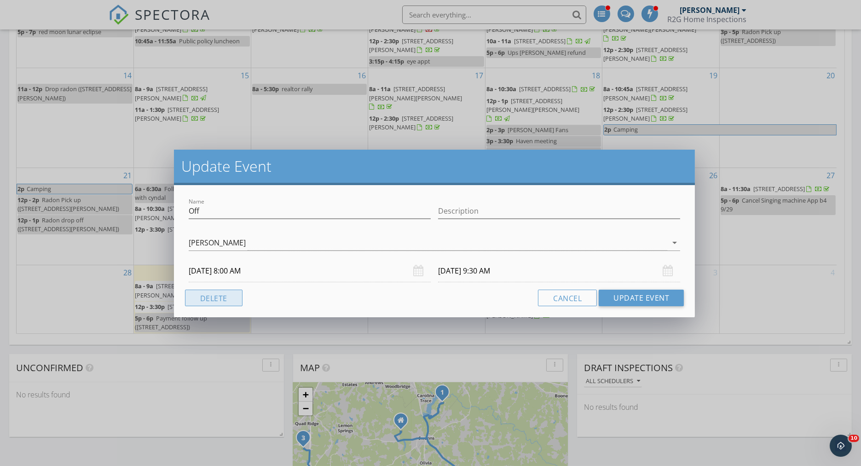
click at [224, 294] on button "Delete" at bounding box center [214, 297] width 58 height 17
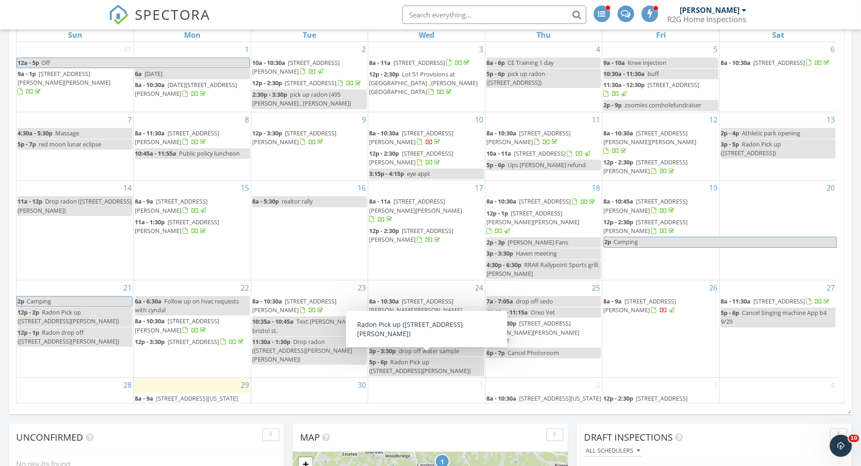
scroll to position [151, 0]
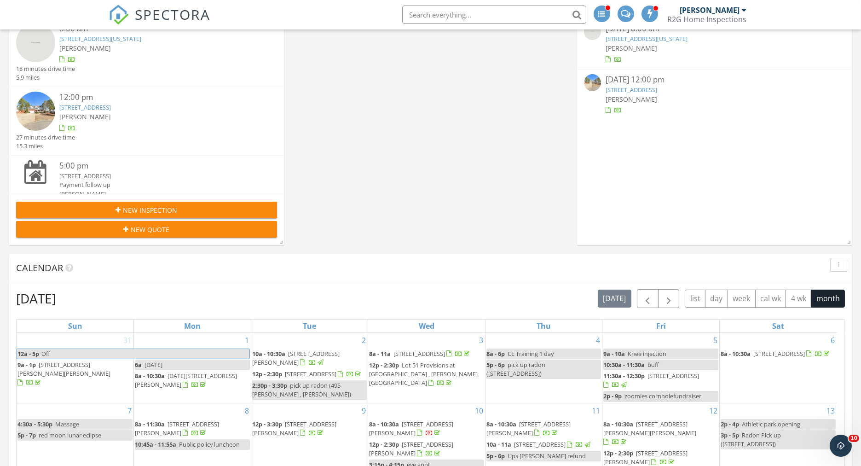
click at [111, 110] on link "293 Sonora Dr, Lillington, NC 27546" at bounding box center [86, 107] width 52 height 8
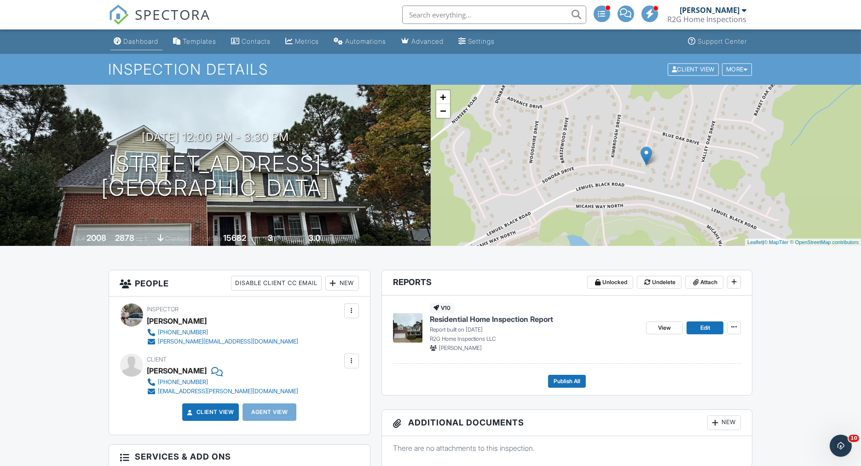
click at [131, 45] on div "Dashboard" at bounding box center [141, 41] width 35 height 8
